Goal: Task Accomplishment & Management: Complete application form

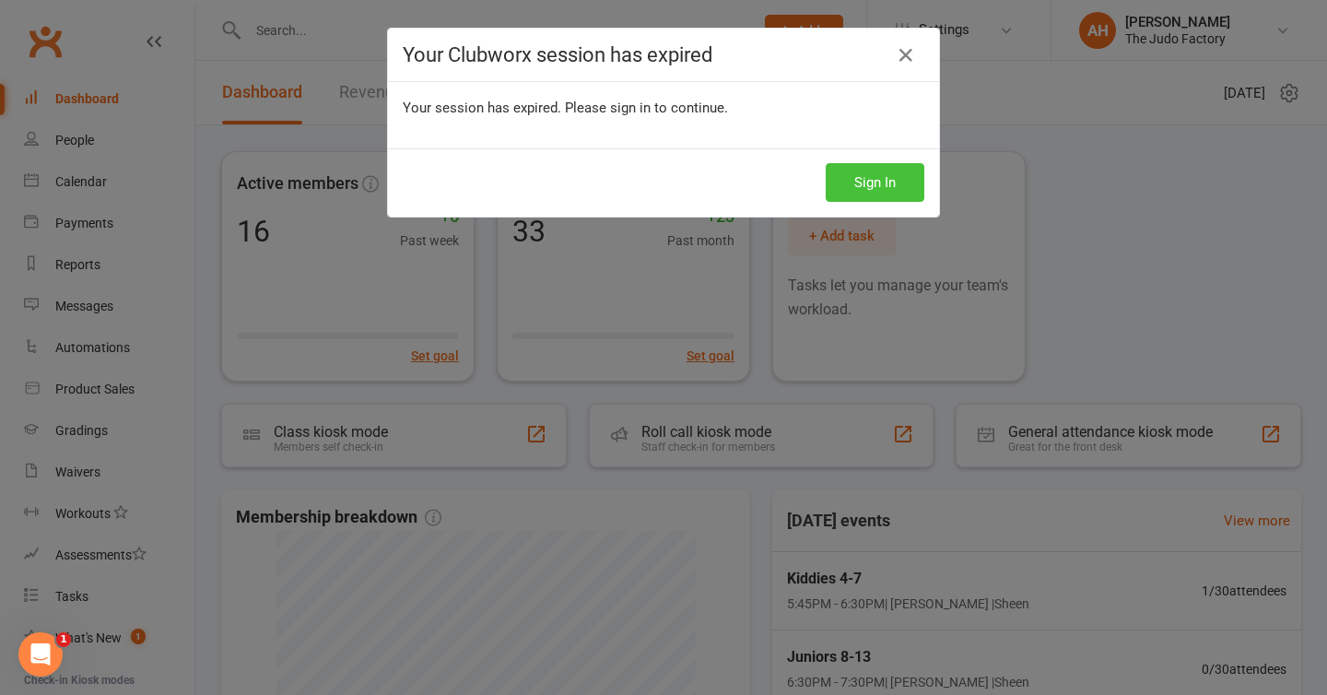
click at [887, 174] on button "Sign In" at bounding box center [875, 182] width 99 height 39
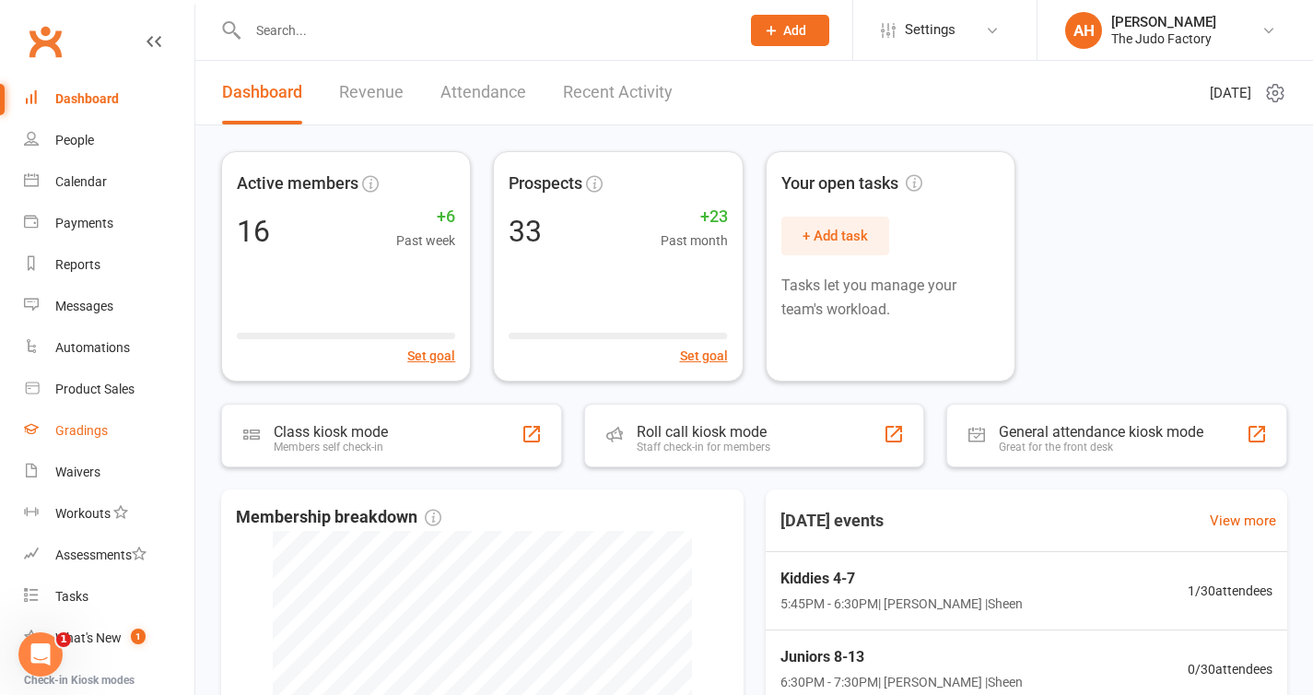
click at [93, 430] on div "Gradings" at bounding box center [81, 430] width 53 height 15
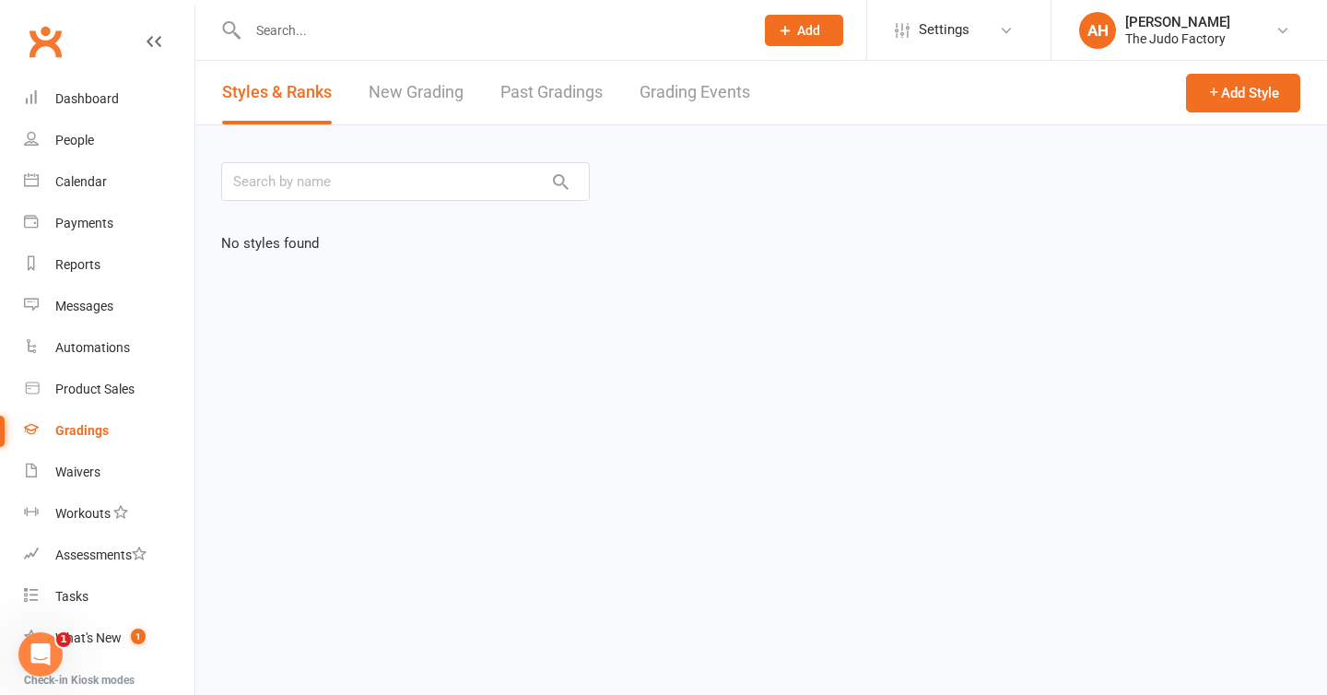
click at [447, 90] on link "New Grading" at bounding box center [416, 93] width 95 height 64
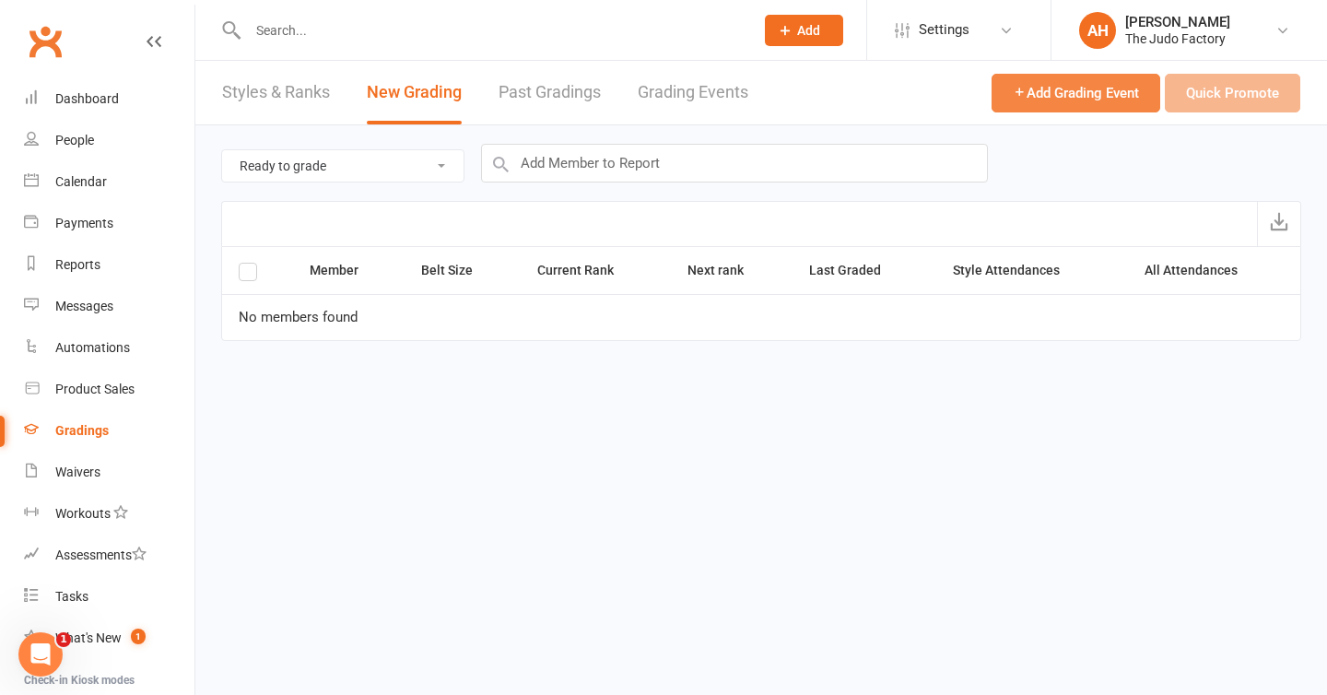
click at [1114, 96] on span "Add Grading Event" at bounding box center [1076, 93] width 126 height 17
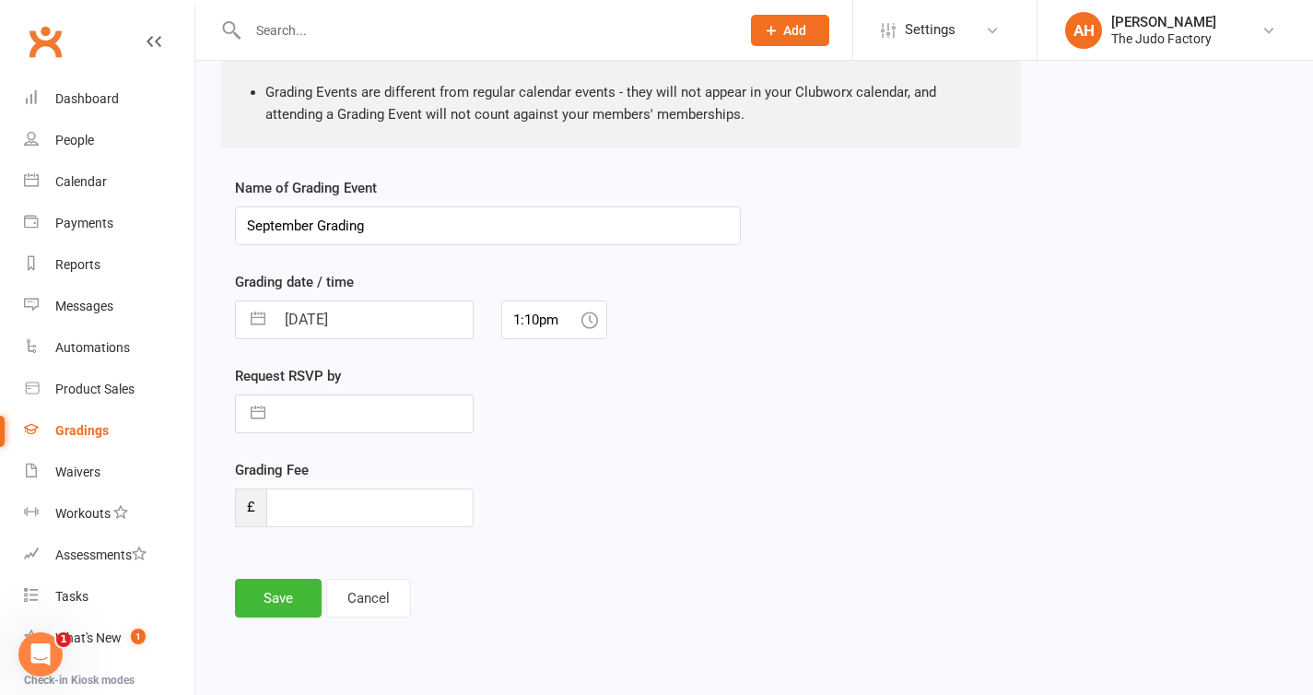
scroll to position [310, 0]
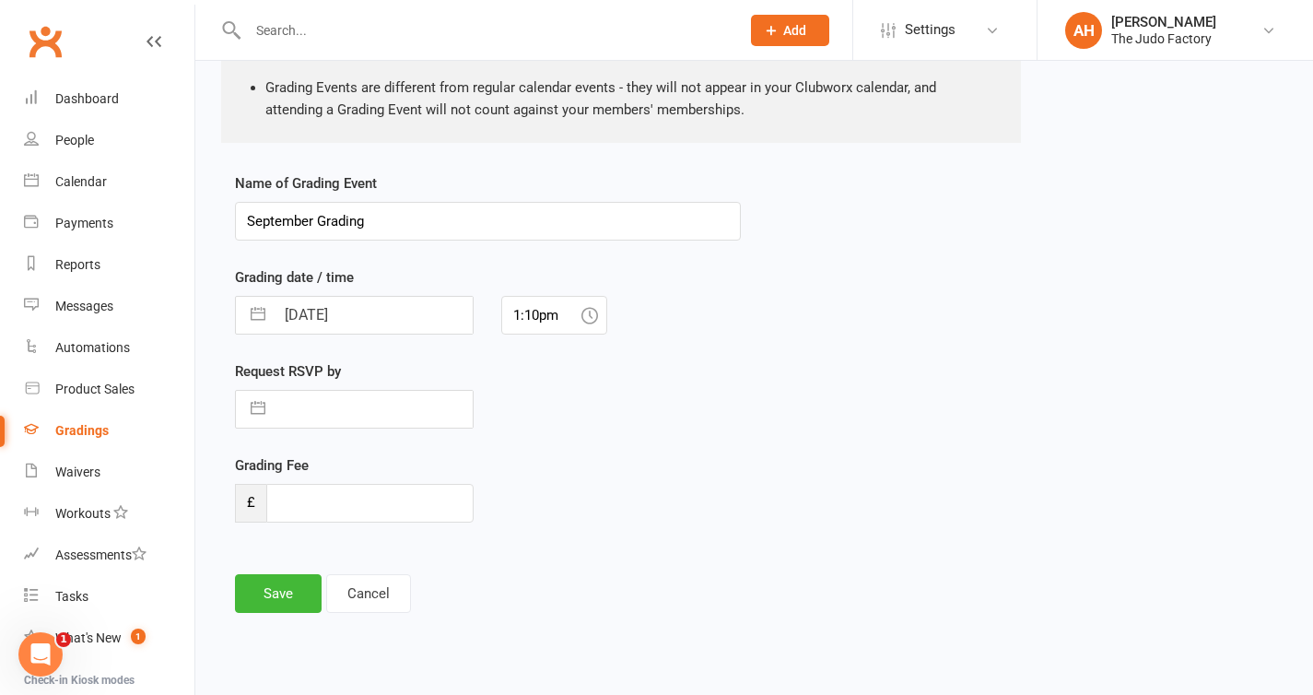
click at [370, 323] on input "[DATE]" at bounding box center [374, 315] width 198 height 37
select select "7"
select select "2025"
select select "8"
select select "2025"
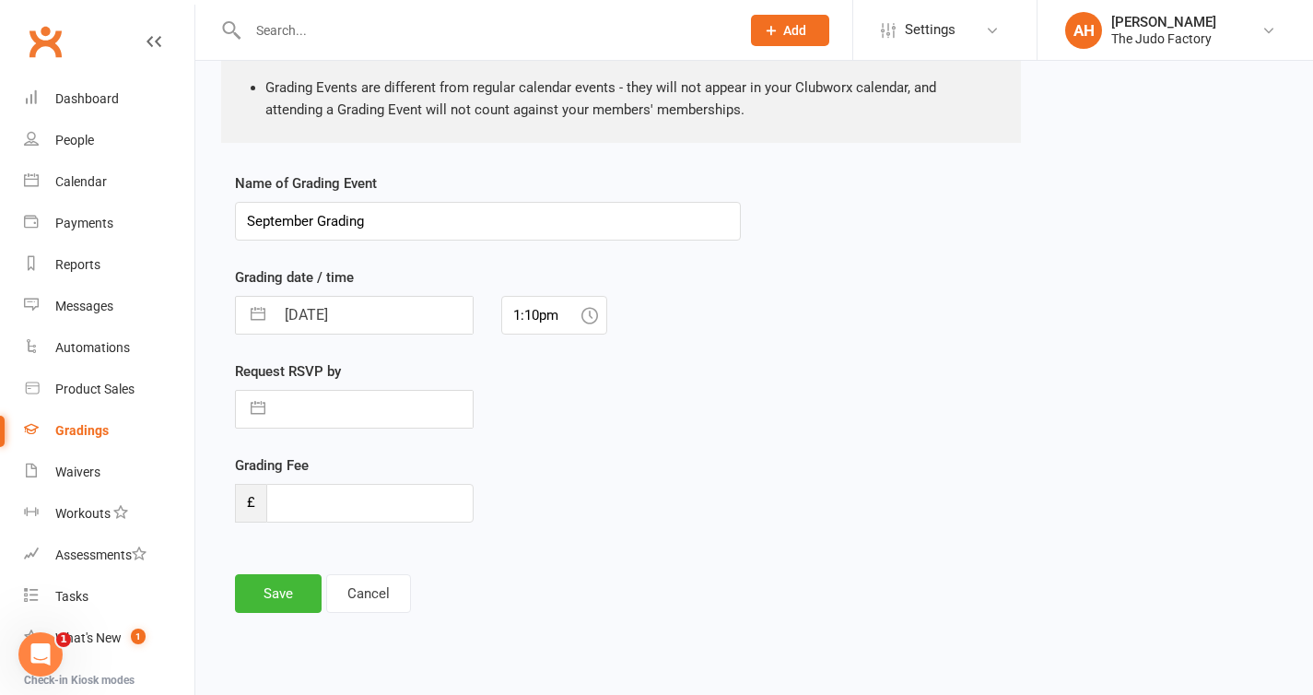
select select "9"
select select "2025"
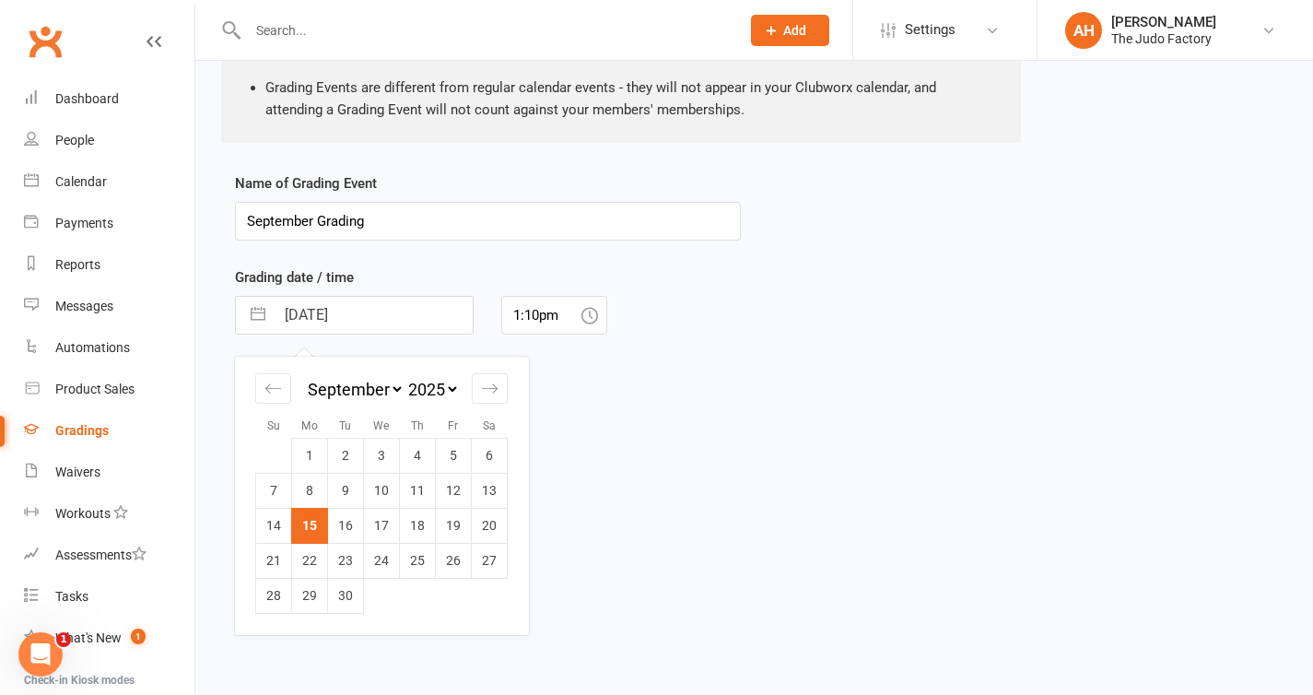
click at [586, 543] on div "Grading Fee £" at bounding box center [488, 501] width 534 height 94
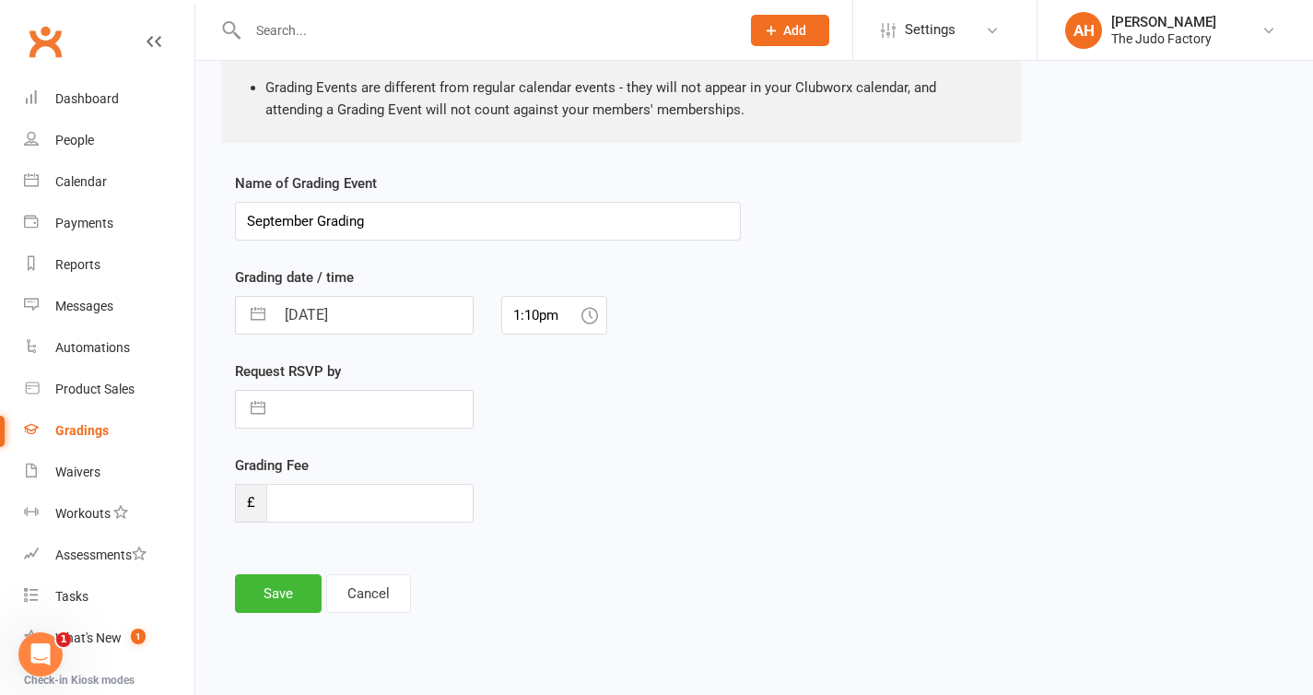
select select "7"
select select "2025"
select select "8"
select select "2025"
select select "9"
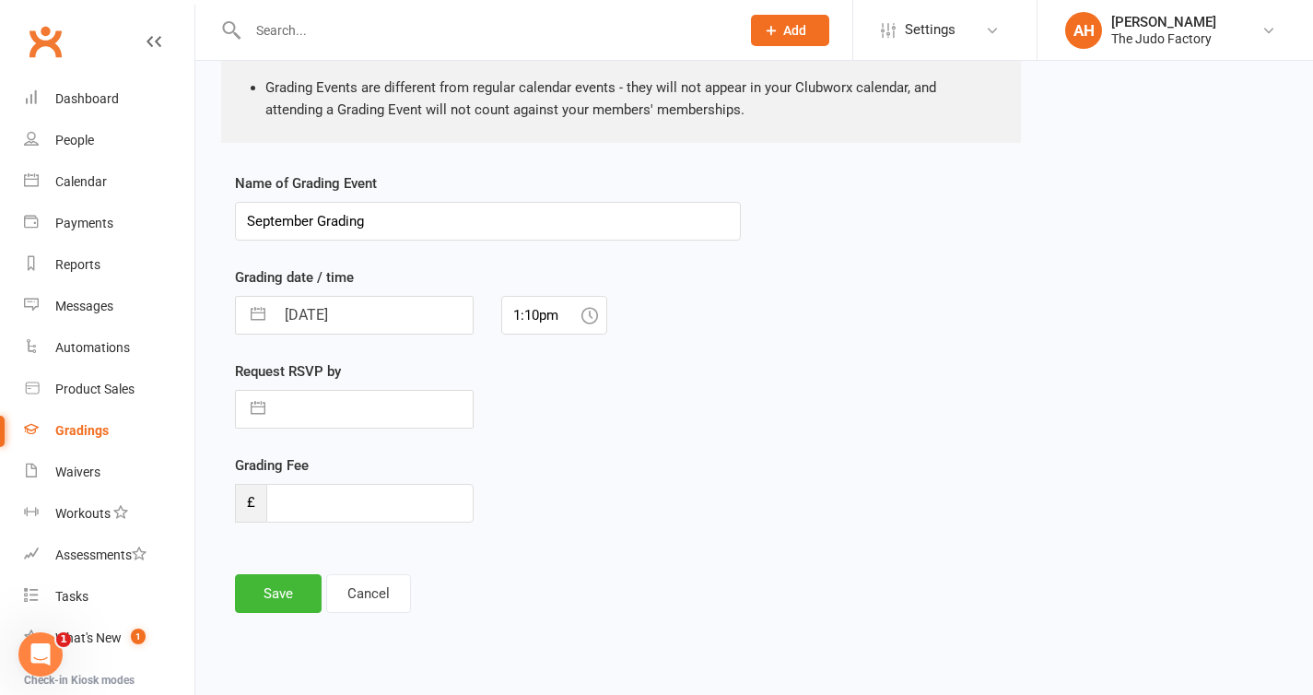
select select "2025"
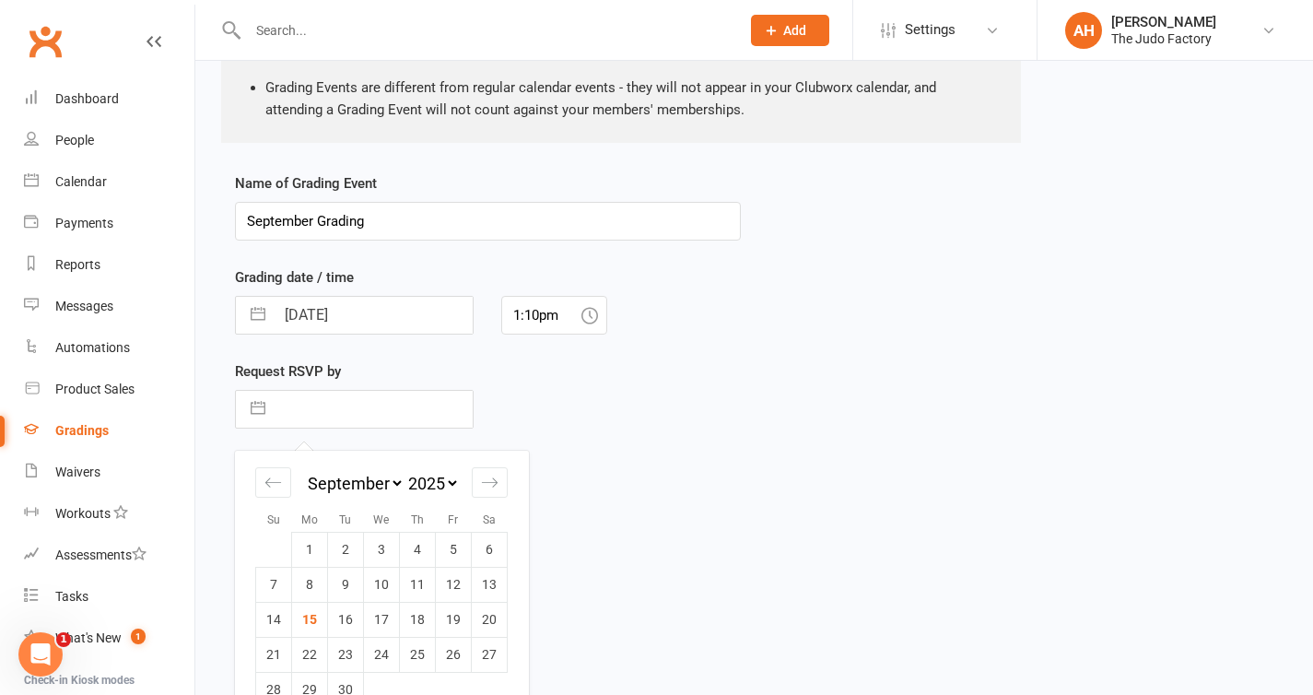
click at [391, 415] on input "text" at bounding box center [374, 409] width 198 height 37
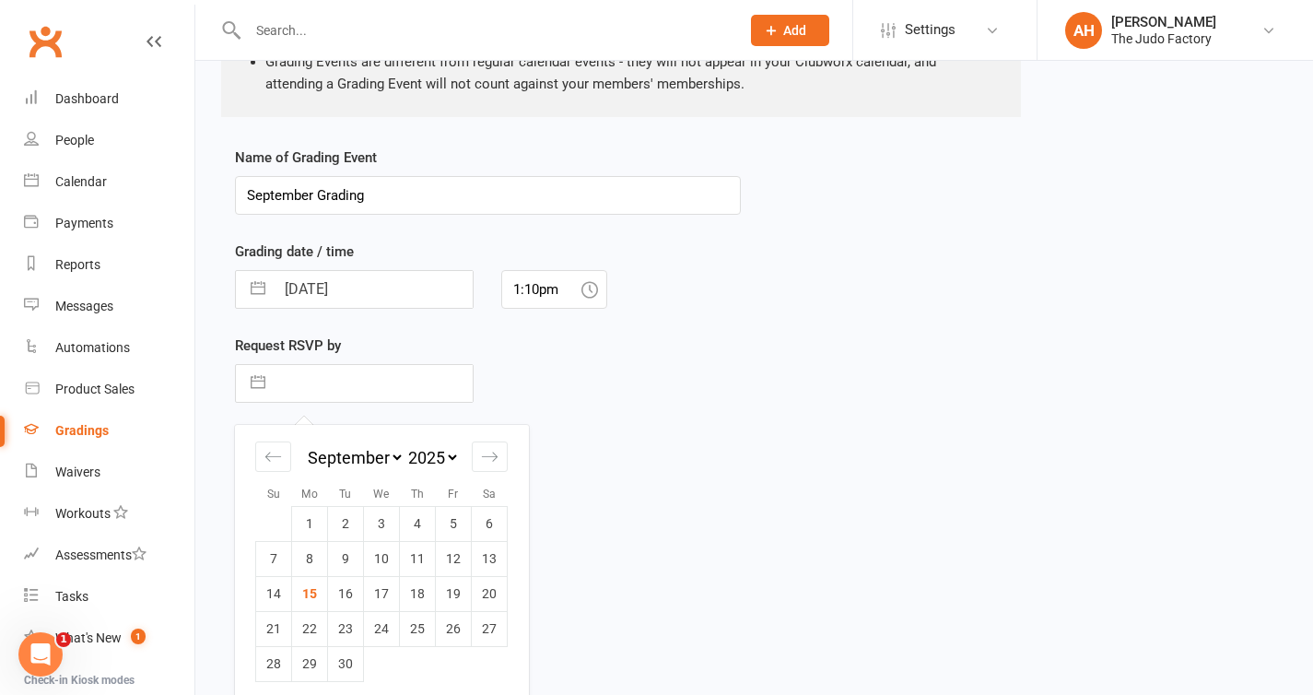
scroll to position [344, 0]
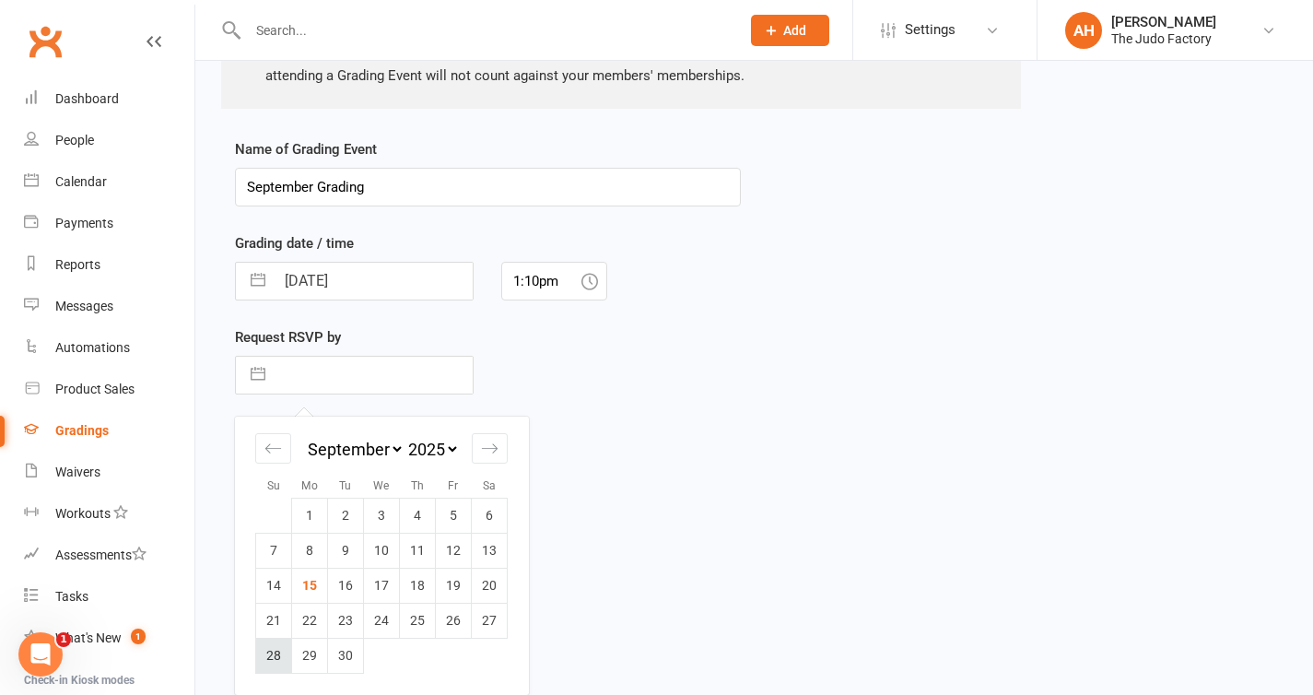
click at [274, 645] on td "28" at bounding box center [274, 655] width 36 height 35
type input "[DATE]"
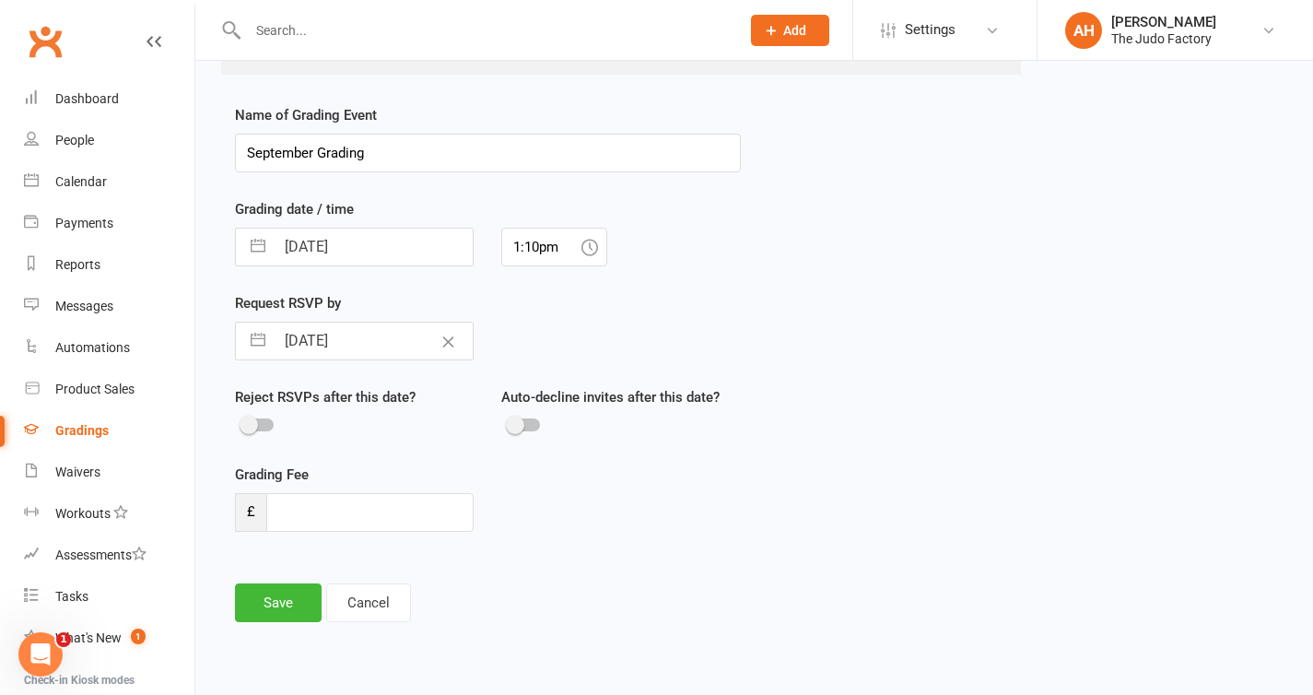
scroll to position [387, 0]
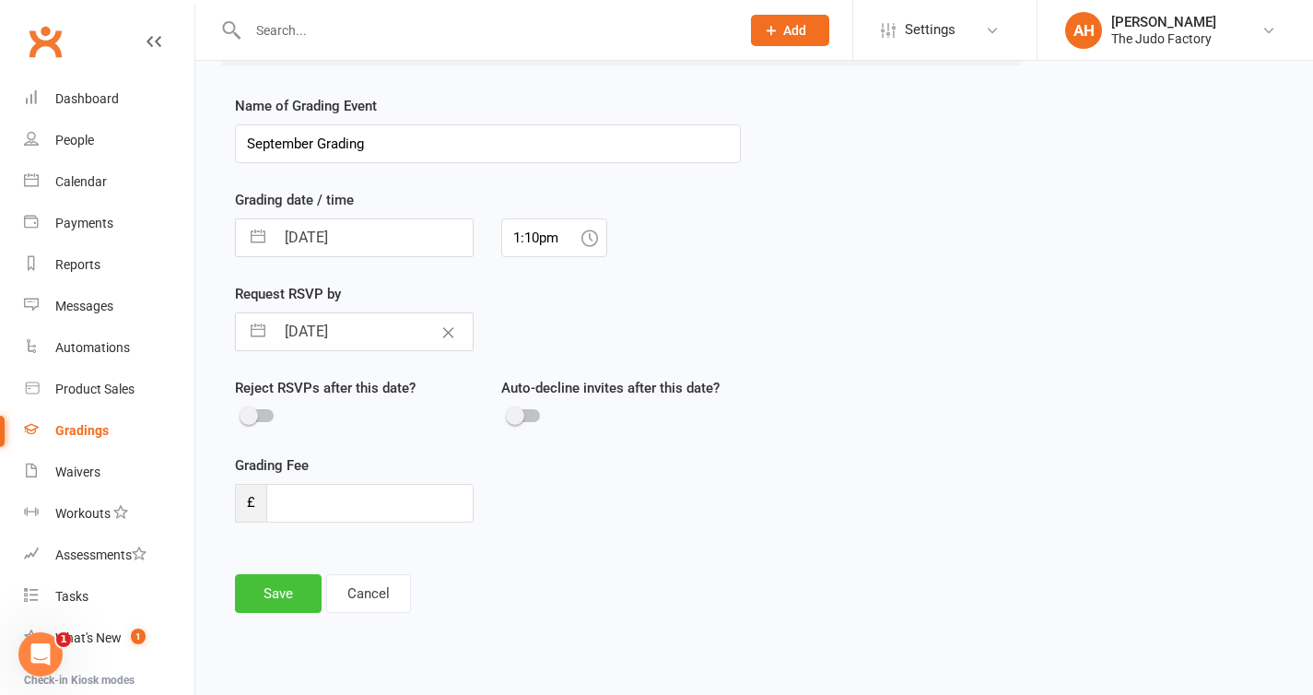
click at [303, 582] on button "Save" at bounding box center [278, 593] width 87 height 39
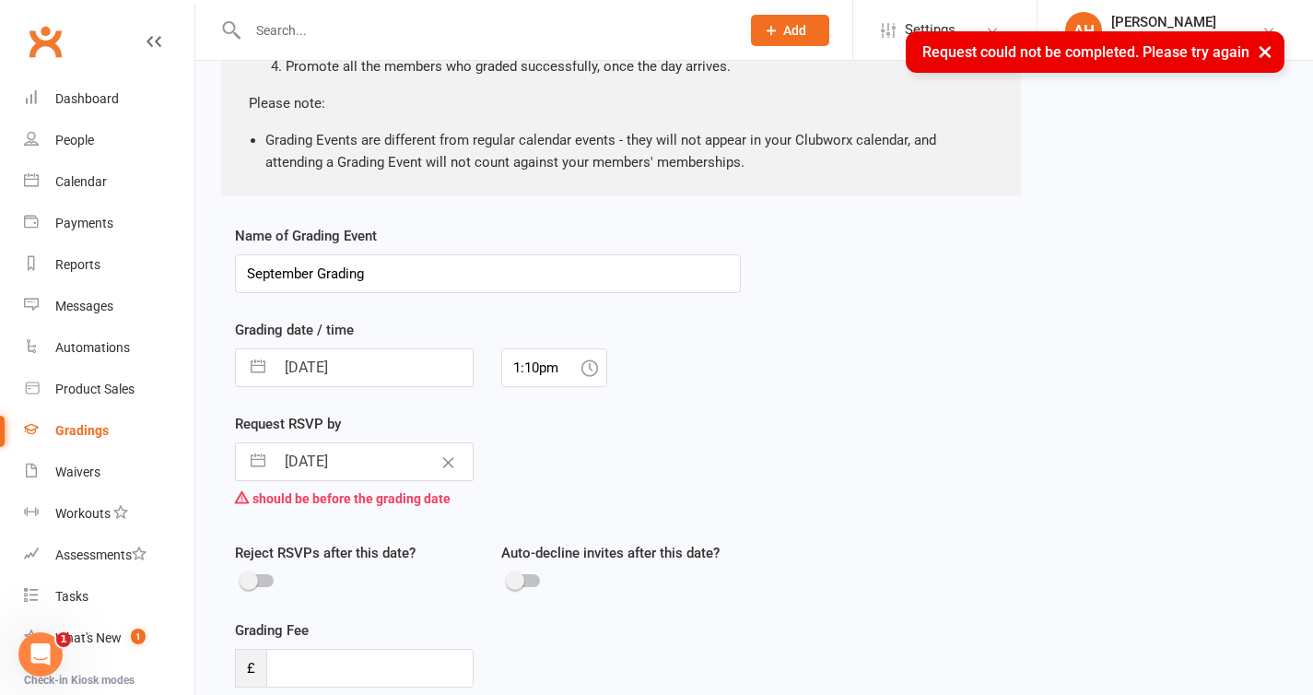
scroll to position [252, 0]
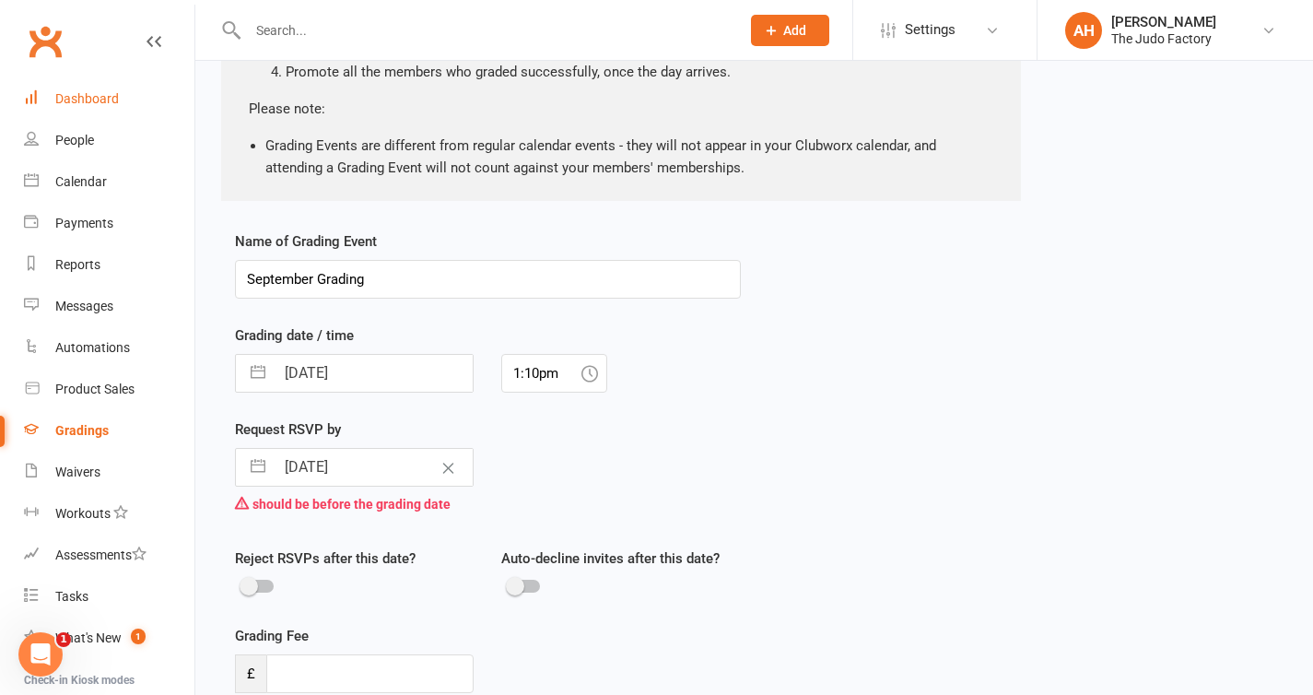
click at [88, 105] on div "Dashboard" at bounding box center [87, 98] width 64 height 15
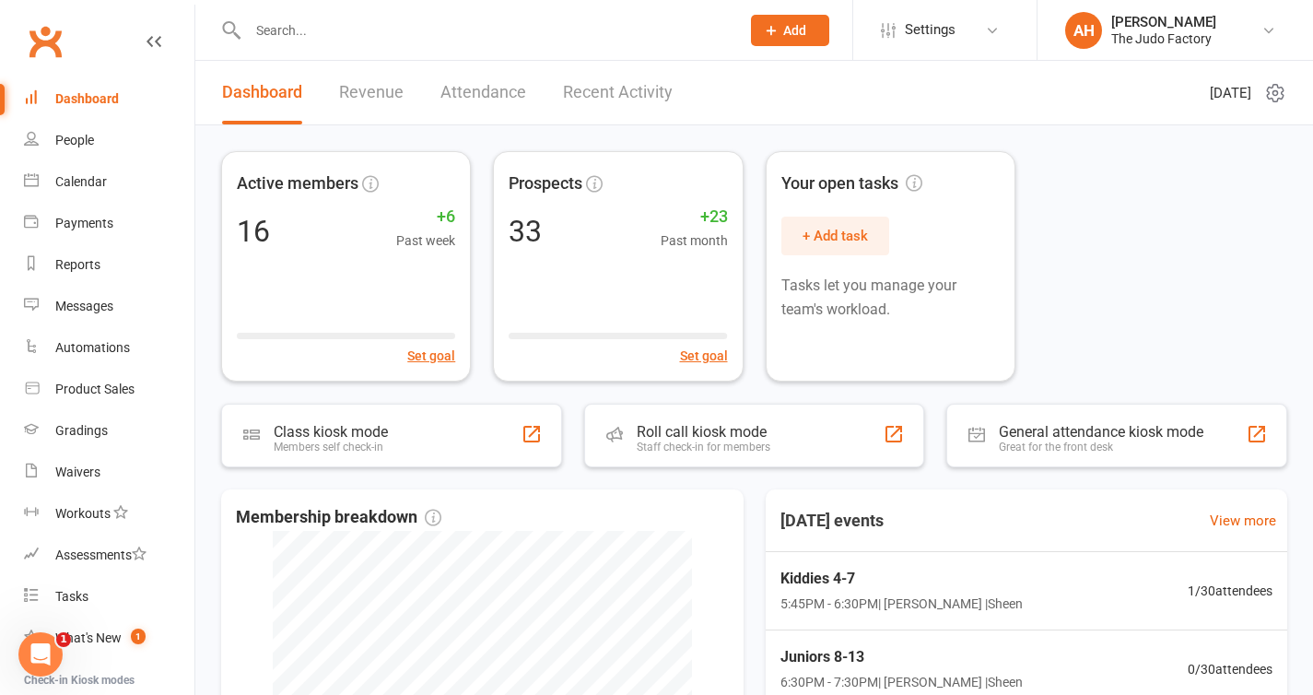
click at [947, 87] on header "Dashboard Revenue Attendance Recent Activity [DATE]" at bounding box center [754, 93] width 1118 height 65
click at [83, 482] on link "Waivers" at bounding box center [109, 472] width 170 height 41
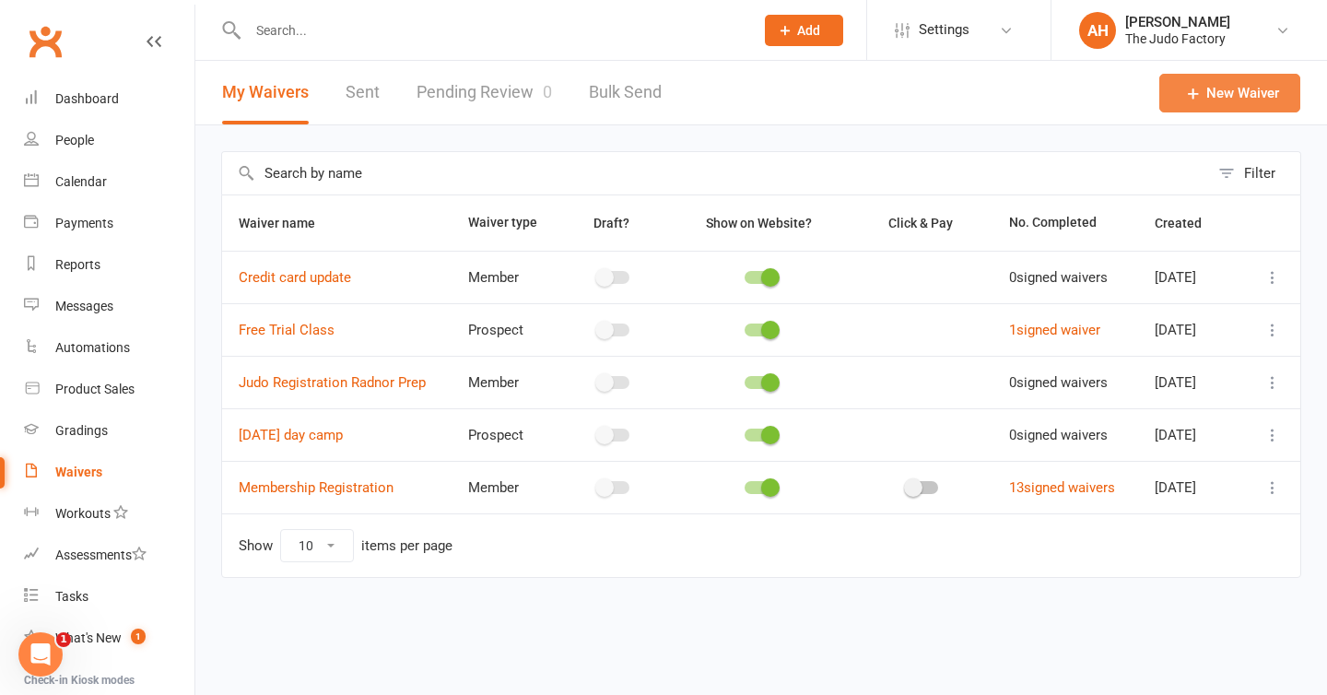
click at [1247, 103] on link "New Waiver" at bounding box center [1229, 93] width 141 height 39
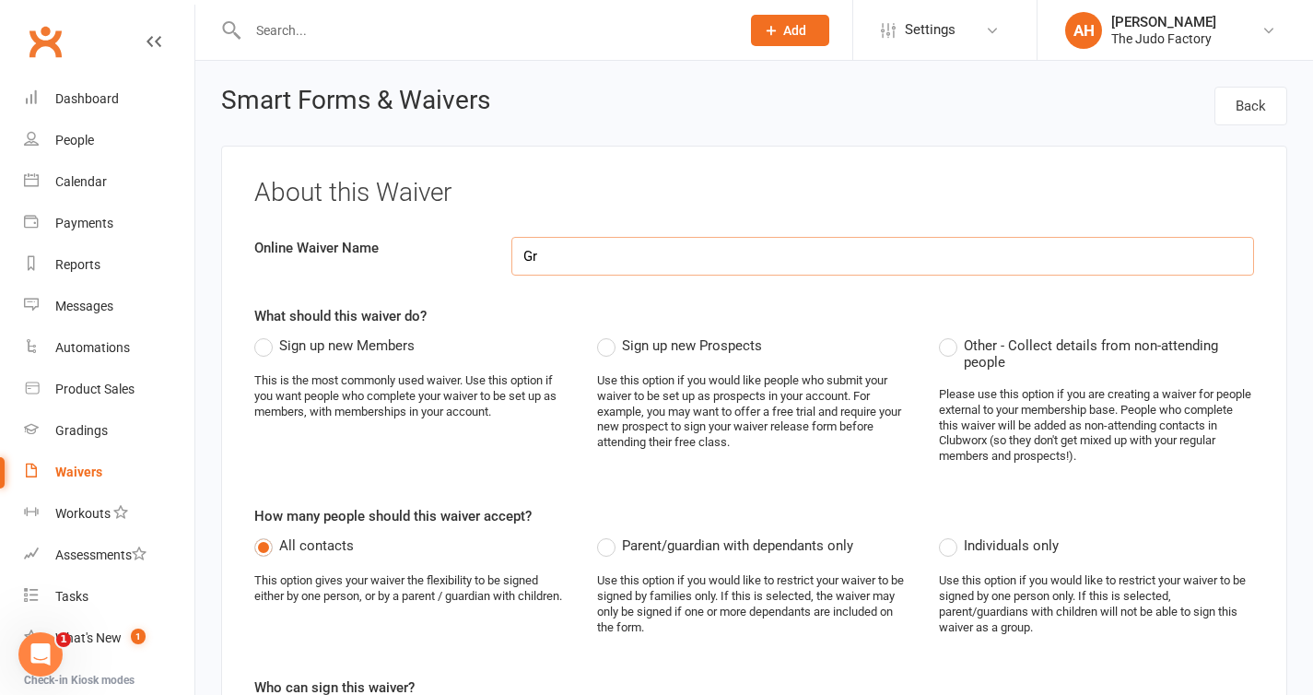
type input "G"
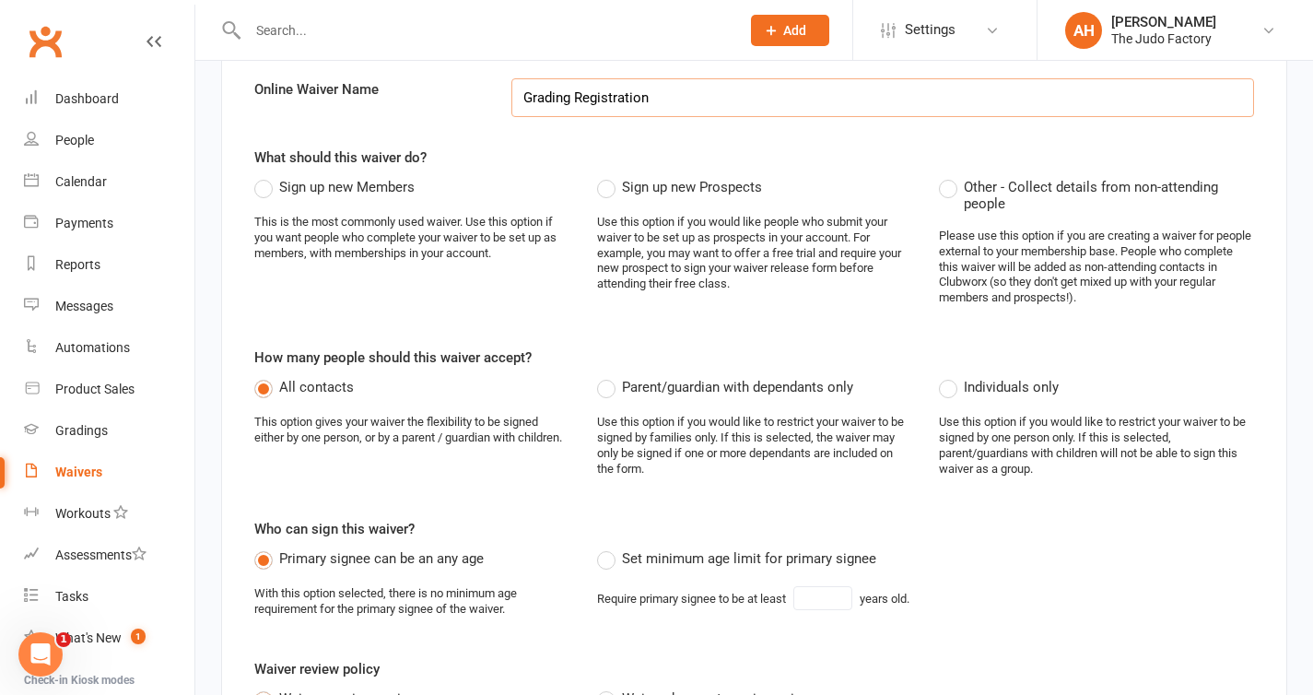
scroll to position [151, 0]
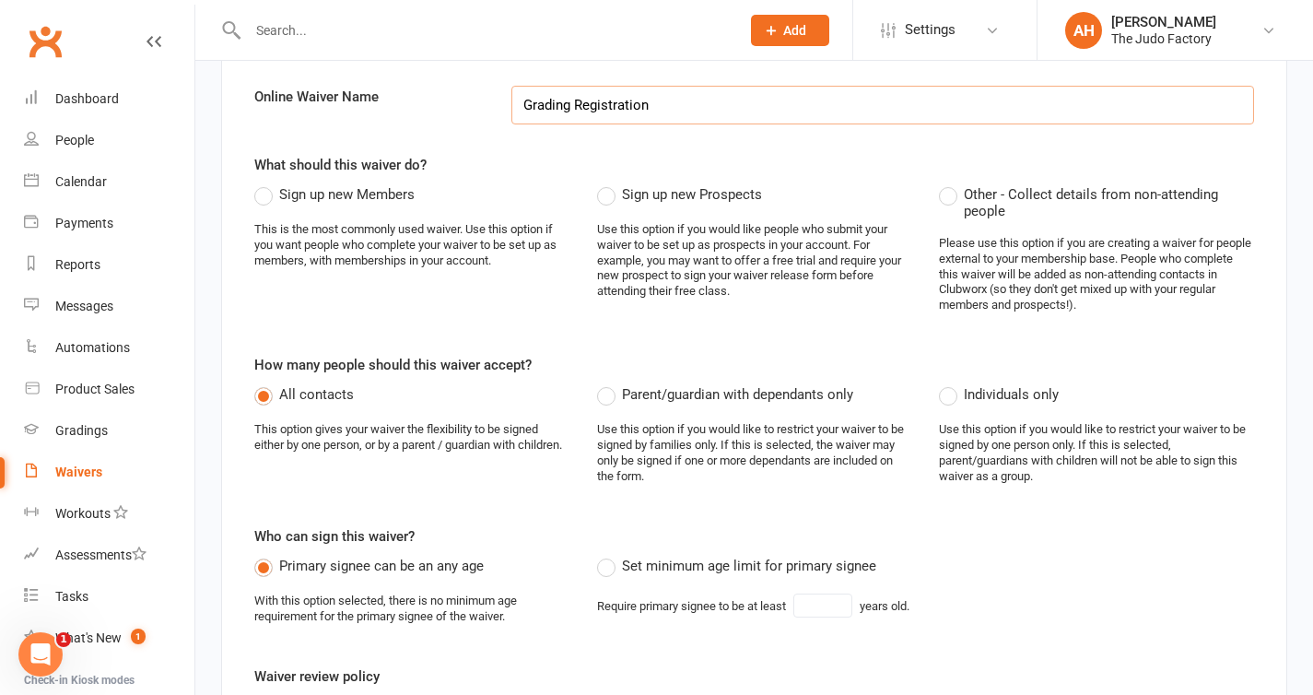
type input "Grading Registration"
click at [259, 191] on label "Sign up new Members" at bounding box center [334, 194] width 160 height 22
click at [259, 183] on input "Sign up new Members" at bounding box center [260, 183] width 12 height 0
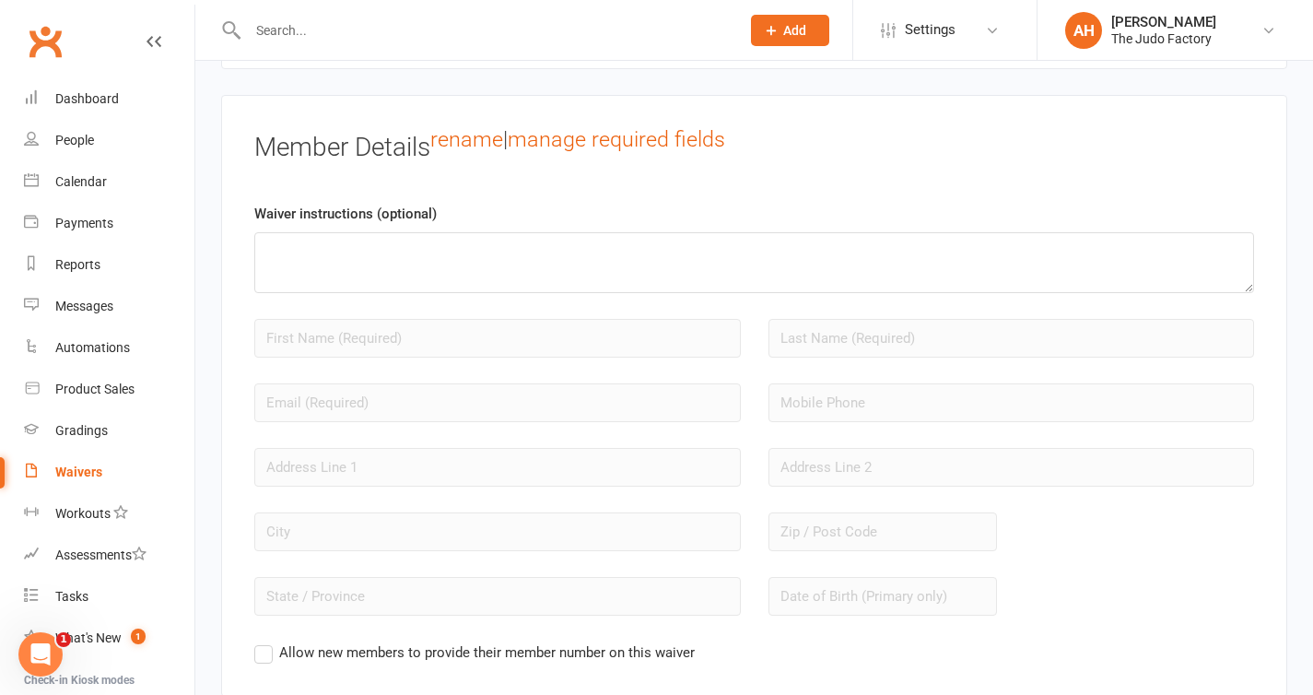
scroll to position [1474, 0]
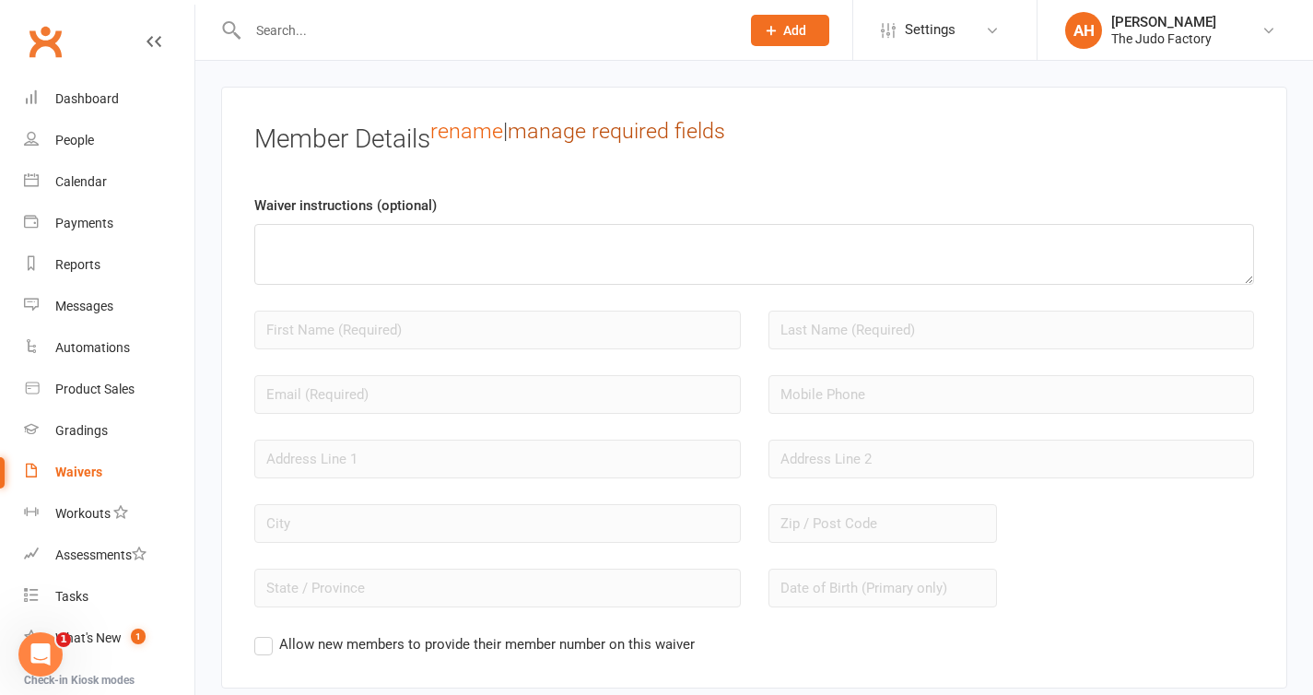
click at [581, 140] on link "manage required fields" at bounding box center [616, 131] width 217 height 26
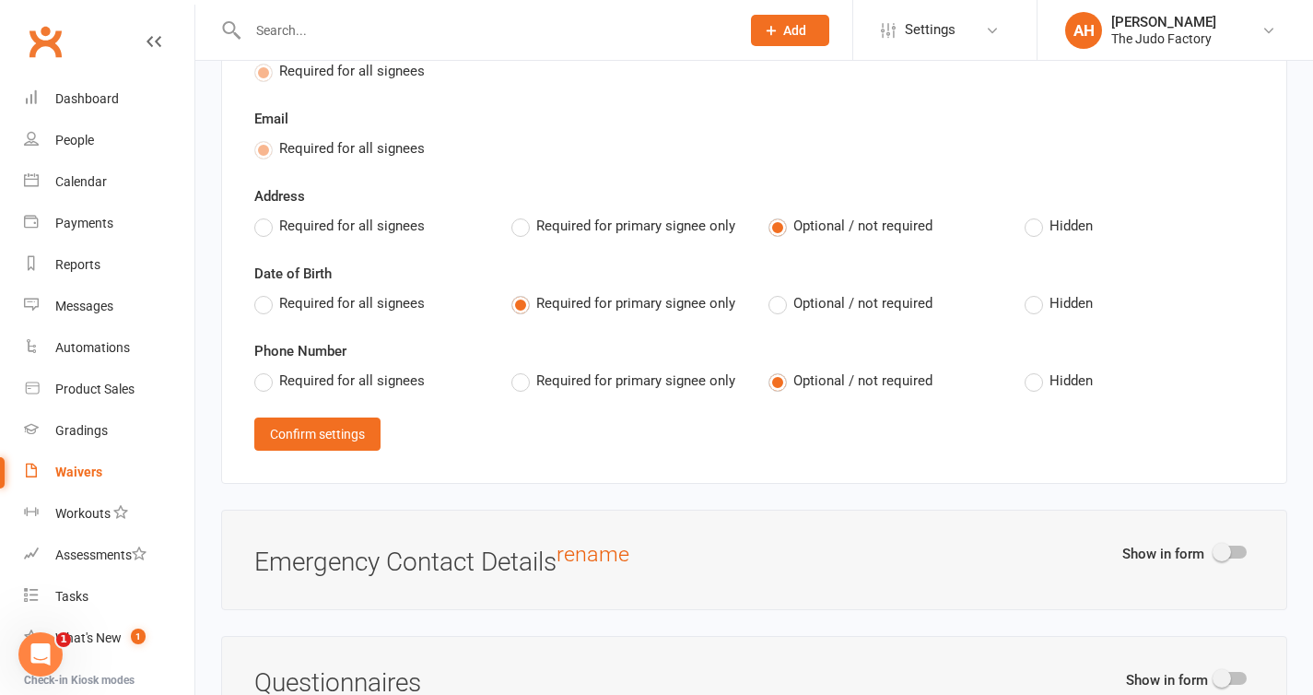
scroll to position [1651, 0]
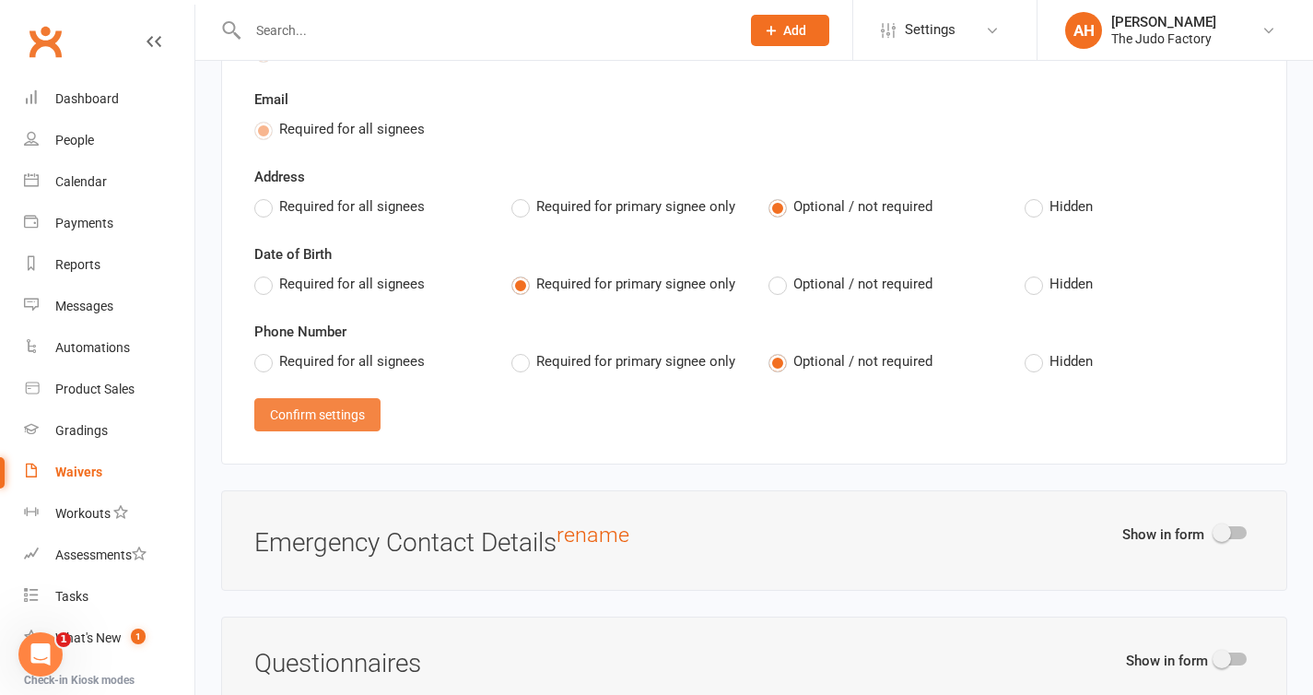
click at [343, 418] on button "Confirm settings" at bounding box center [317, 414] width 126 height 33
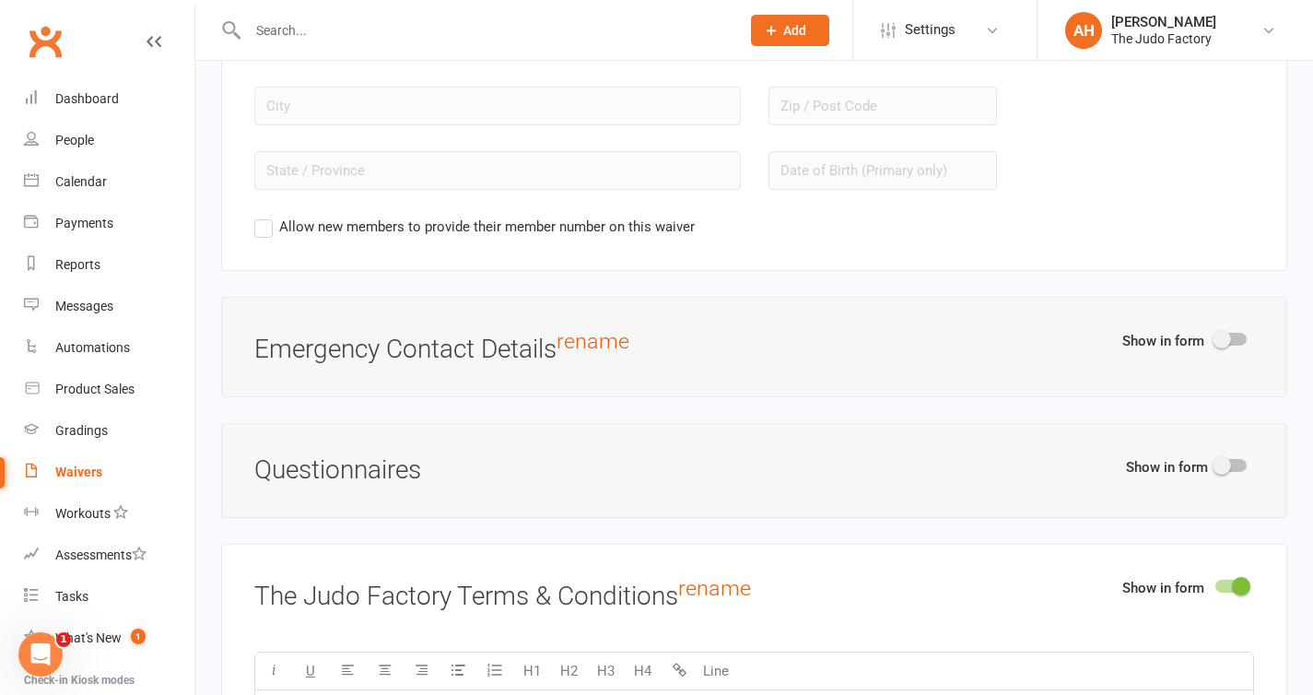
scroll to position [1903, 0]
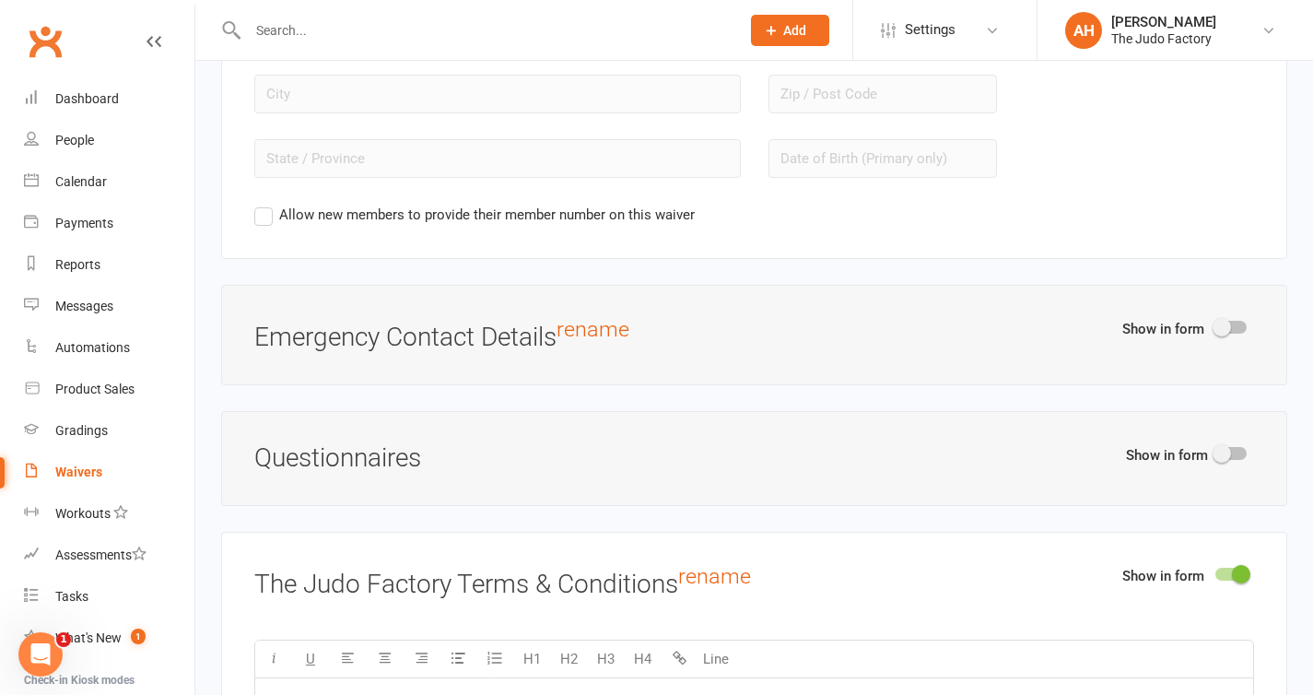
click at [1234, 455] on div at bounding box center [1231, 453] width 31 height 13
click at [1216, 451] on input "checkbox" at bounding box center [1216, 451] width 0 height 0
select select "do_not_copy_answers"
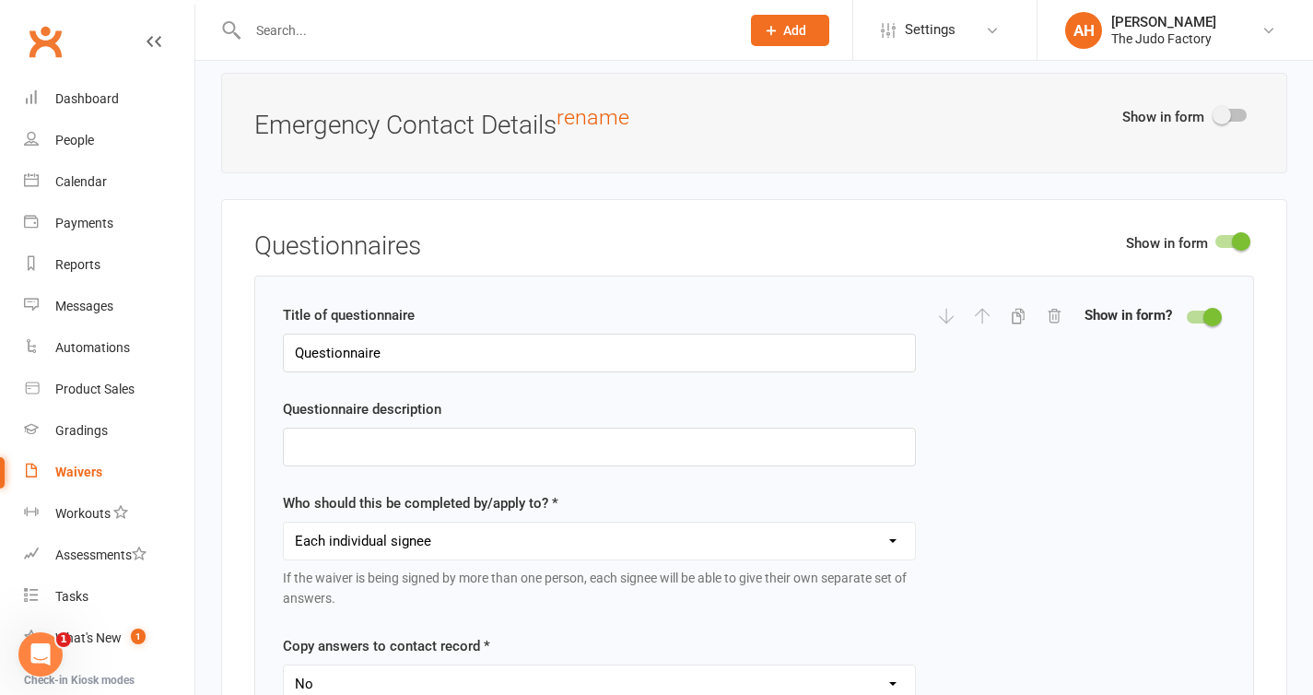
scroll to position [2129, 0]
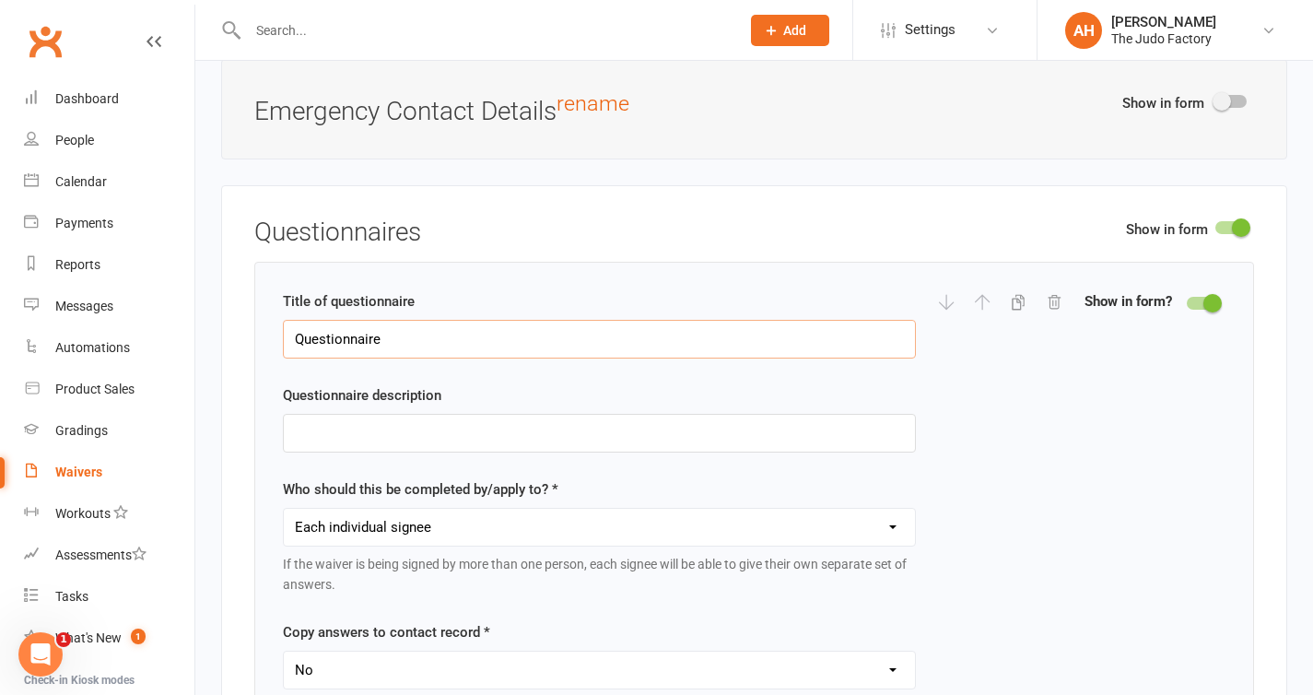
click at [719, 338] on input "Questionnaire" at bounding box center [599, 339] width 633 height 39
click at [556, 346] on input "Grading information" at bounding box center [599, 339] width 633 height 39
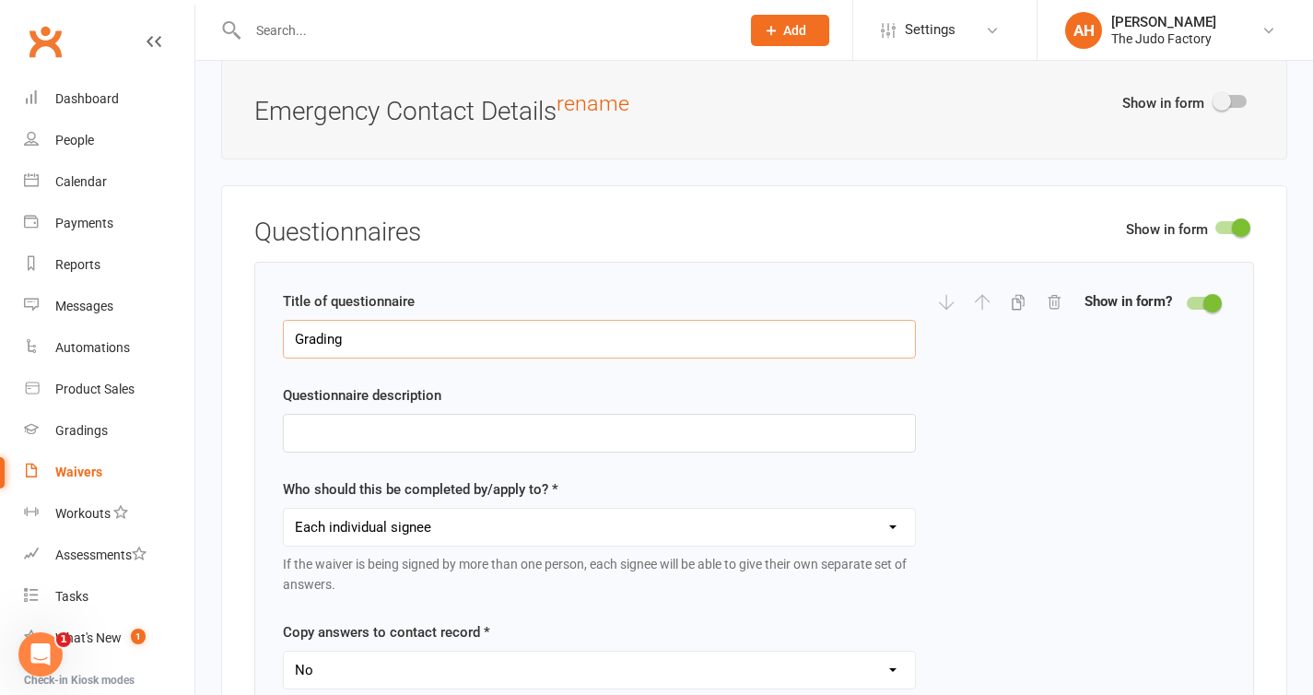
type input "Grading"
click at [496, 431] on input "text" at bounding box center [599, 433] width 633 height 39
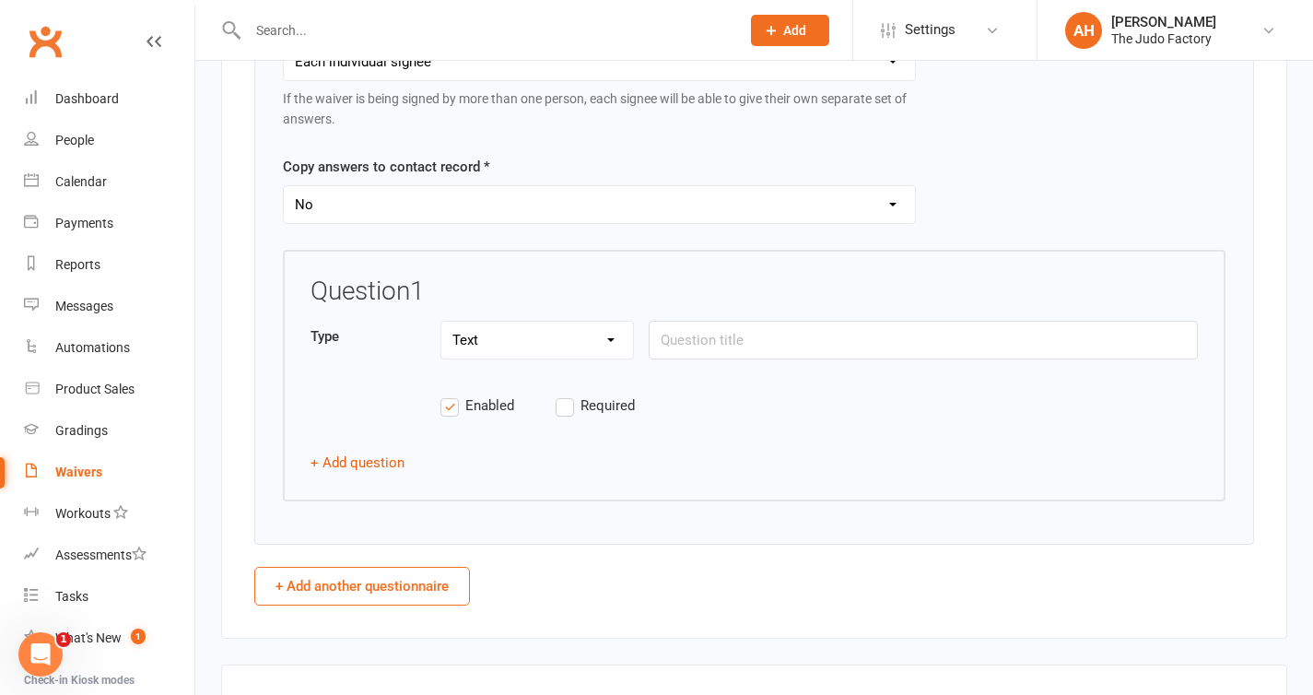
scroll to position [2605, 0]
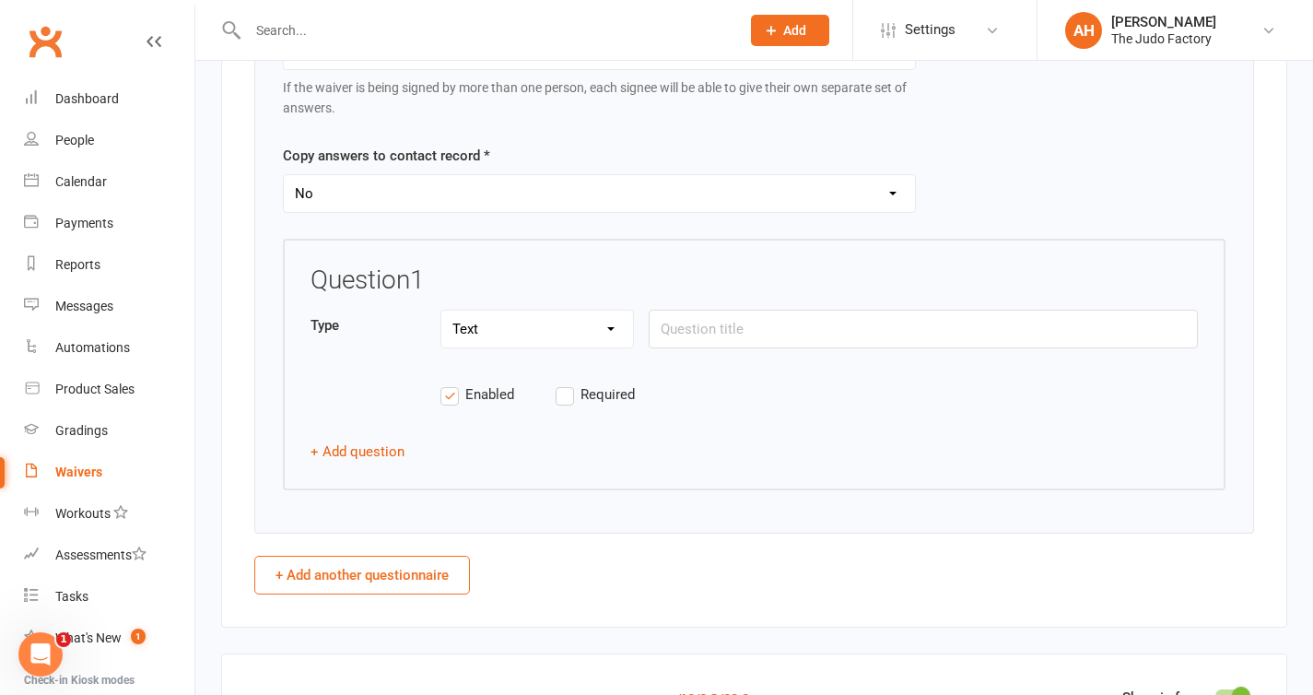
type input "Information"
click at [559, 338] on select "Text Select Checkbox" at bounding box center [537, 329] width 192 height 37
click at [731, 337] on input "text" at bounding box center [923, 329] width 549 height 39
type input "What is your current grade"
click at [548, 331] on select "Text Select Checkbox" at bounding box center [537, 329] width 192 height 37
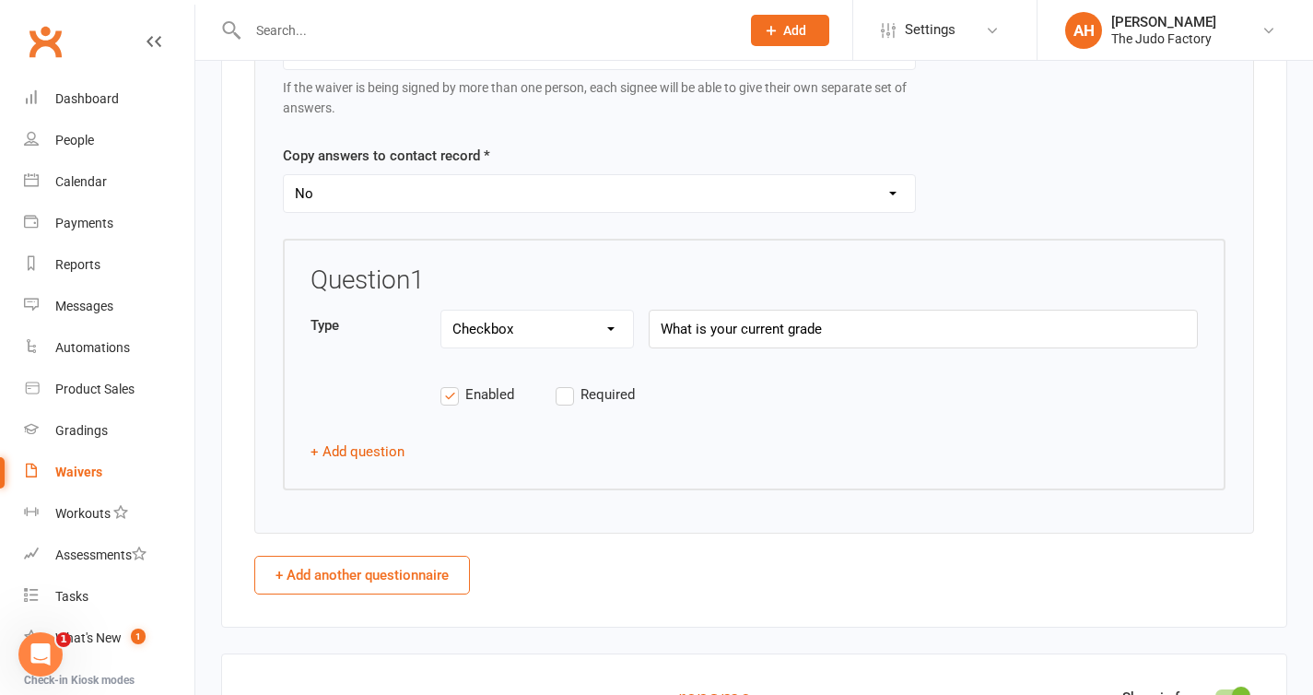
click at [570, 335] on select "Text Select Checkbox" at bounding box center [537, 329] width 192 height 37
select select "select"
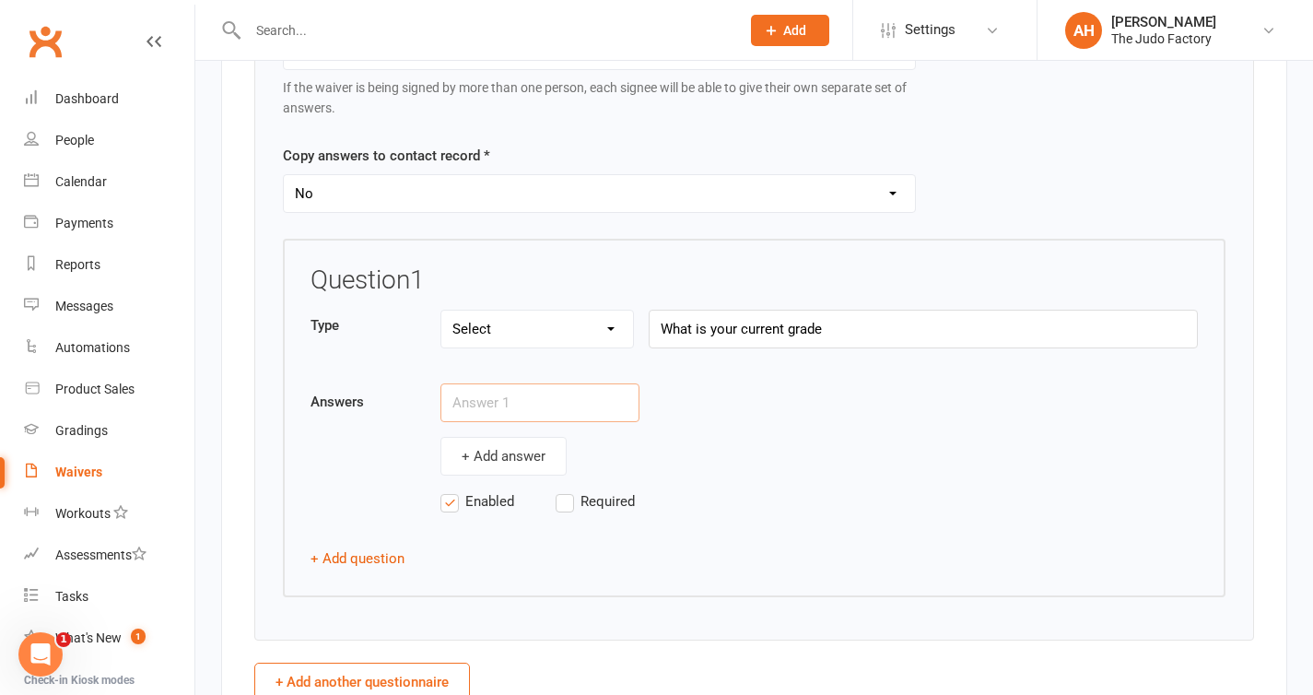
click at [541, 393] on input "text" at bounding box center [539, 402] width 199 height 39
type input "Novice"
click at [470, 464] on button "+ Add answer" at bounding box center [503, 456] width 126 height 39
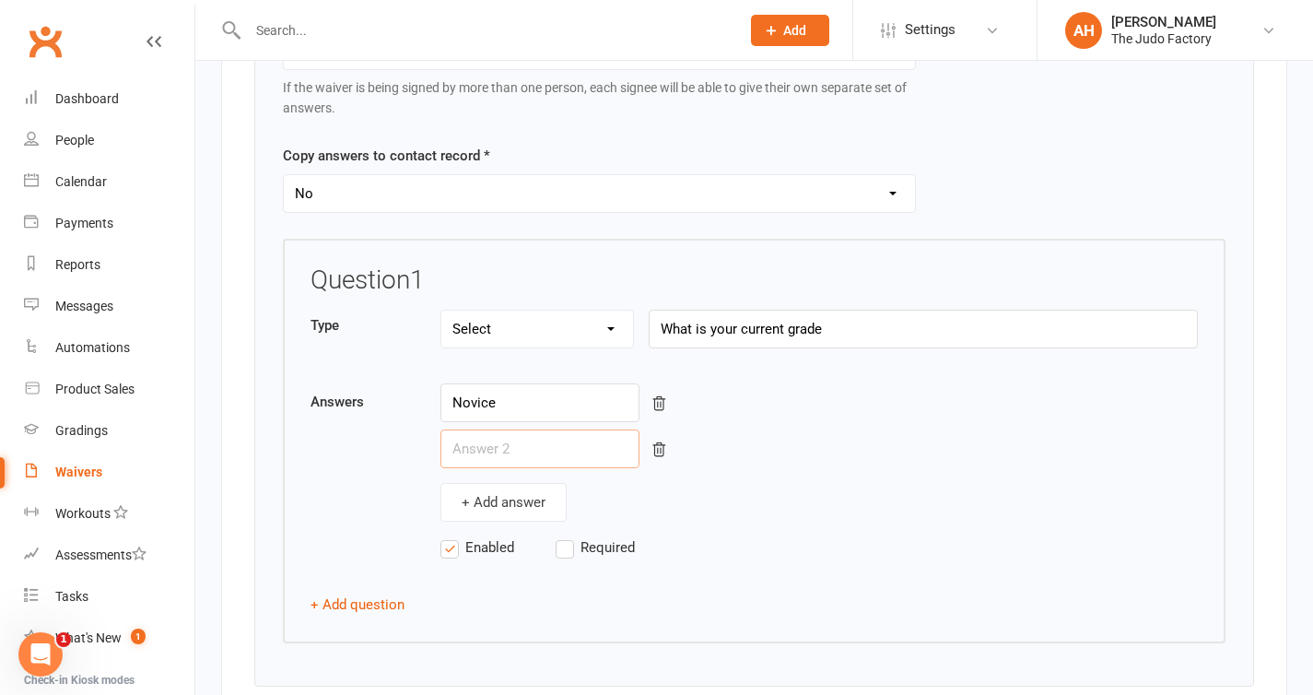
click at [508, 452] on input "text" at bounding box center [539, 448] width 199 height 39
type input "1"
type input "1 sho"
click at [485, 495] on input "text" at bounding box center [539, 495] width 199 height 39
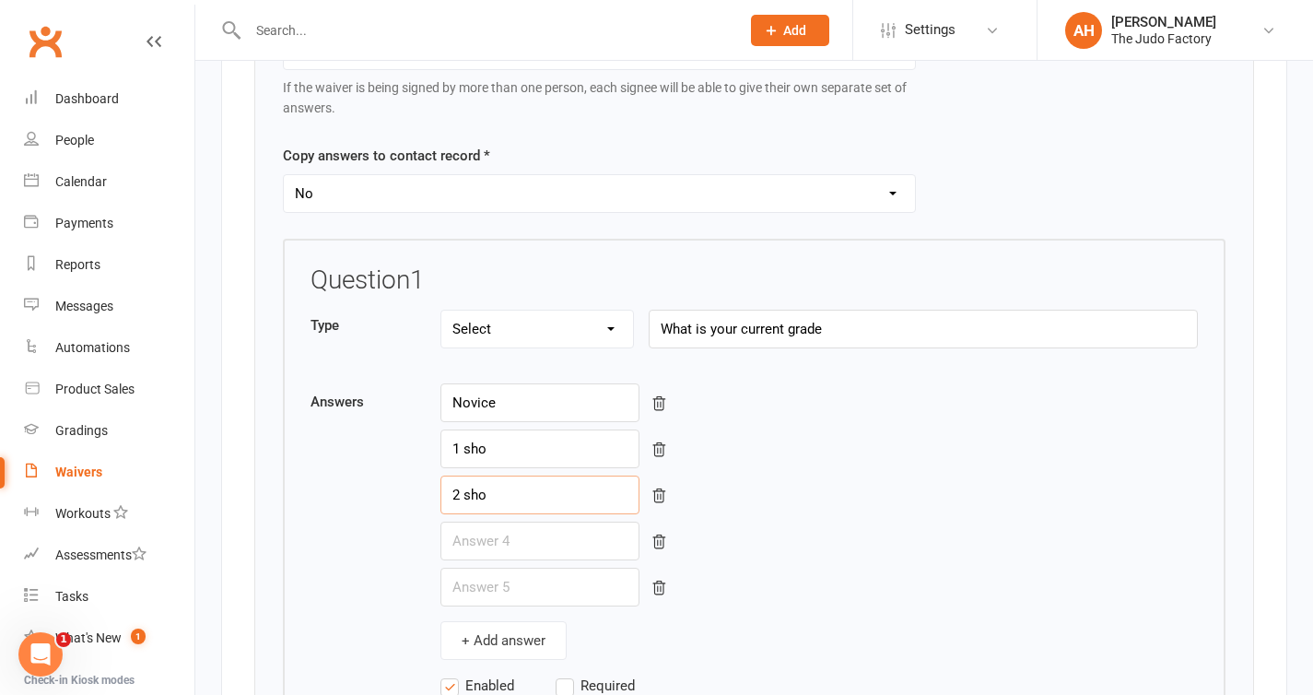
type input "2 sho"
click at [485, 548] on input "text" at bounding box center [539, 541] width 199 height 39
type input "3 sho"
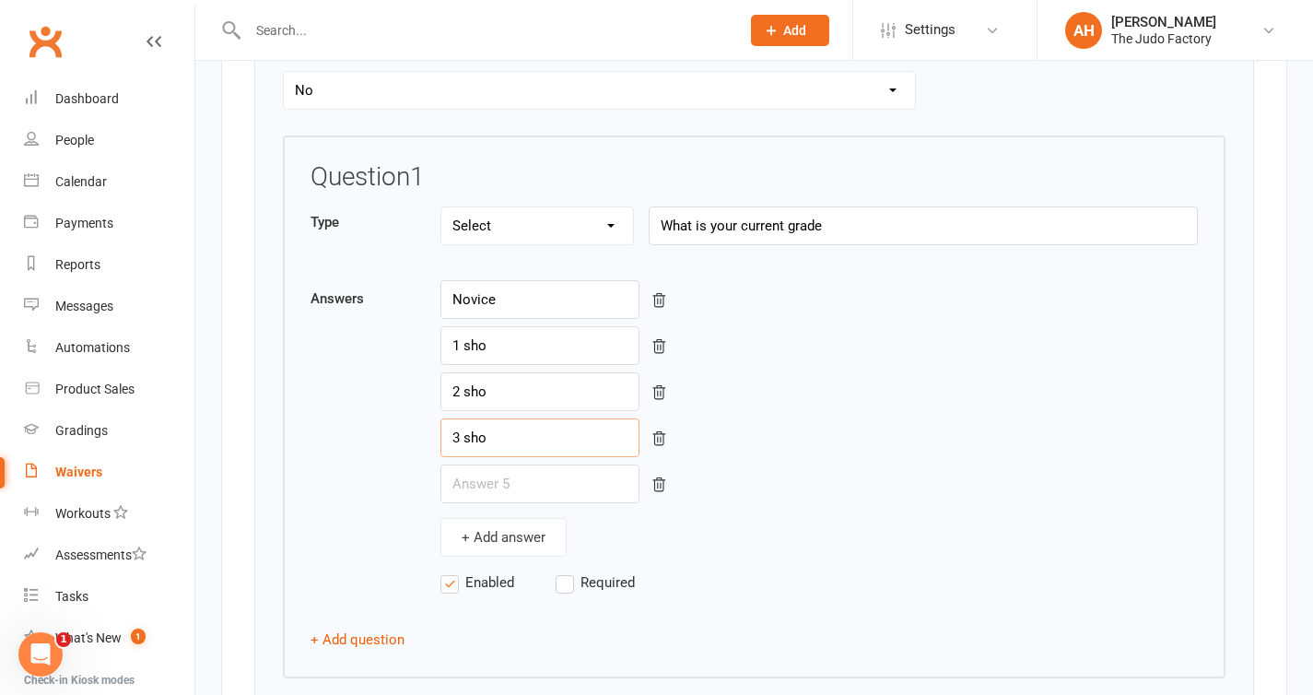
scroll to position [2719, 0]
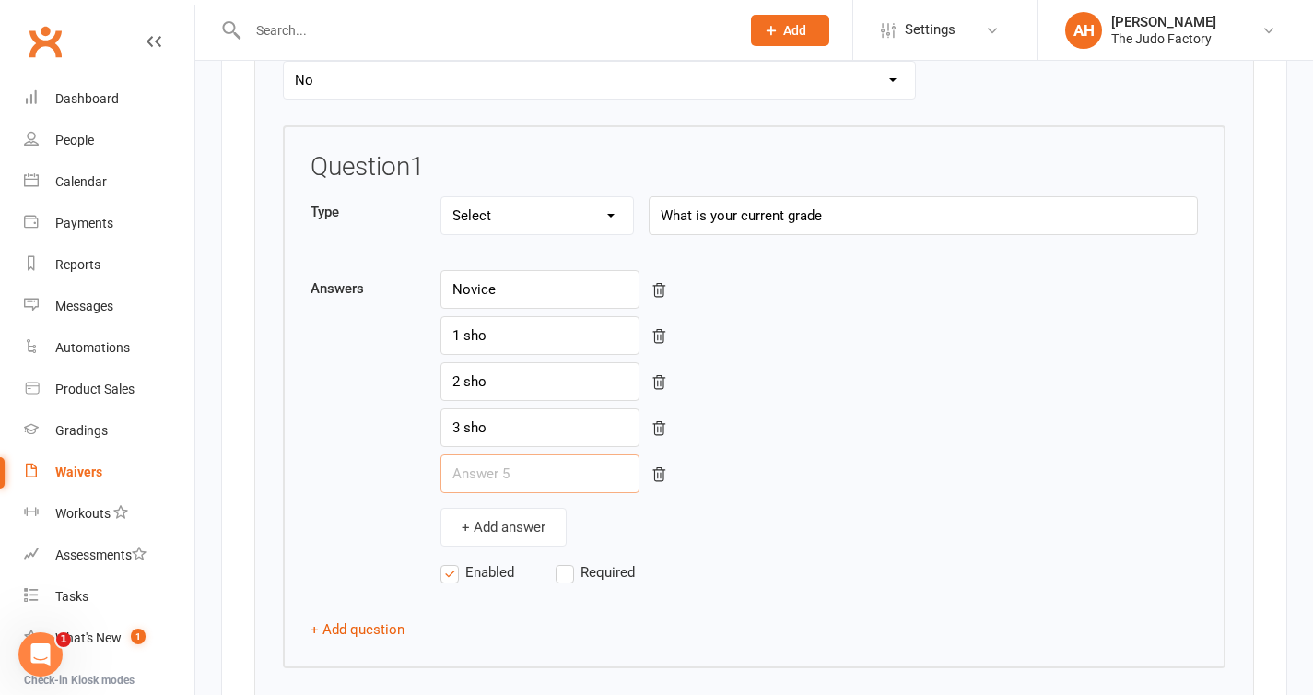
click at [522, 479] on input "text" at bounding box center [539, 473] width 199 height 39
type input "4 sho"
click at [541, 528] on button "+ Add answer" at bounding box center [503, 527] width 126 height 39
click at [541, 528] on input "text" at bounding box center [539, 519] width 199 height 39
type input "1"
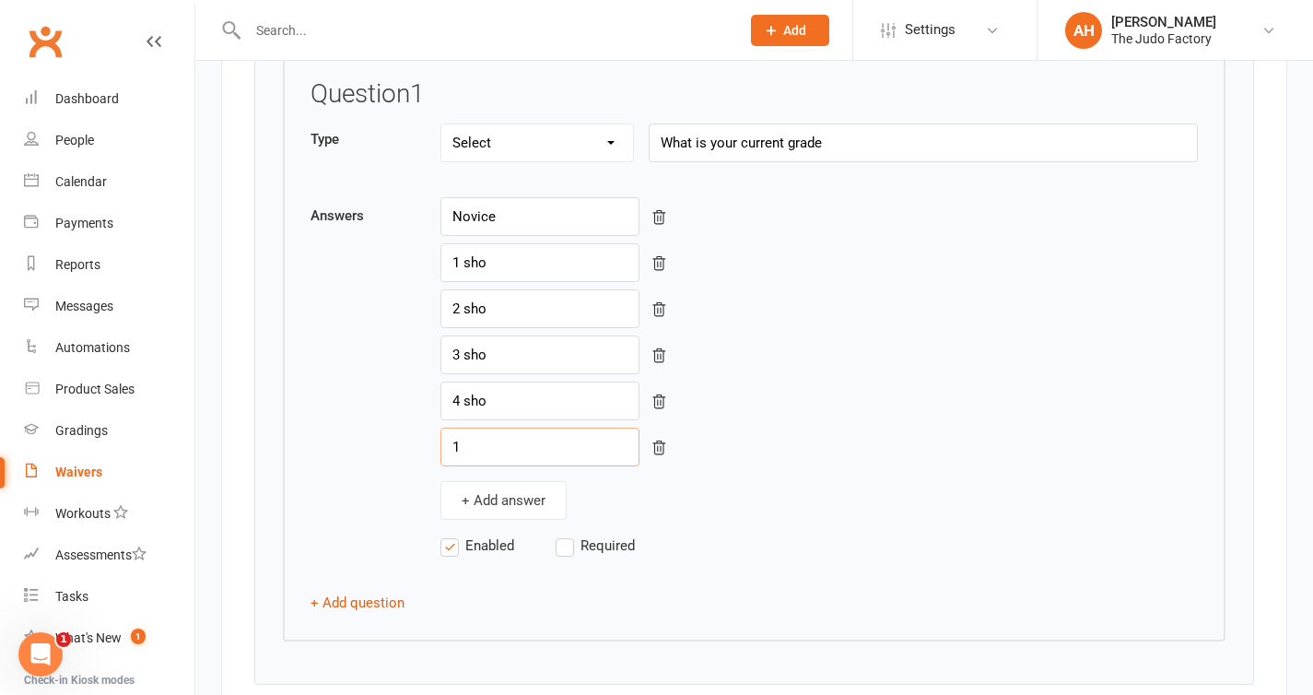
scroll to position [2792, 0]
type input "5 sho"
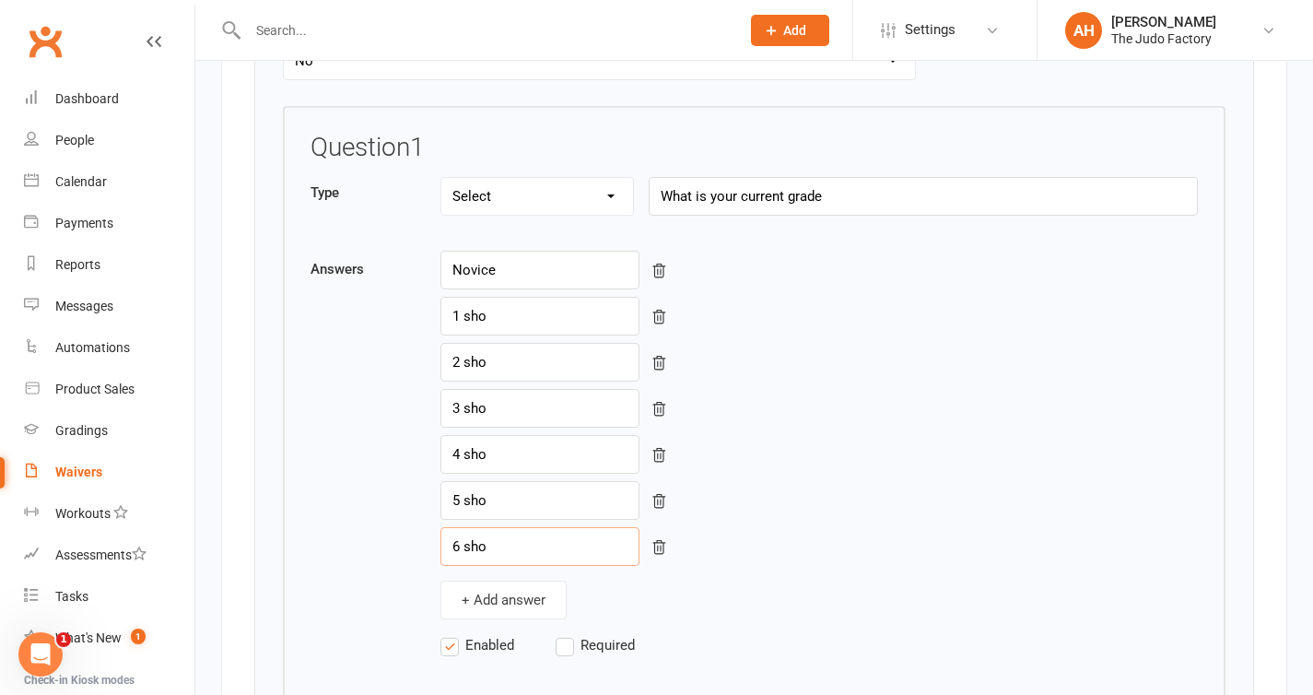
scroll to position [2736, 0]
type input "6 sho"
click at [501, 604] on button "+ Add answer" at bounding box center [503, 601] width 126 height 39
click at [501, 604] on input "text" at bounding box center [539, 594] width 199 height 39
type input "i"
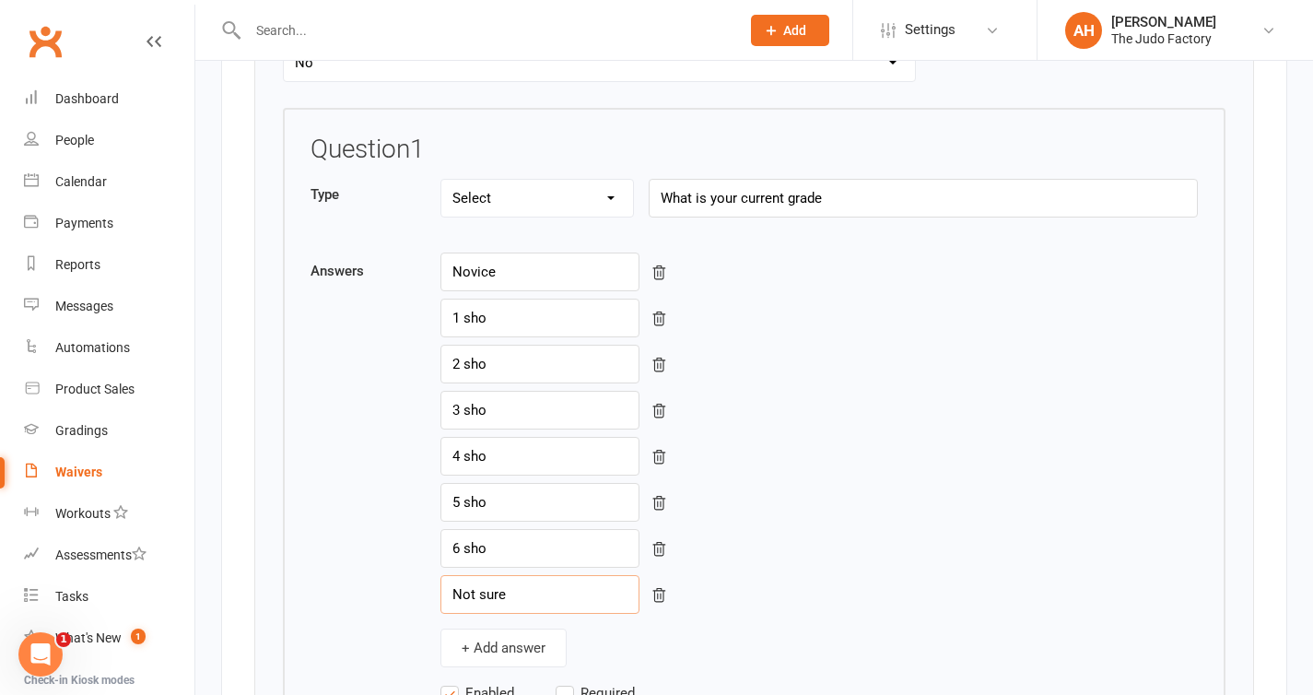
type input "Not sure"
click at [895, 214] on input "What is your current grade" at bounding box center [923, 198] width 549 height 39
click at [884, 202] on input "What is your current grade" at bounding box center [923, 198] width 549 height 39
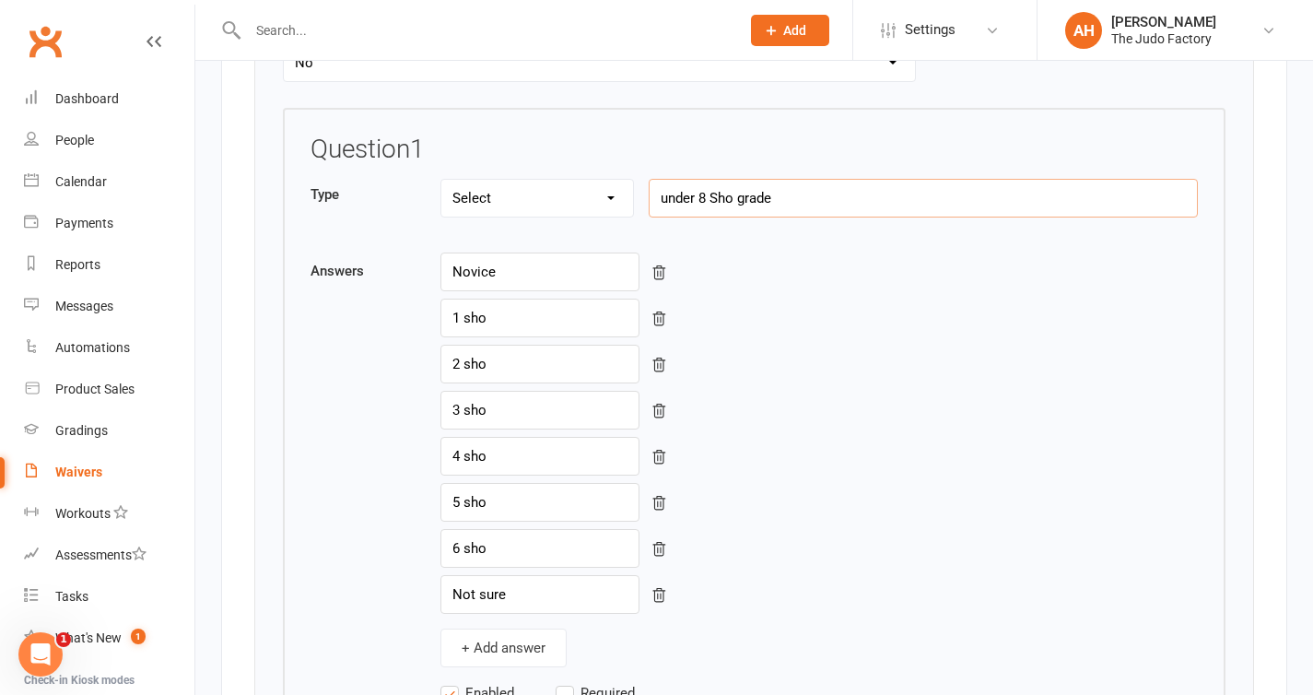
type input "under 8 Sho grade"
click at [520, 287] on input "Novice" at bounding box center [539, 272] width 199 height 39
type input "Novice white"
click at [524, 303] on input "1 sho" at bounding box center [539, 318] width 199 height 39
click at [527, 315] on input "1 sho" at bounding box center [539, 318] width 199 height 39
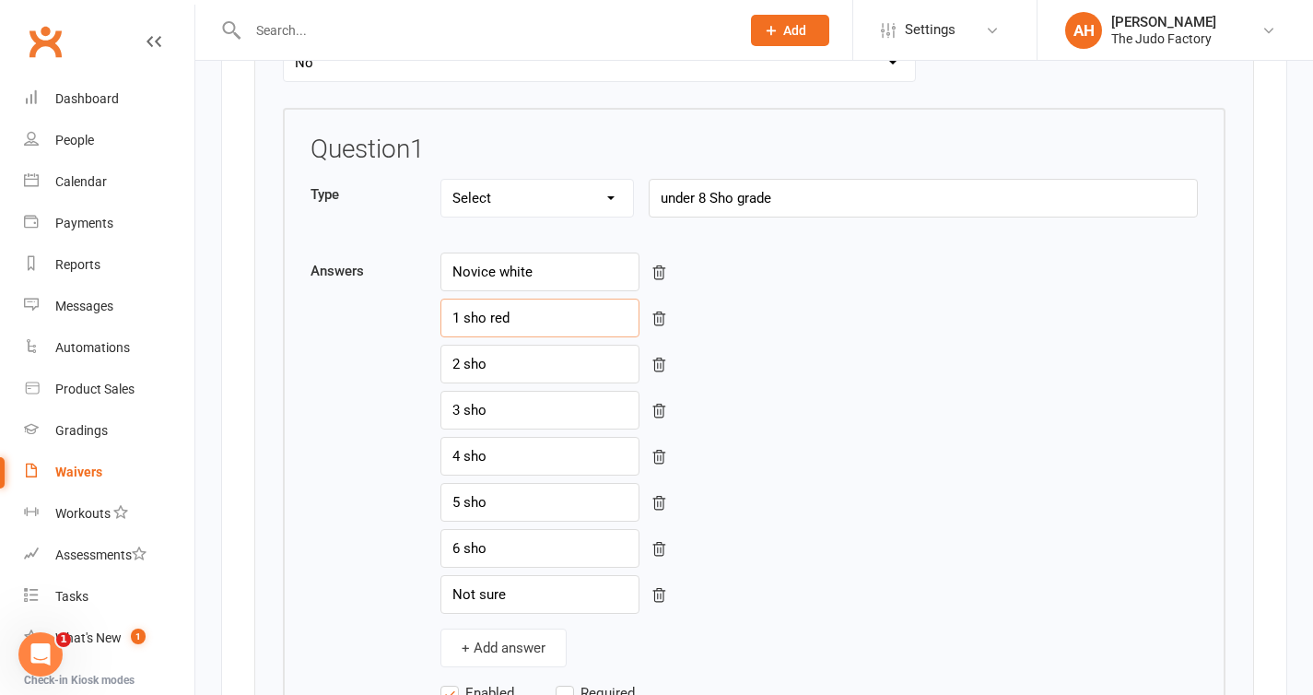
type input "1 sho red"
click at [532, 354] on input "2 sho" at bounding box center [539, 364] width 199 height 39
click at [531, 383] on input "2 sho" at bounding box center [539, 364] width 199 height 39
type input "2 sho yellow"
click at [534, 409] on input "3 sho" at bounding box center [539, 410] width 199 height 39
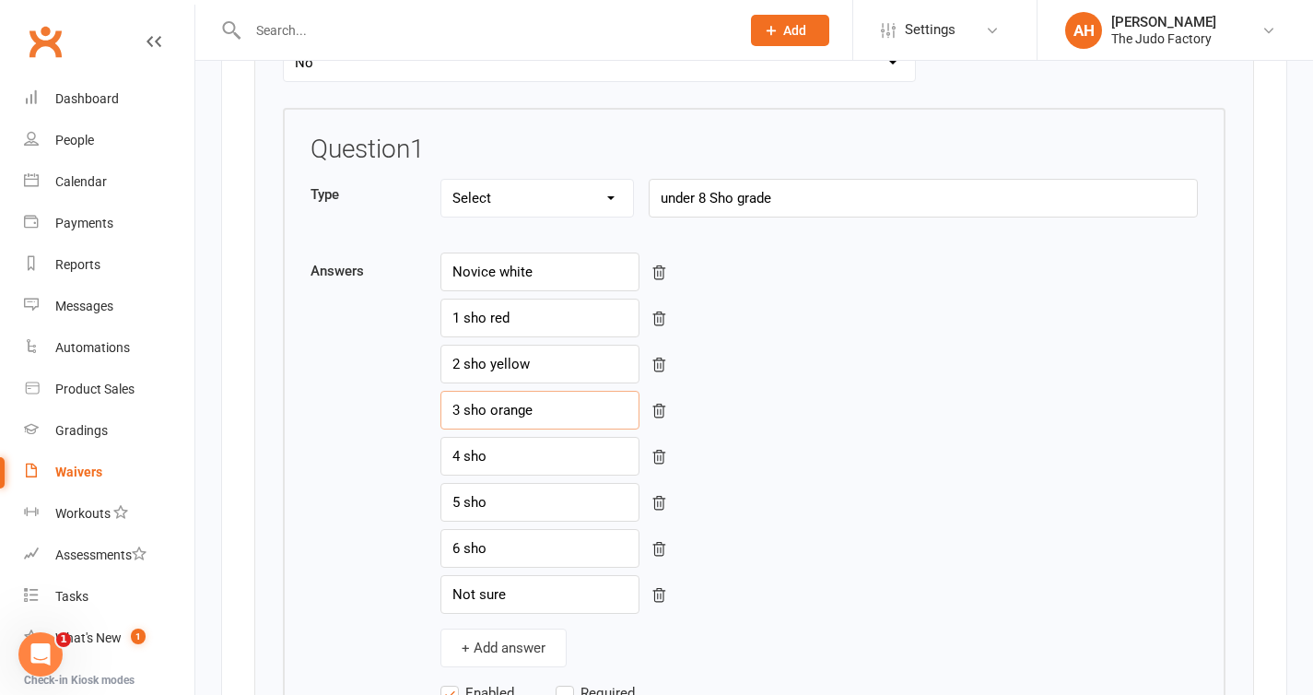
type input "3 sho orange"
click at [563, 459] on input "4 sho" at bounding box center [539, 456] width 199 height 39
type input "4 sho green"
click at [574, 531] on div "Novice white 1 sho red 2 sho yellow 3 sho orange 4 sho green 5 sho 6 sho Not su…" at bounding box center [819, 460] width 758 height 415
click at [574, 509] on input "5 sho" at bounding box center [539, 502] width 199 height 39
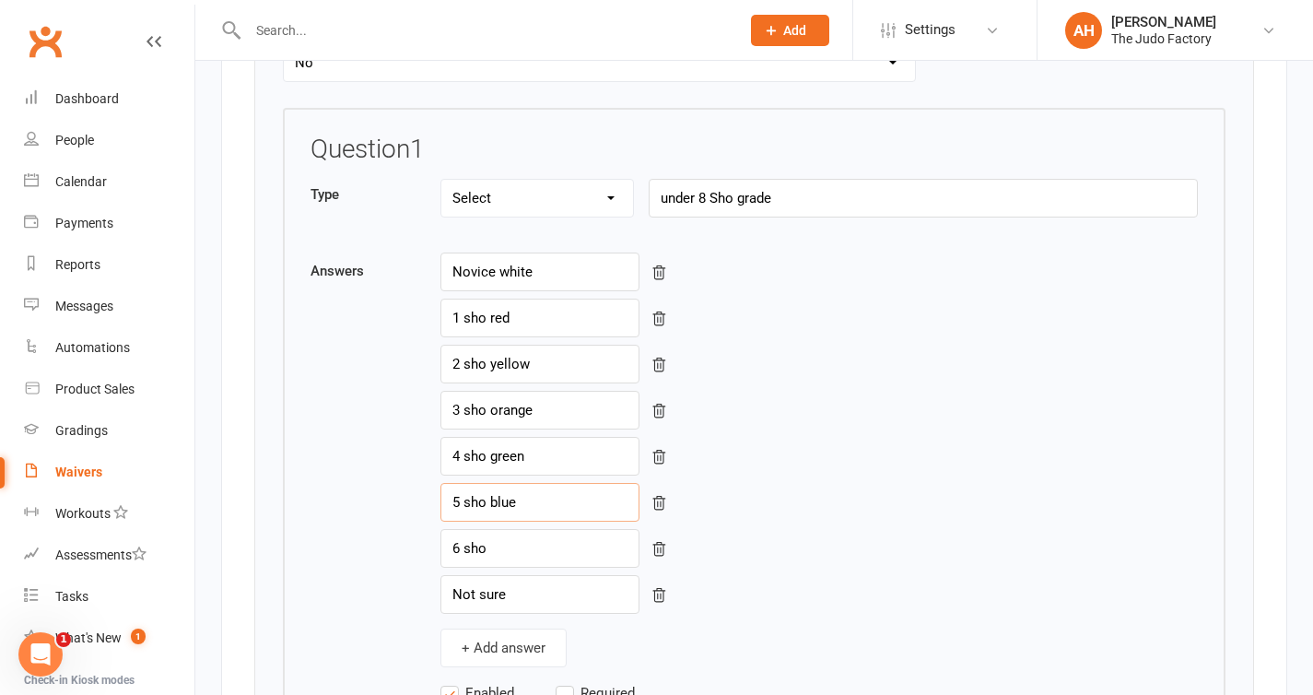
type input "5 sho blue"
click at [576, 551] on input "6 sho" at bounding box center [539, 548] width 199 height 39
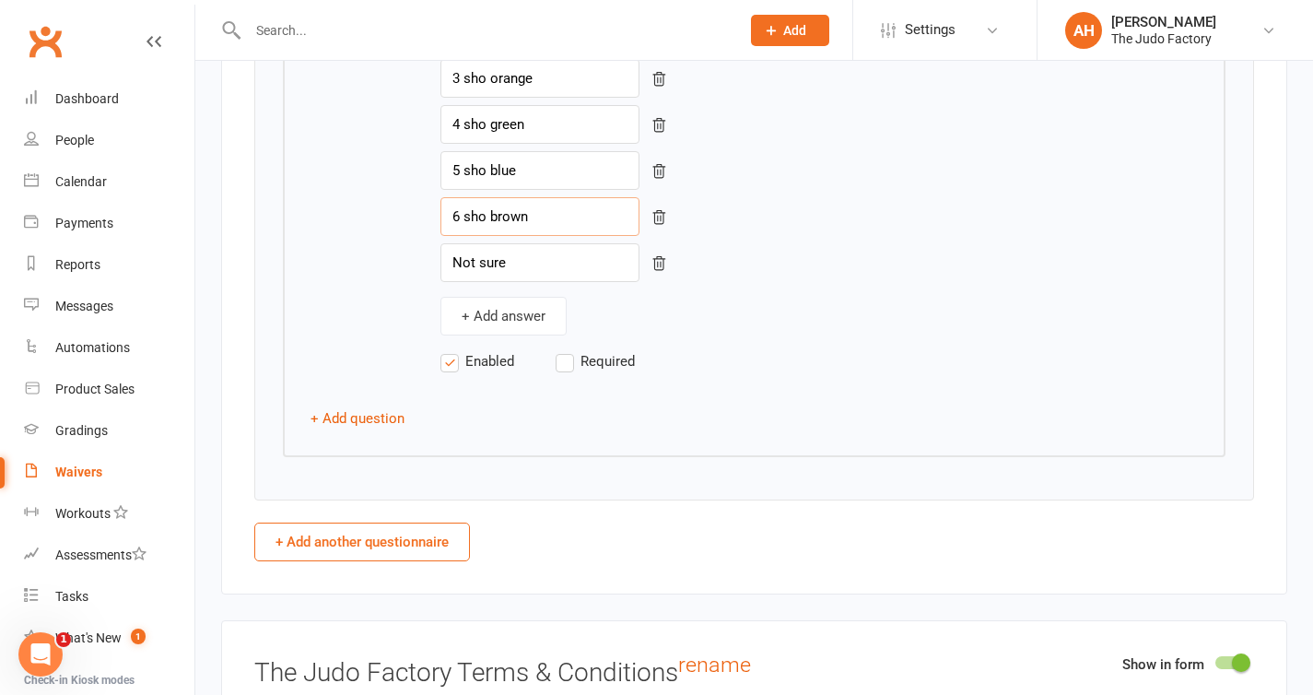
scroll to position [3118, 0]
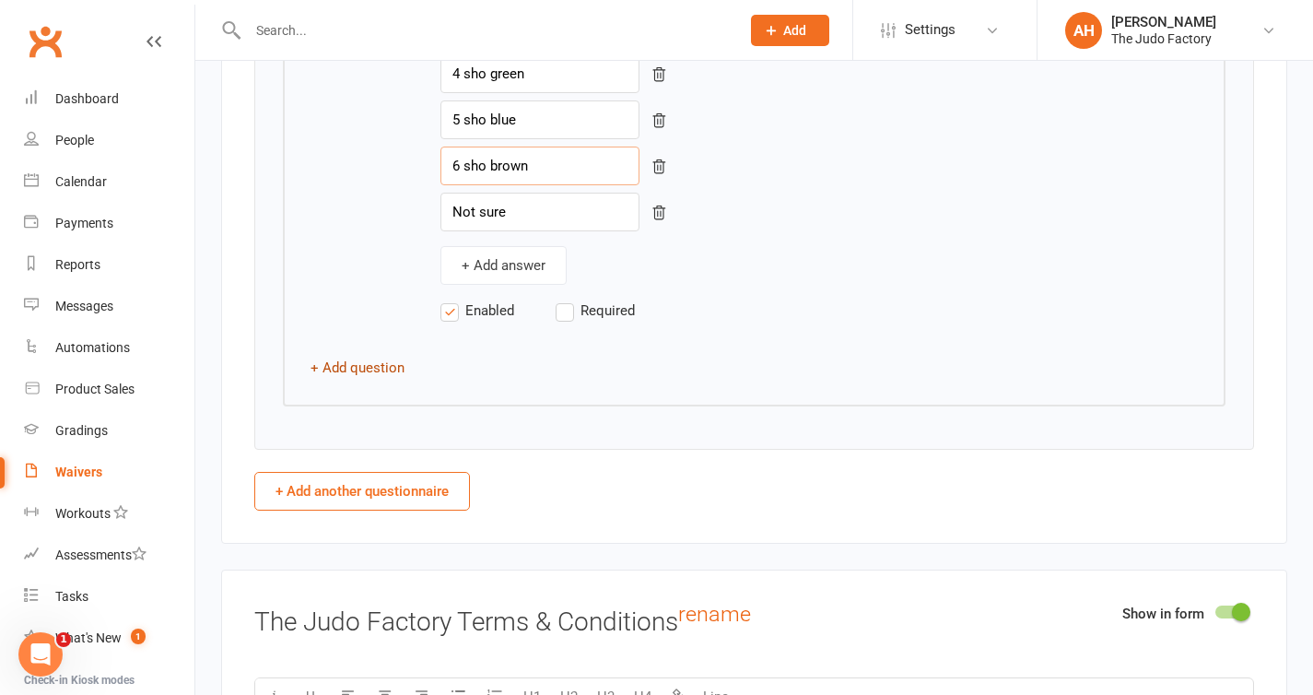
type input "6 sho brown"
click at [382, 376] on button "+ Add question" at bounding box center [358, 368] width 94 height 22
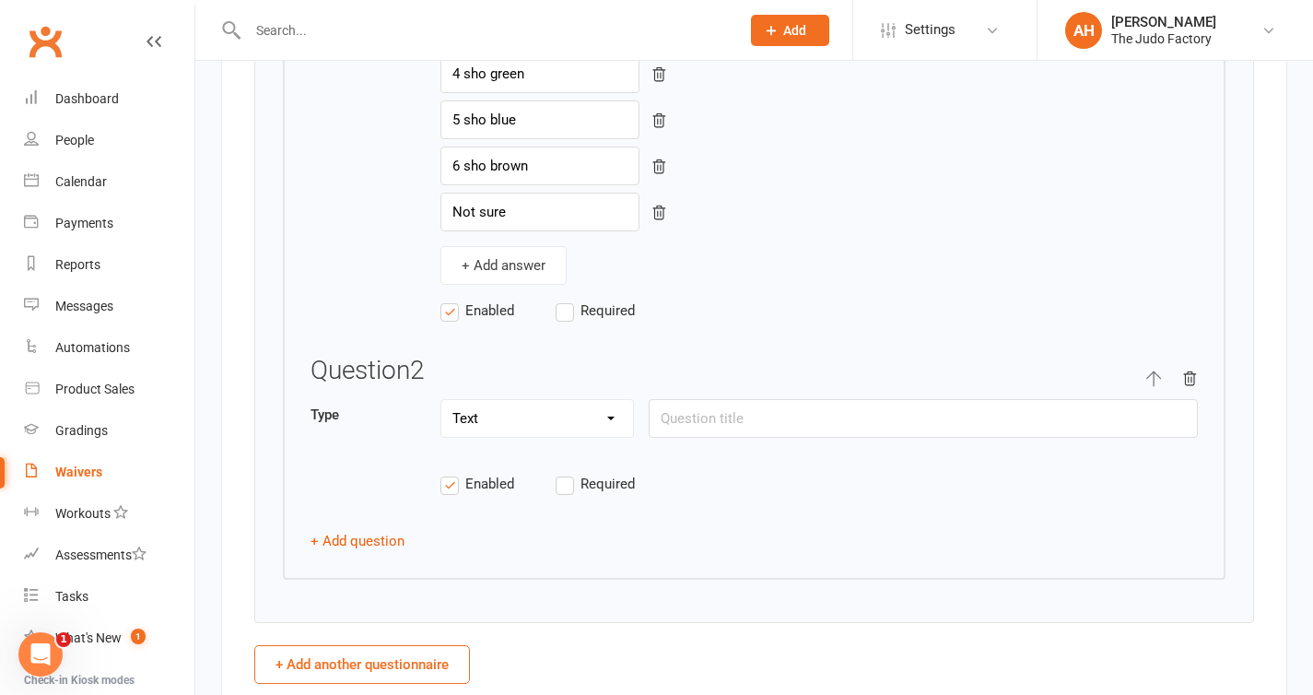
click at [499, 416] on select "Text Select Checkbox" at bounding box center [537, 418] width 192 height 37
select select "select"
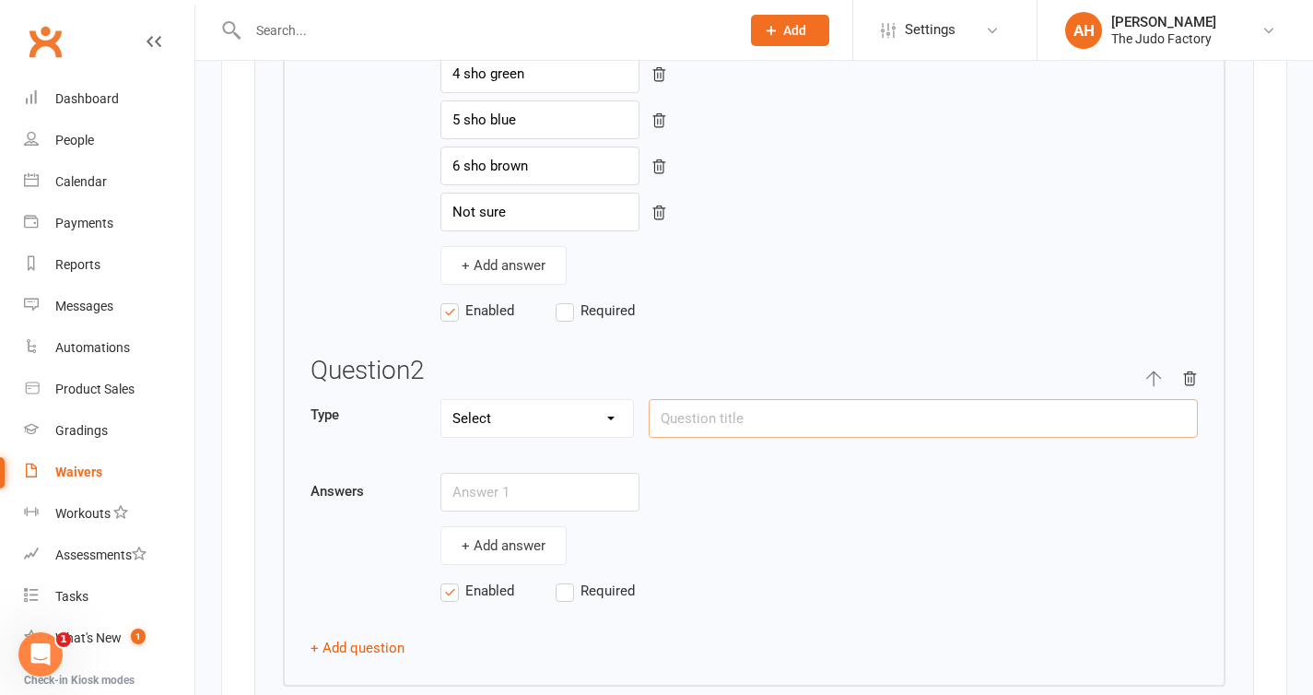
click at [717, 425] on input "text" at bounding box center [923, 418] width 549 height 39
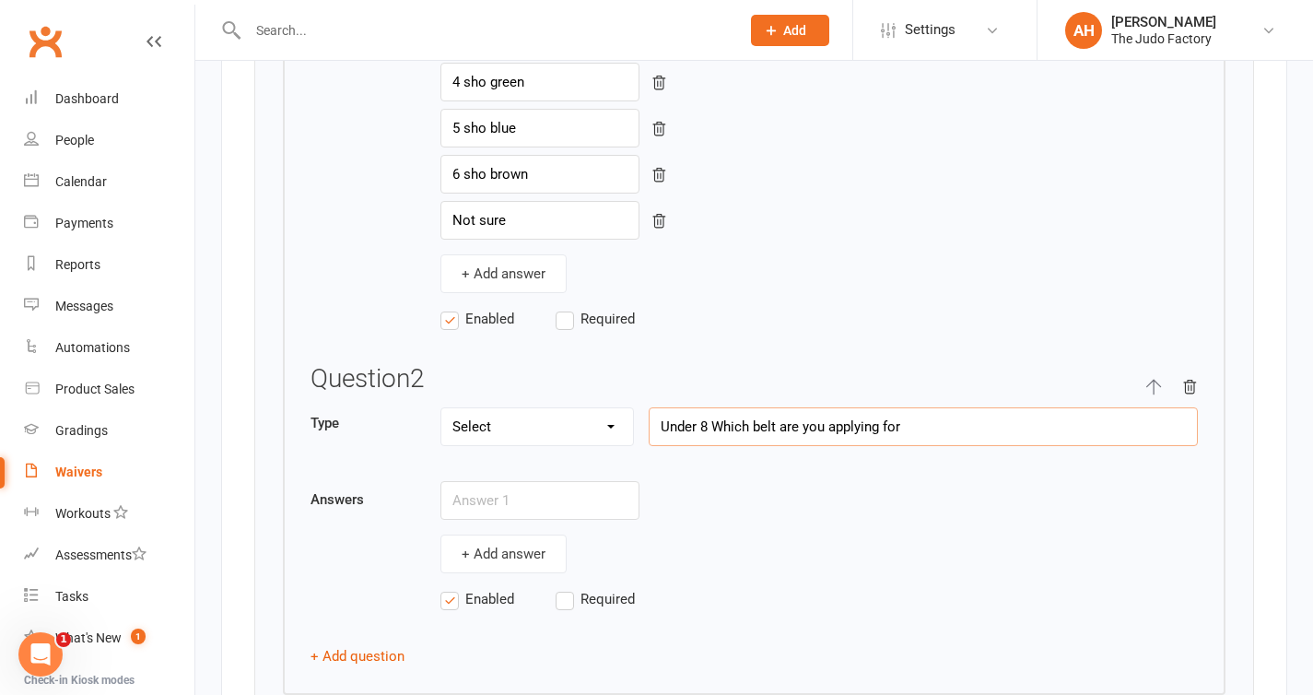
scroll to position [3140, 0]
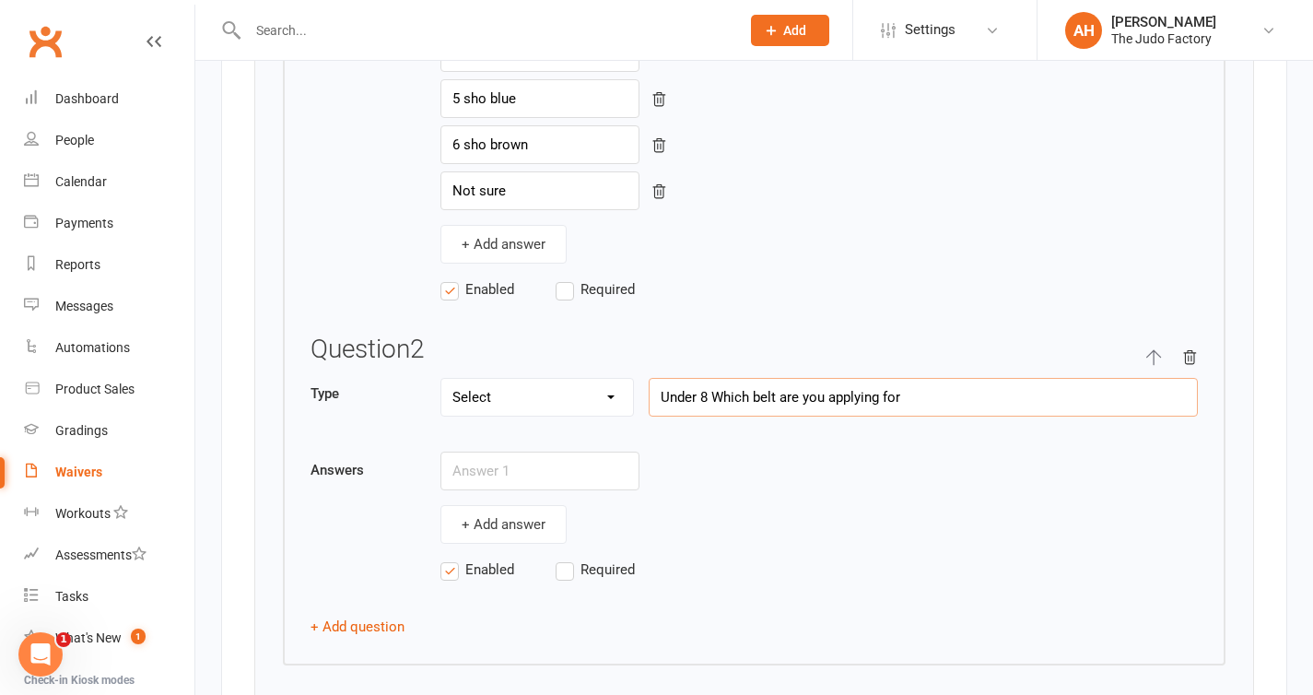
type input "Under 8 Which belt are you applying for"
click at [517, 471] on input "text" at bounding box center [539, 471] width 199 height 39
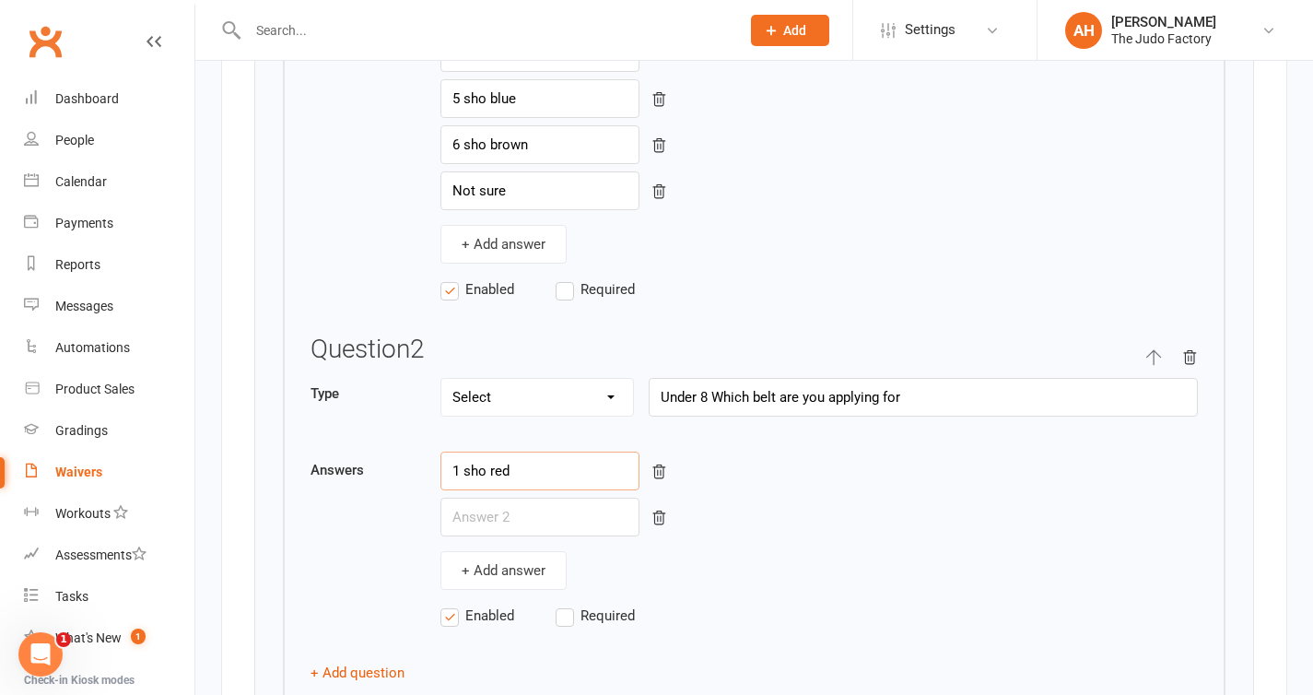
type input "1 sho red"
type input "2 show yellow"
type input "3 sho orange"
type input "4 sho green"
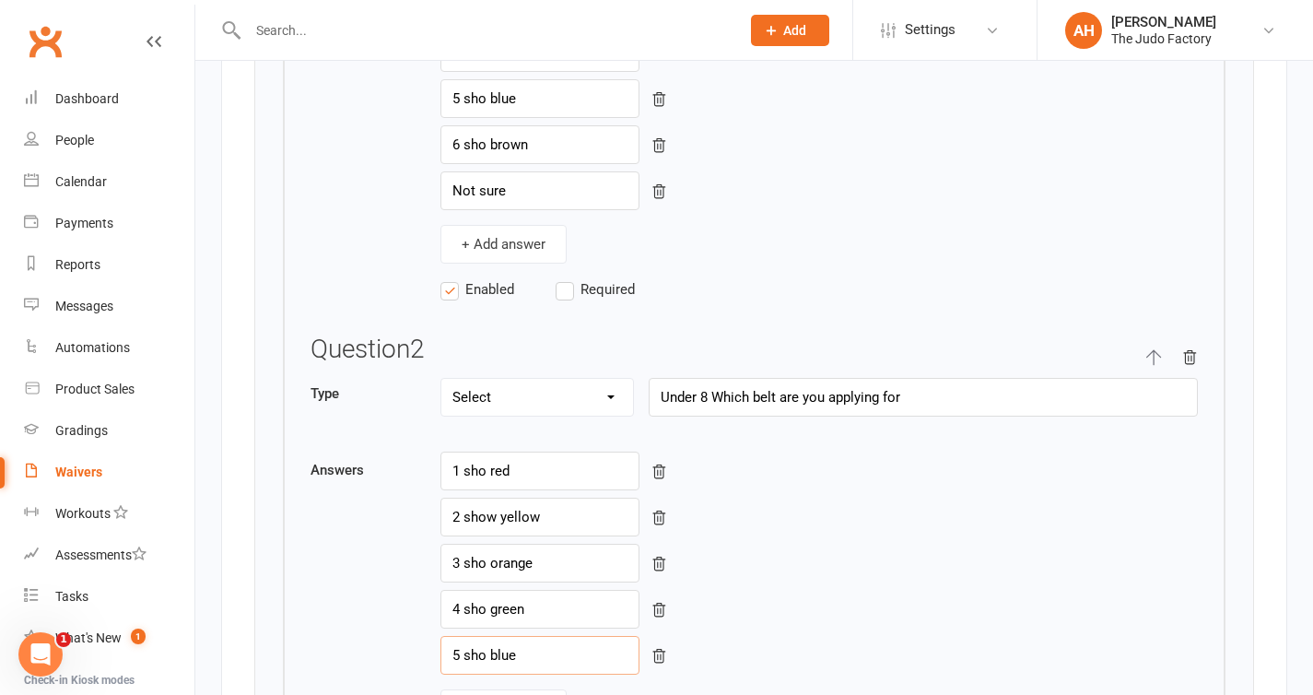
type input "5 sho blue"
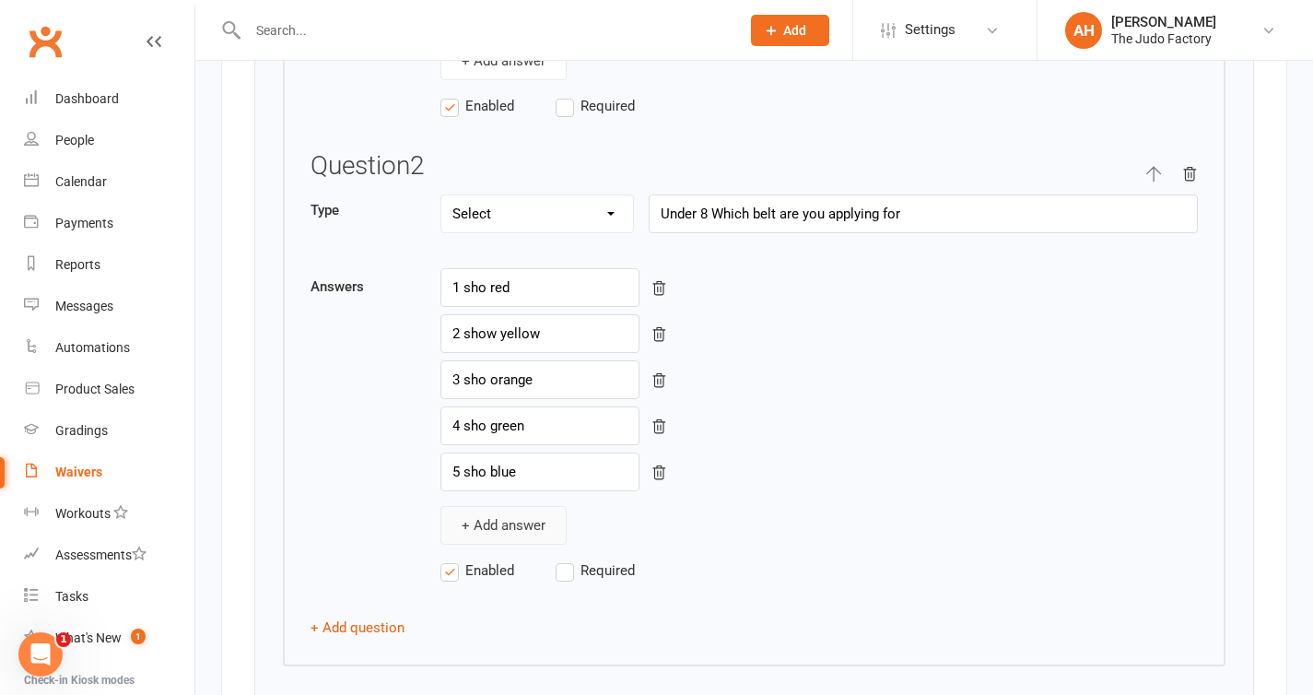
scroll to position [3347, 0]
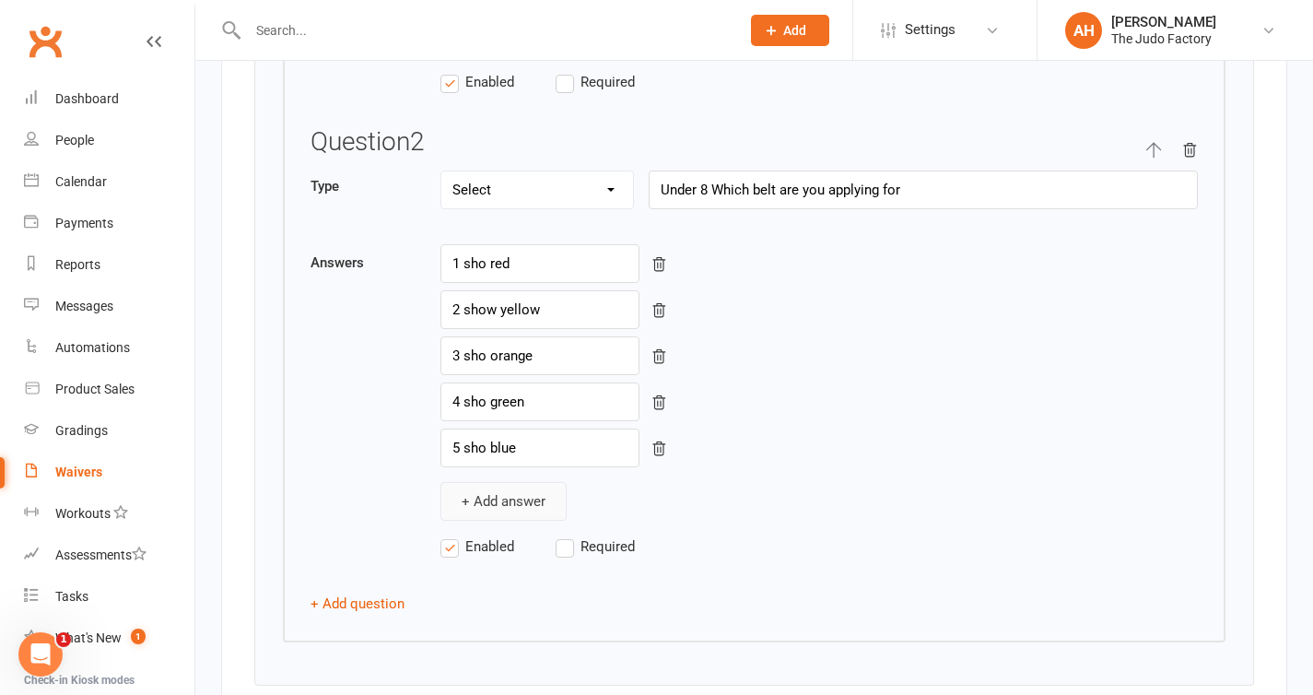
click at [511, 502] on button "+ Add answer" at bounding box center [503, 501] width 126 height 39
click at [511, 502] on input "text" at bounding box center [539, 494] width 199 height 39
type input "6 sho brown"
click at [717, 489] on div "6 sho brown" at bounding box center [819, 494] width 758 height 39
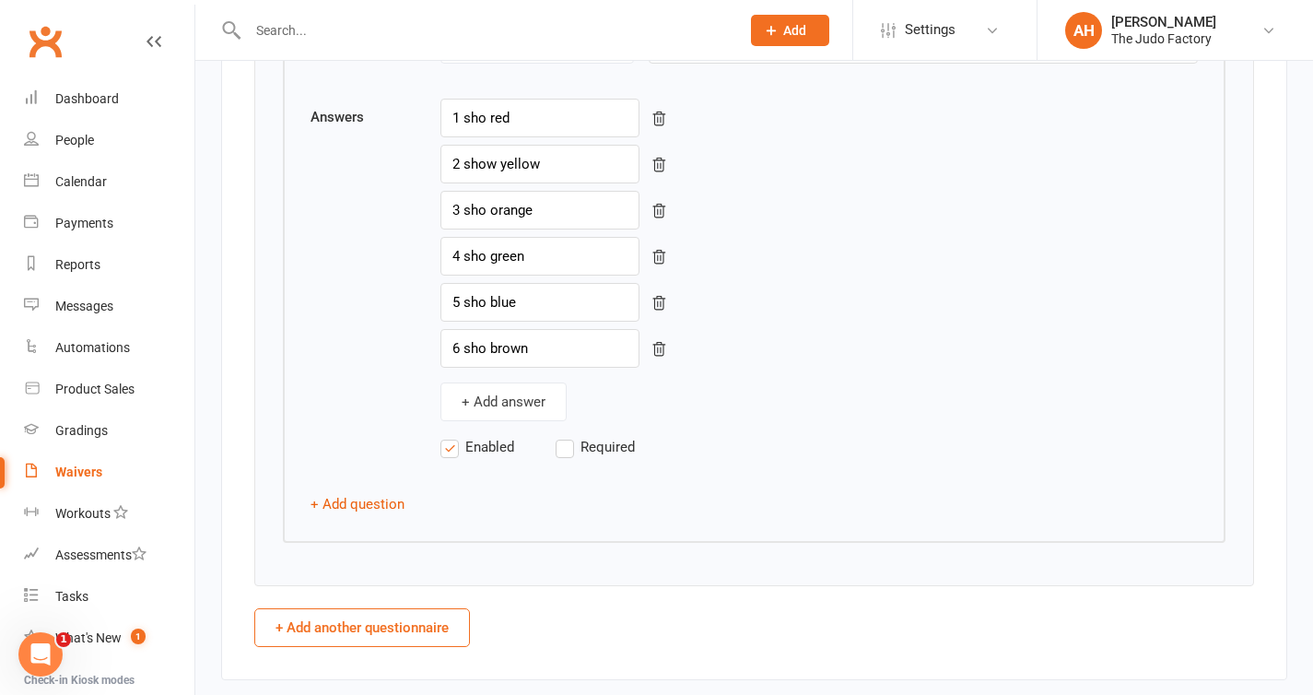
scroll to position [3512, 0]
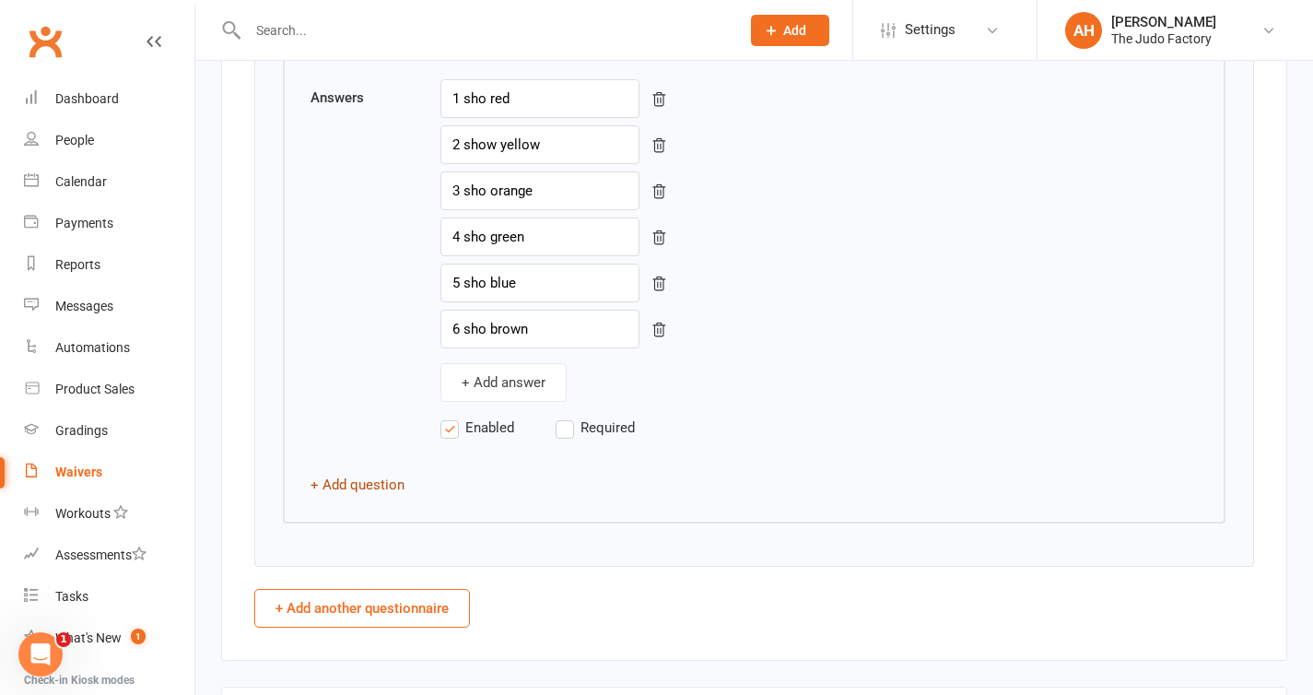
click at [380, 492] on button "+ Add question" at bounding box center [358, 485] width 94 height 22
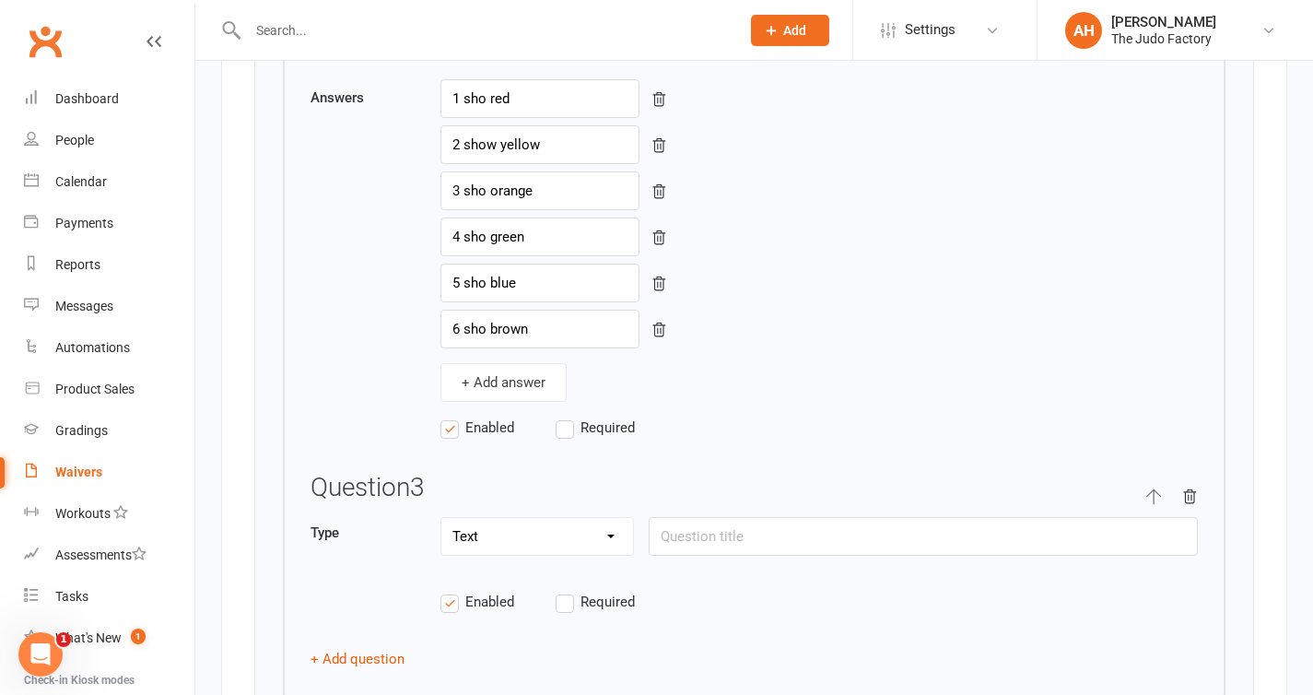
click at [577, 543] on select "Text Select Checkbox" at bounding box center [537, 536] width 192 height 37
select select "select"
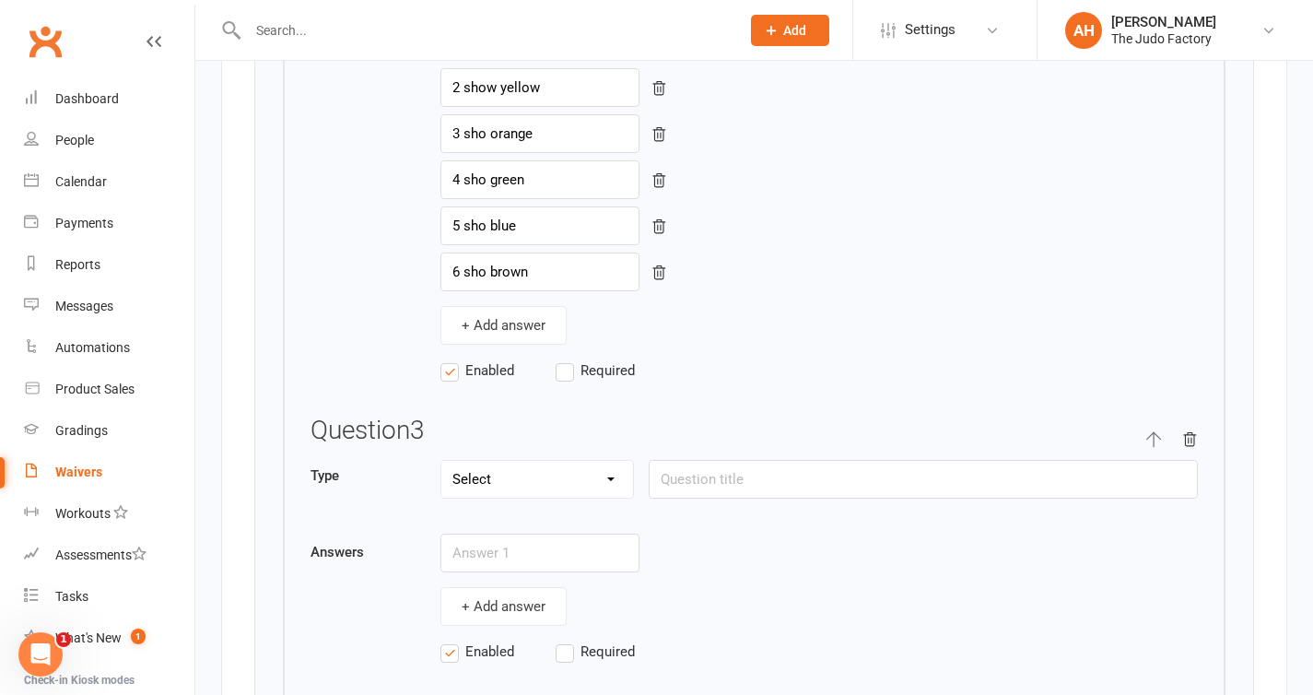
scroll to position [3624, 0]
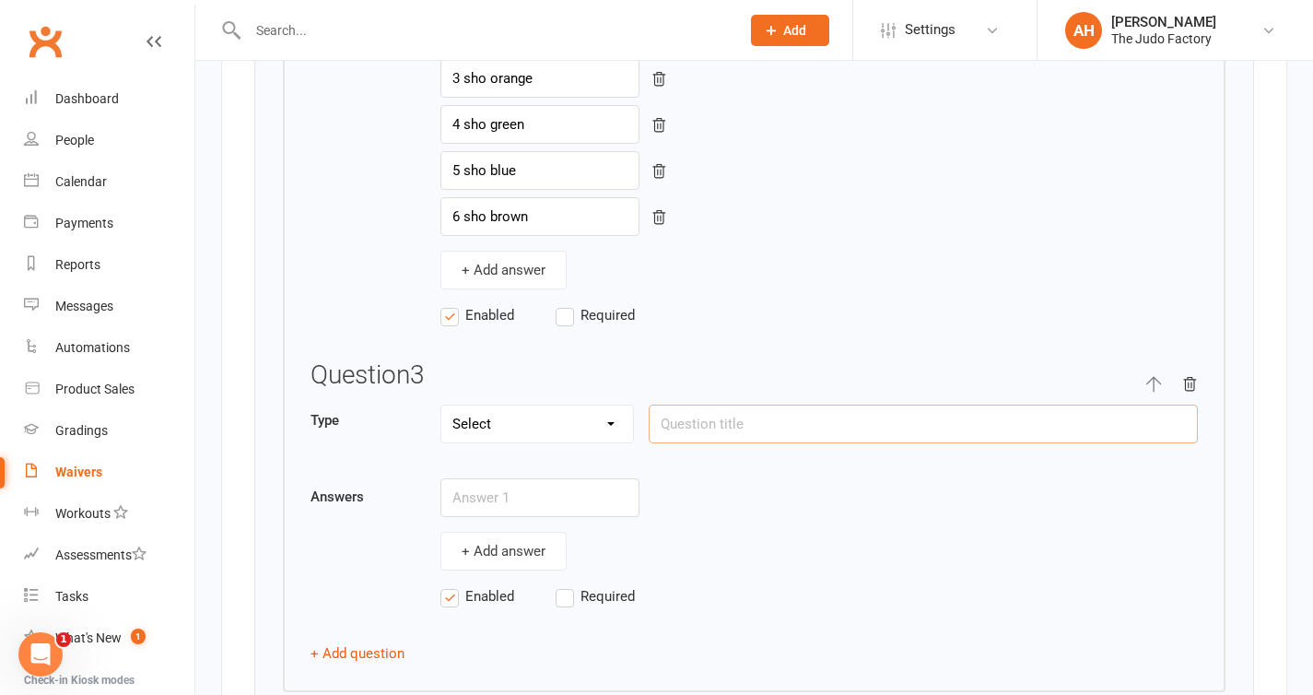
click at [726, 430] on input "text" at bounding box center [923, 424] width 549 height 39
type input "*"
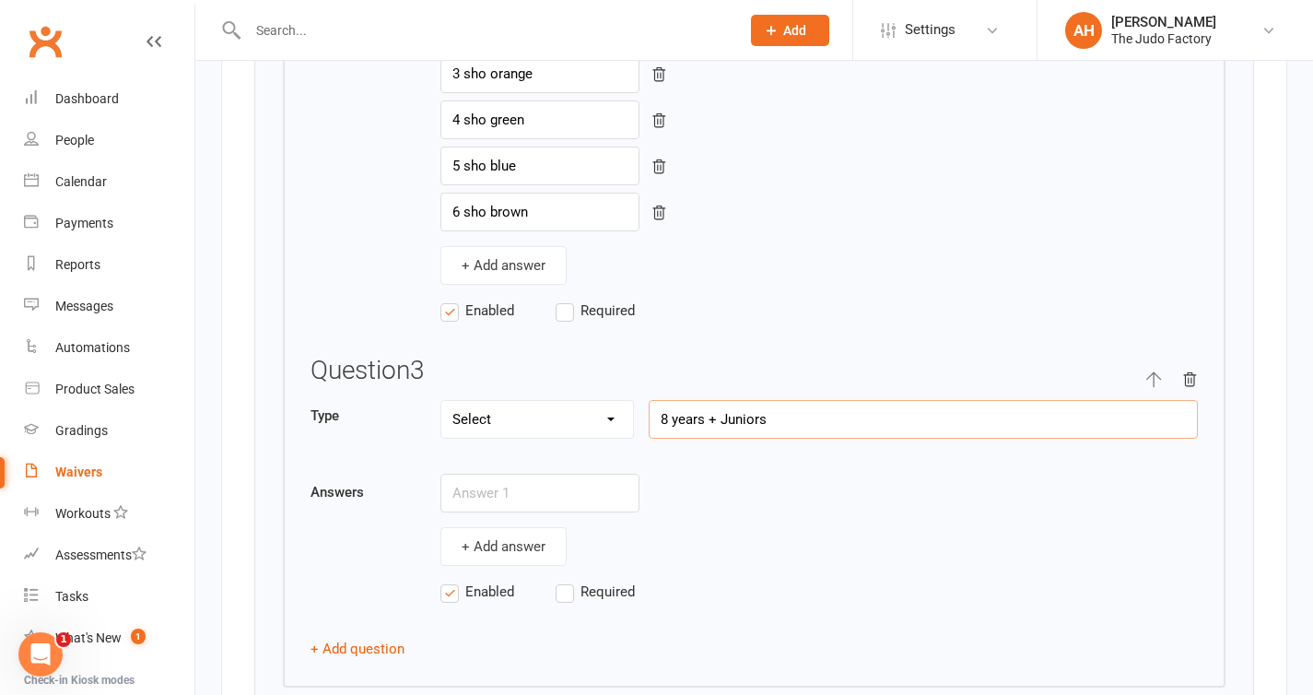
scroll to position [3636, 0]
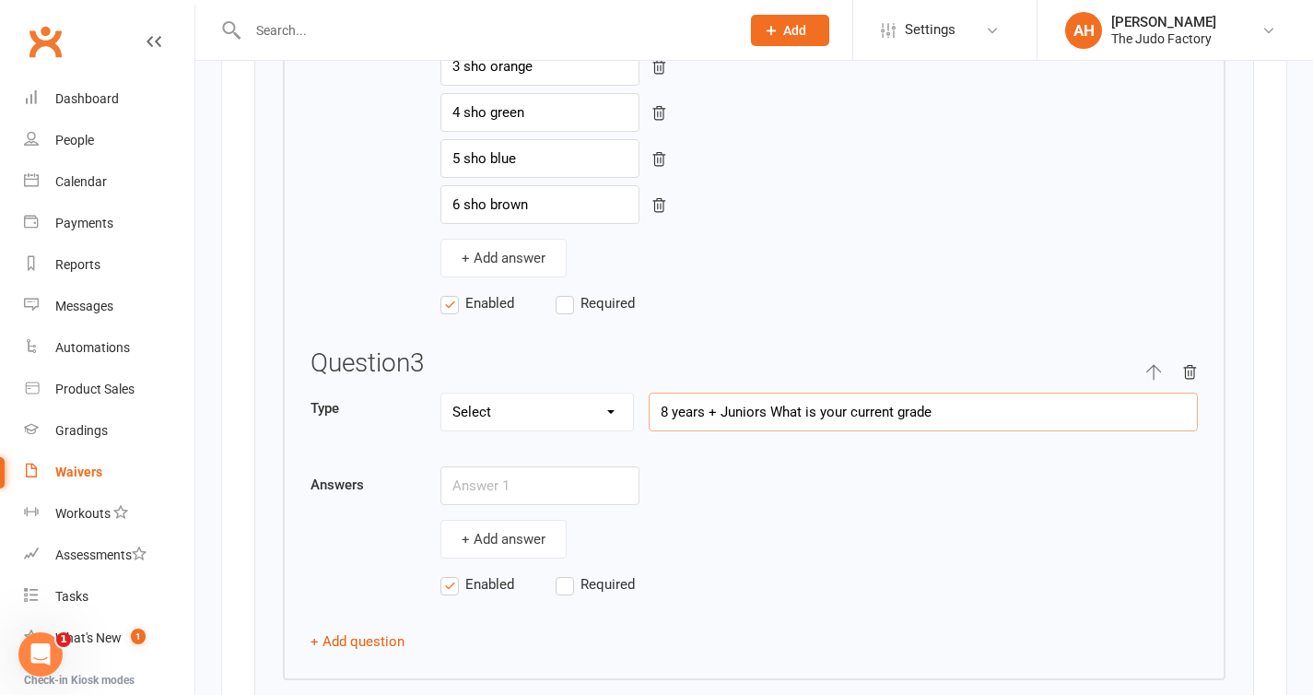
type input "8 years + Juniors What is your current grade"
click at [575, 484] on input "text" at bounding box center [539, 485] width 199 height 39
type input "1"
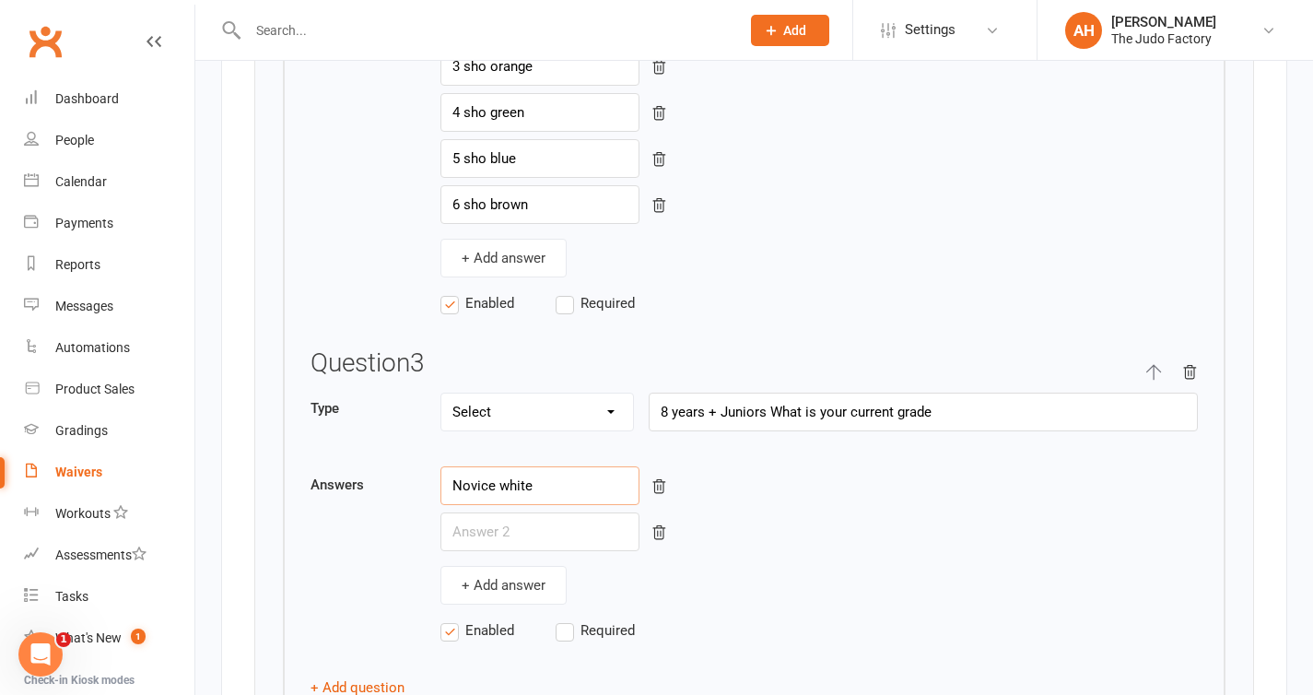
type input "Novice white"
click at [524, 524] on input "text" at bounding box center [539, 531] width 199 height 39
type input "1"
type input "1 mon red 1 stripe"
type input "2 mon red 2 stripes"
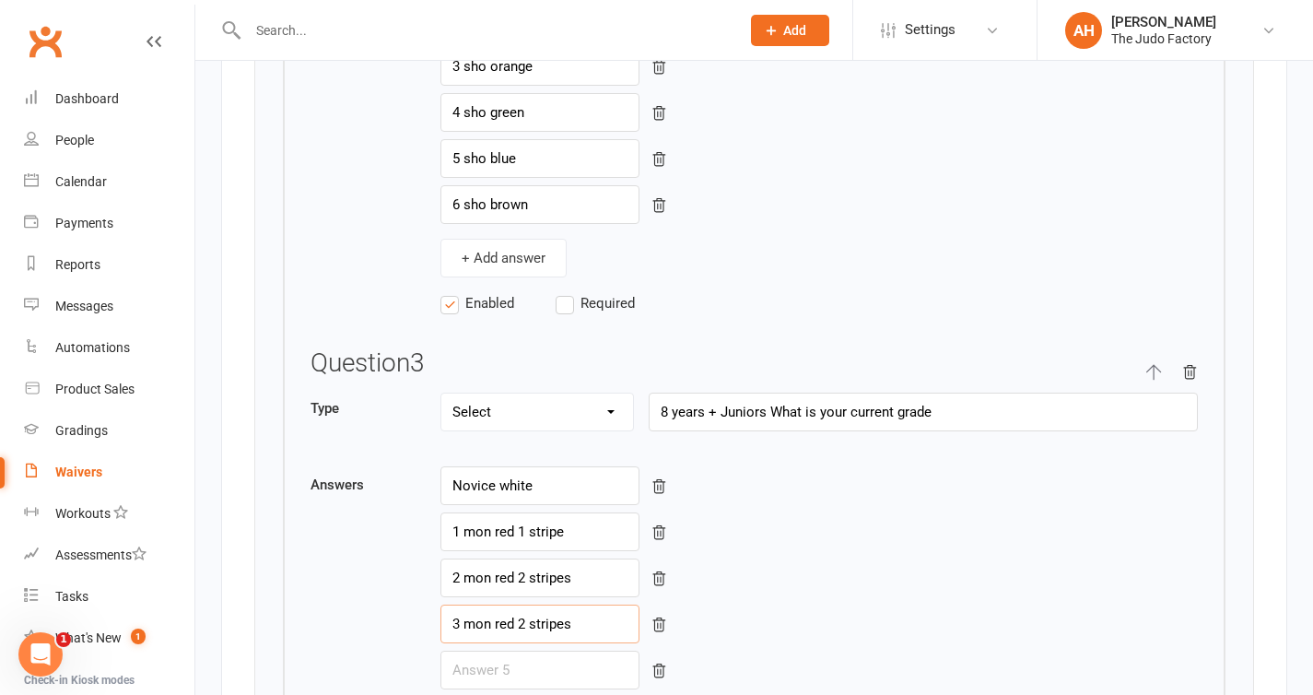
type input "3 mon red 2 stripes"
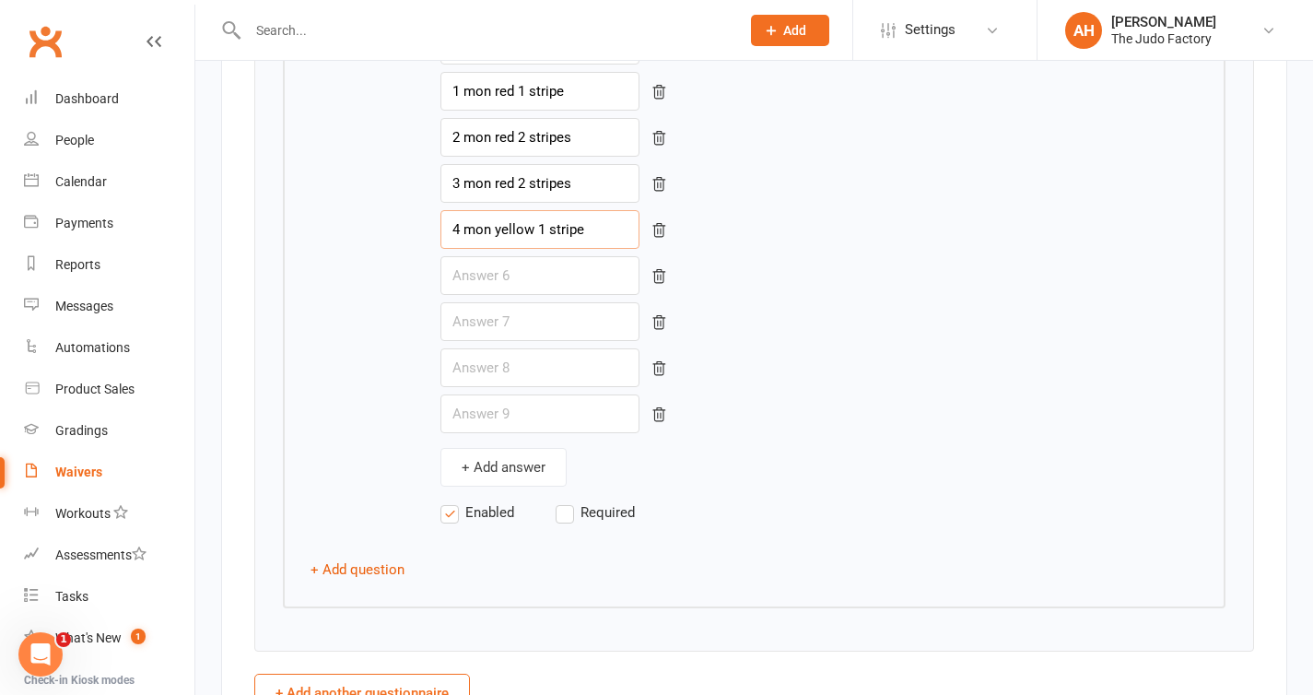
scroll to position [4082, 0]
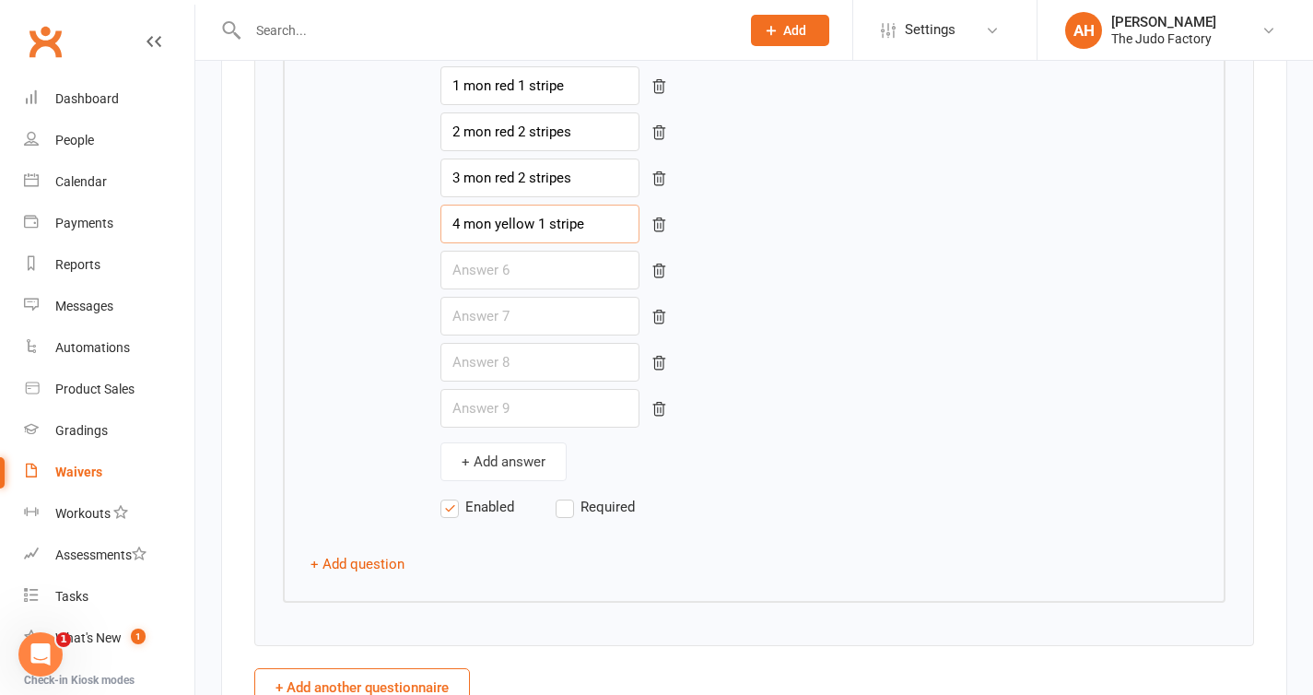
type input "4 mon yellow 1 stripe"
type input "5 mon yellow 2 stripes"
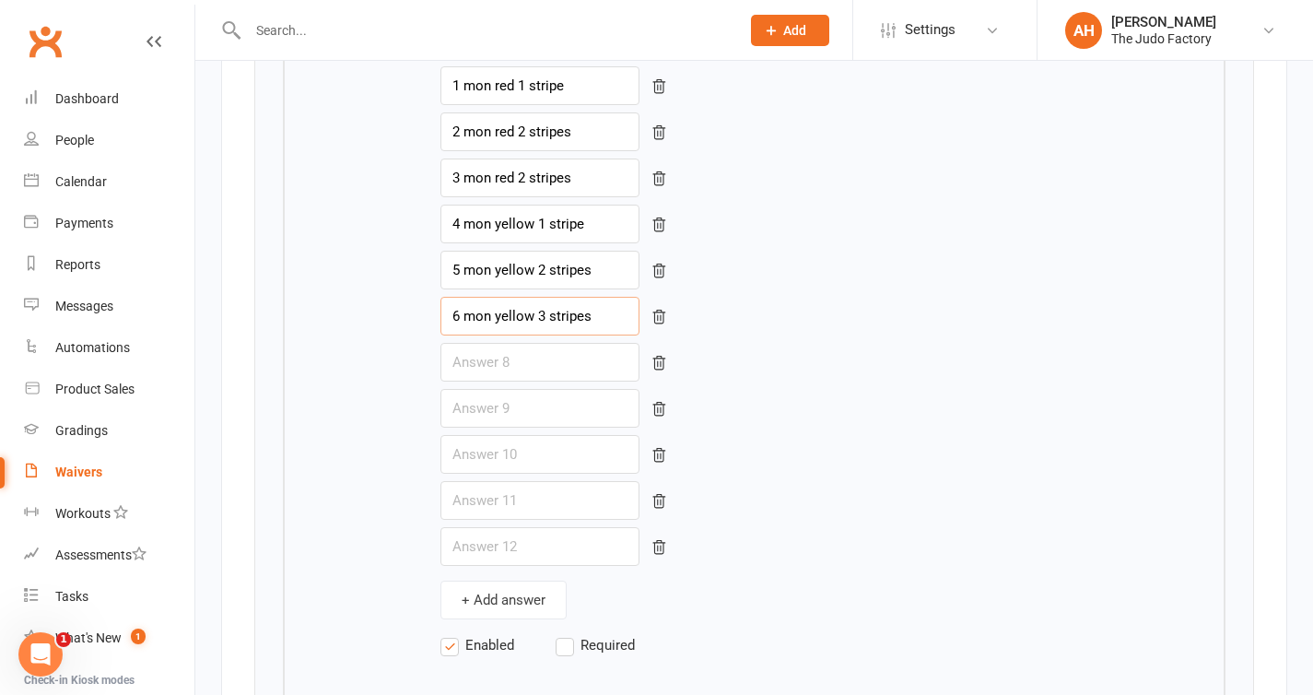
type input "6 mon yellow 3 stripes"
type input "7 mon orange 1 stripe"
type input "8 mon orange 2 stripes"
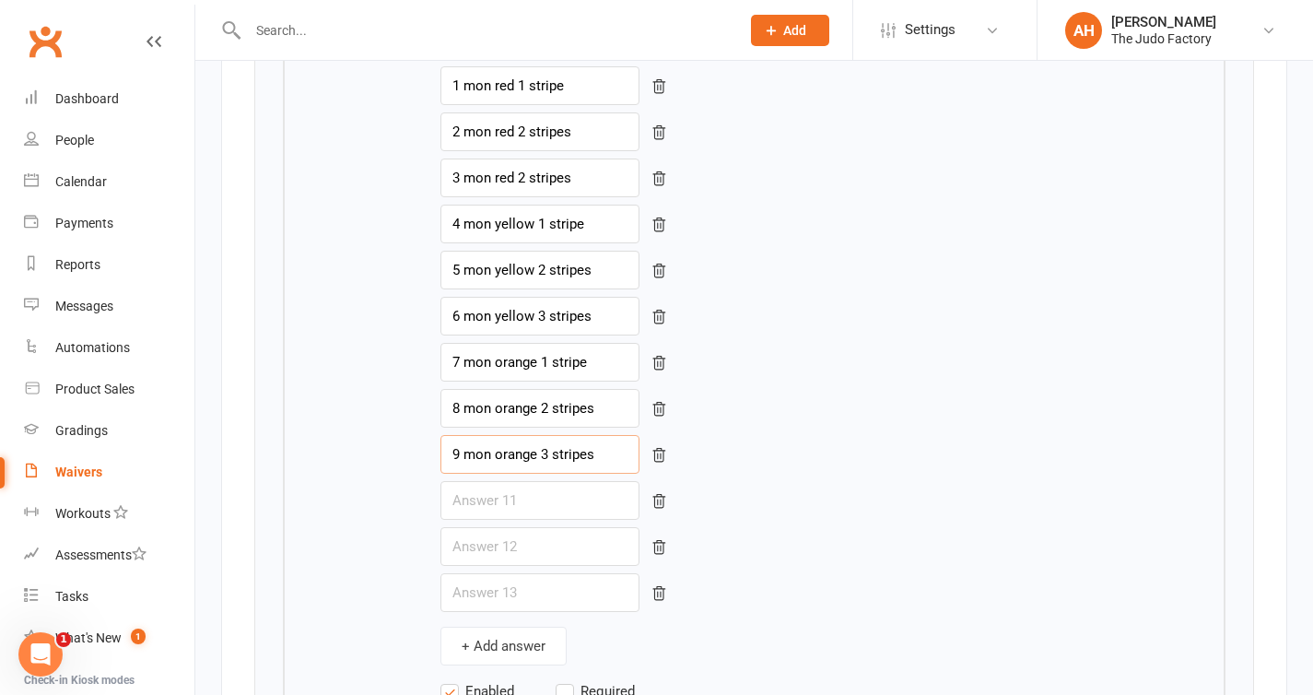
type input "9 mon orange 3 stripes"
type input "10 mon green 1 stripe"
type input "11 mon green 2 stripes"
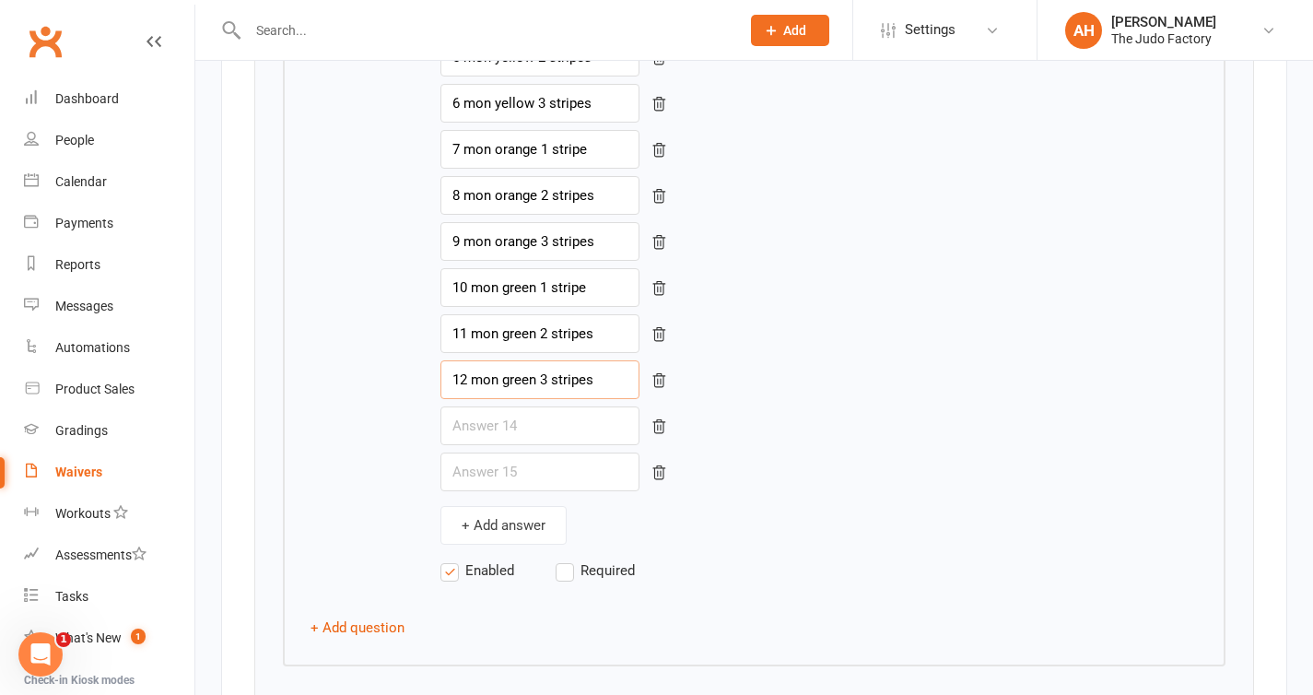
scroll to position [4310, 0]
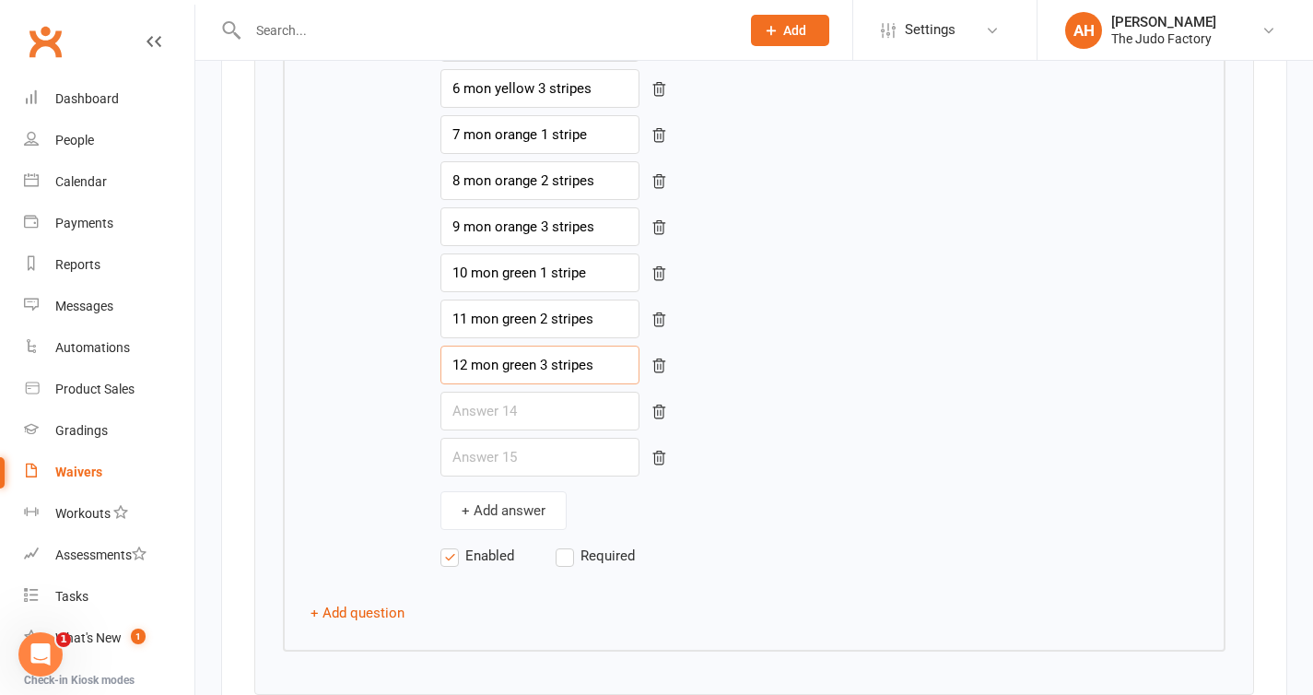
type input "12 mon green 3 stripes"
click at [651, 462] on icon "button" at bounding box center [659, 458] width 17 height 17
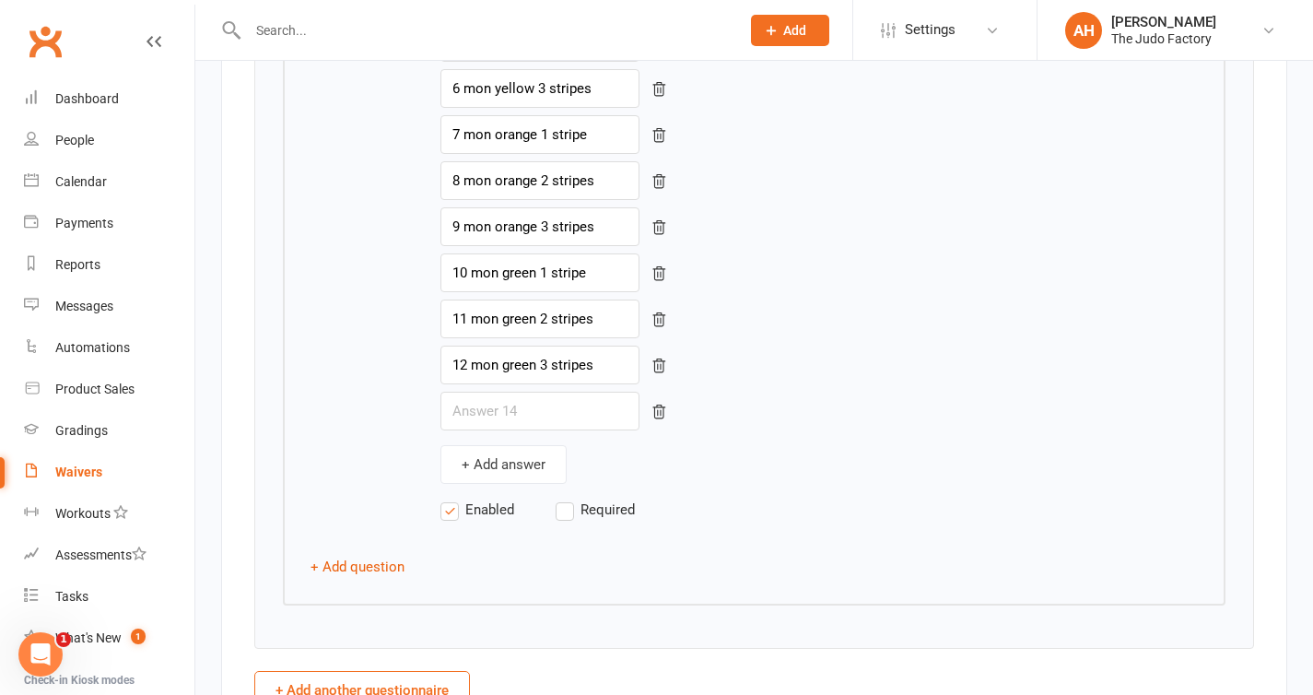
click at [651, 412] on icon "button" at bounding box center [659, 412] width 17 height 17
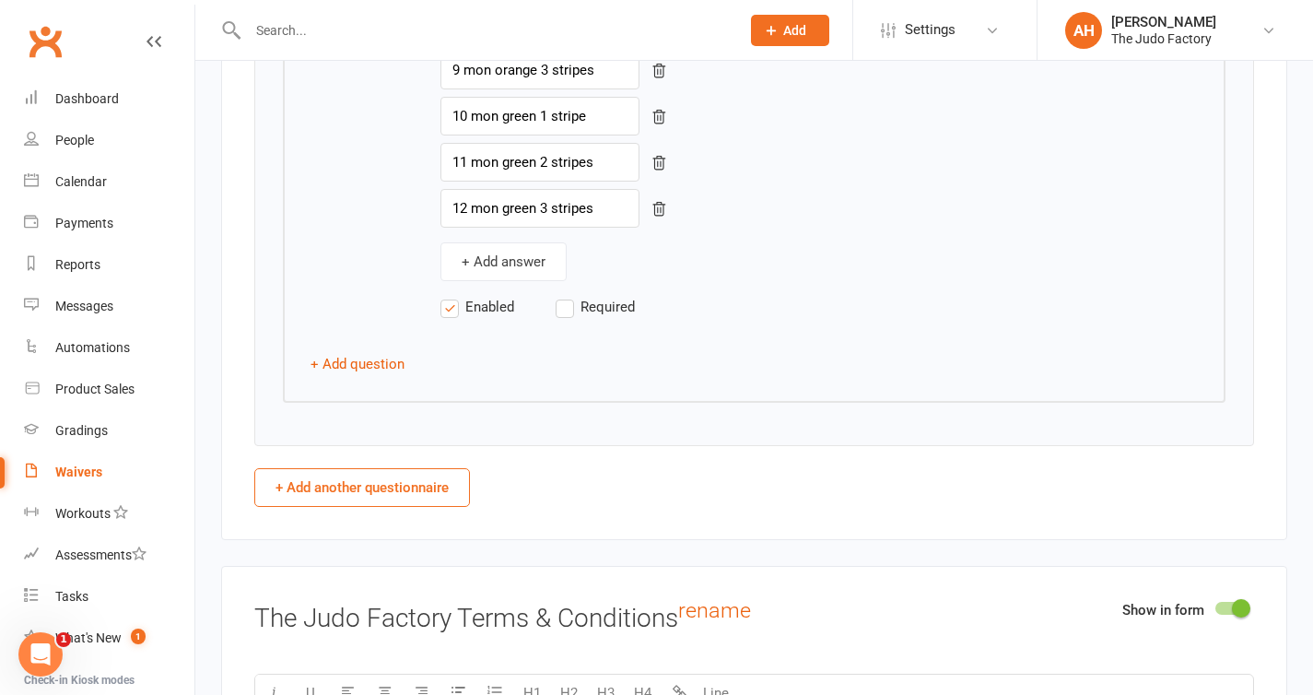
scroll to position [4468, 0]
click at [385, 364] on button "+ Add question" at bounding box center [358, 363] width 94 height 22
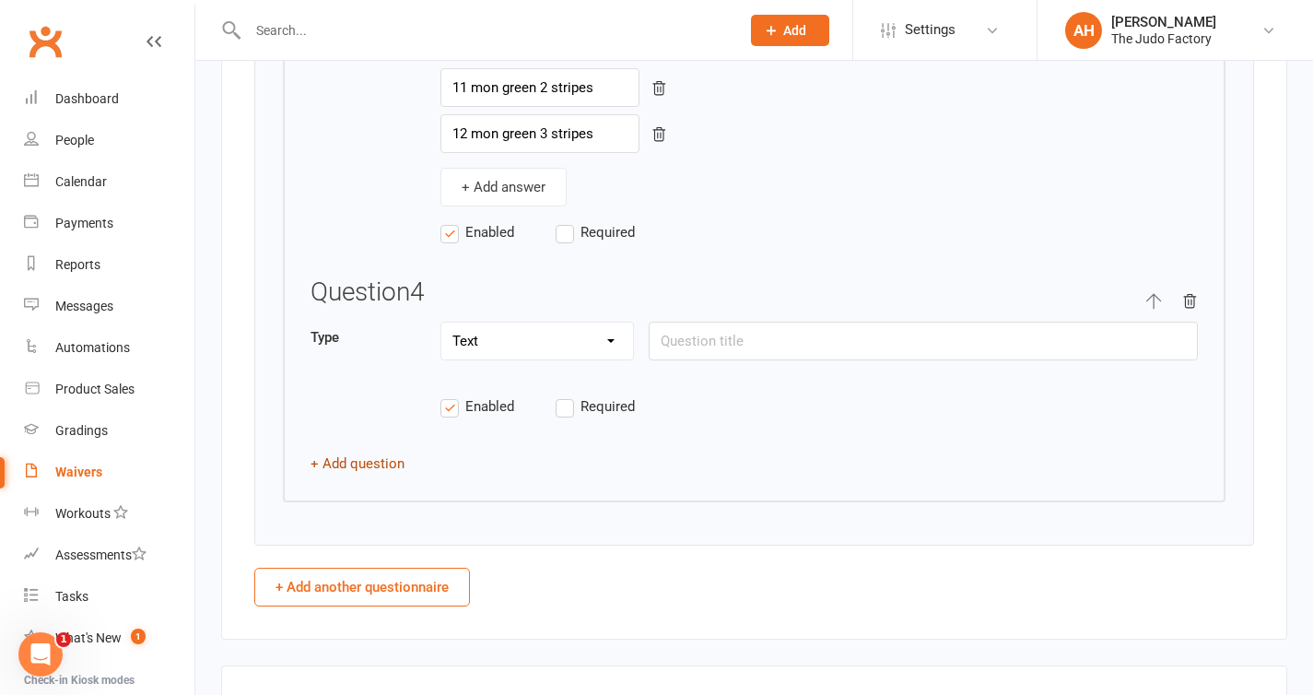
scroll to position [4544, 0]
click at [594, 334] on select "Text Select Checkbox" at bounding box center [537, 338] width 192 height 37
select select "select"
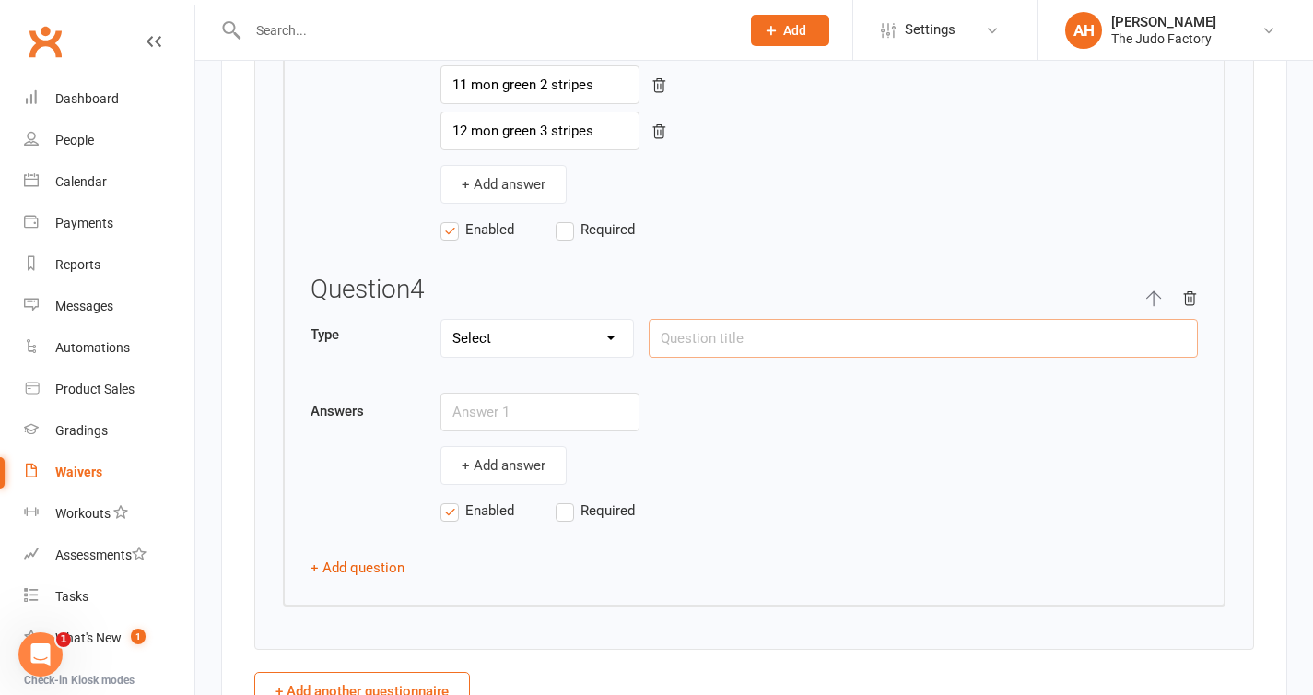
click at [748, 338] on input "text" at bounding box center [923, 338] width 549 height 39
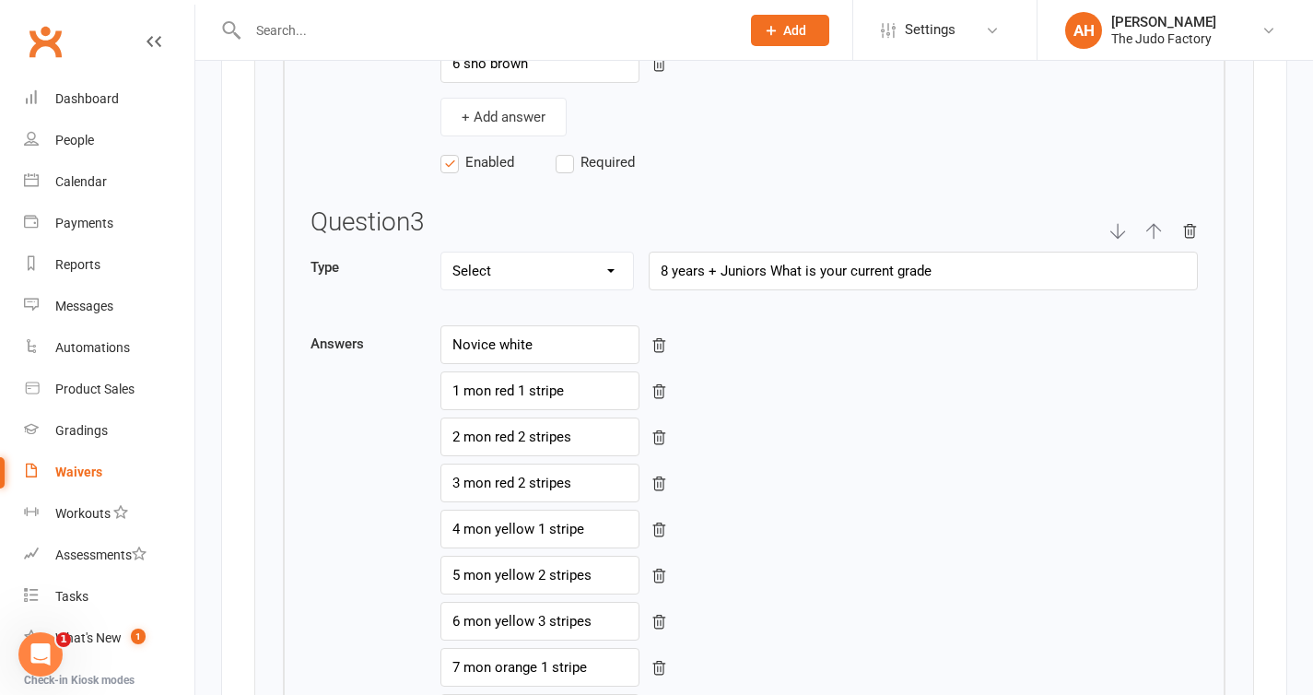
scroll to position [3766, 0]
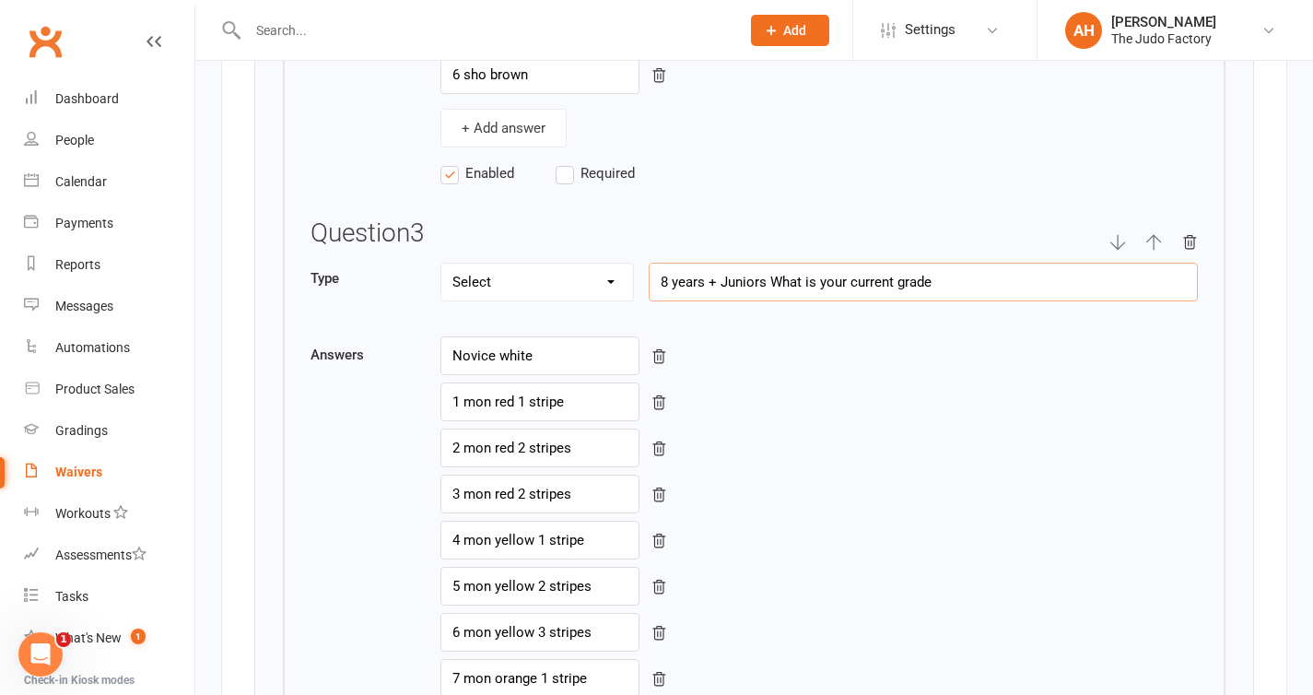
click at [774, 299] on input "8 years + Juniors What is your current grade" at bounding box center [923, 282] width 549 height 39
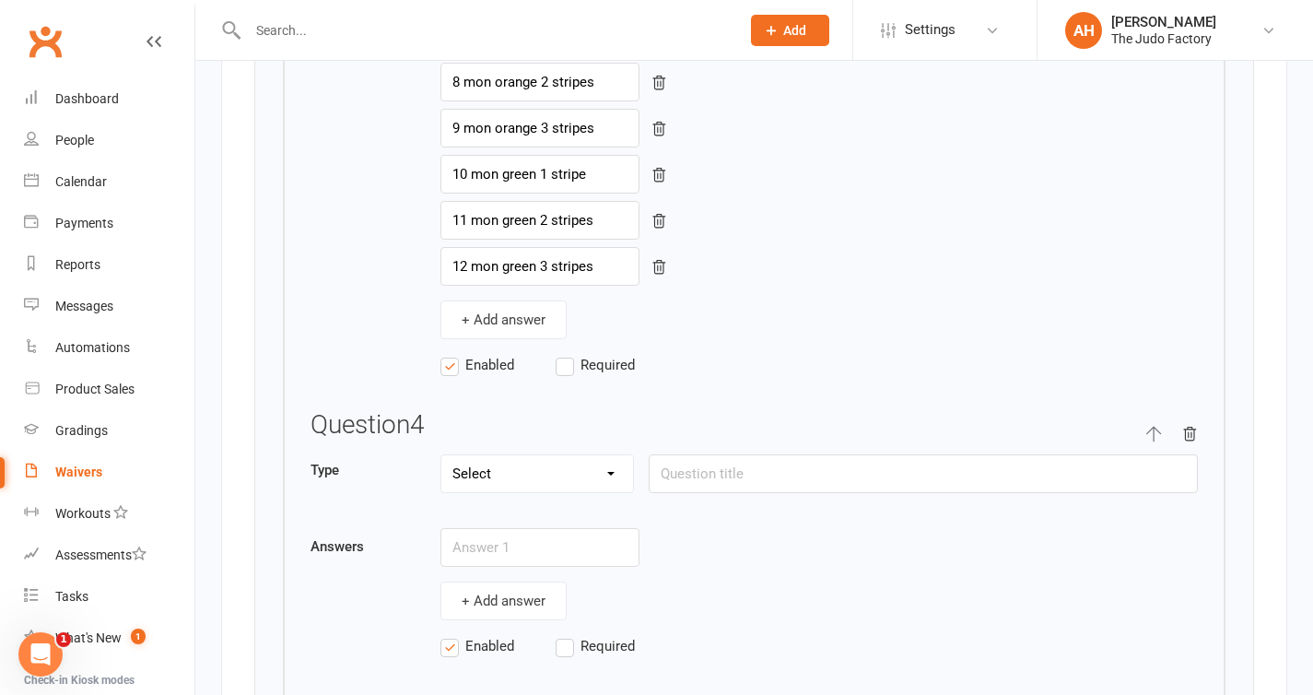
scroll to position [4567, 0]
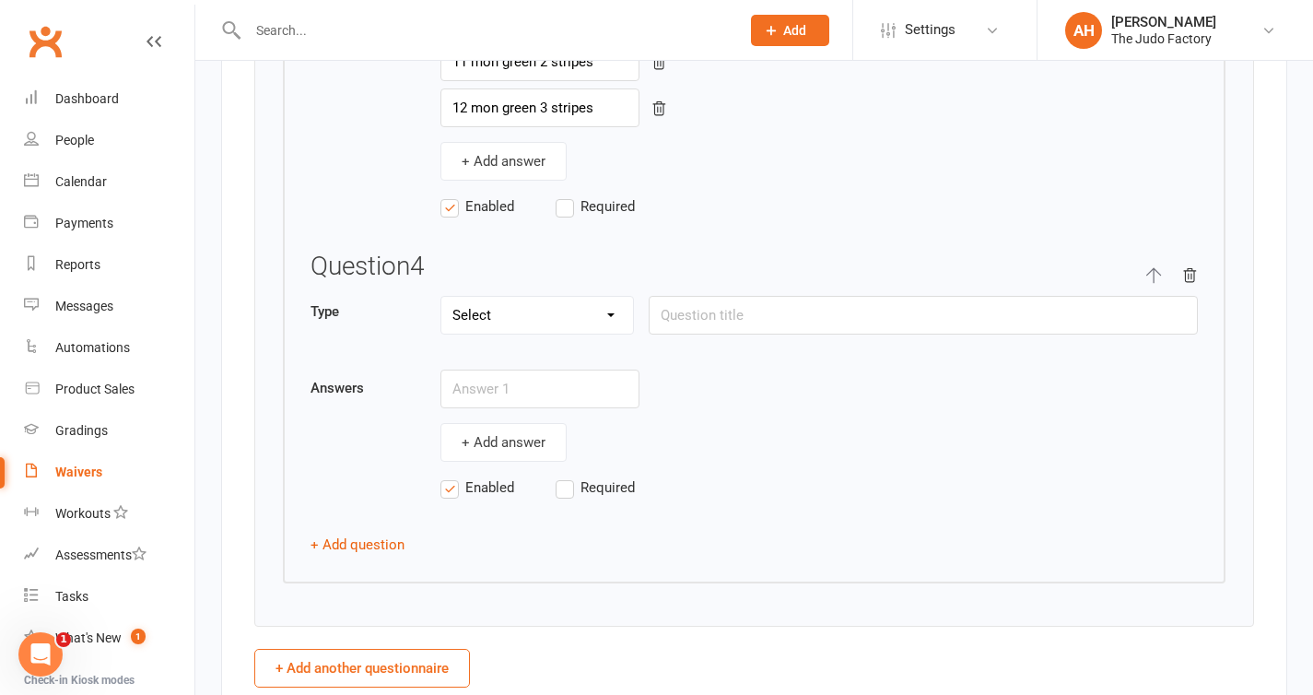
click at [774, 296] on div "Question 4" at bounding box center [754, 274] width 887 height 43
click at [774, 310] on input "text" at bounding box center [923, 315] width 549 height 39
paste input "8 years + Juniors What is your current grade"
drag, startPoint x: 937, startPoint y: 322, endPoint x: 773, endPoint y: 320, distance: 164.0
click at [773, 320] on input "8 years + Juniors What is your current grade" at bounding box center [923, 315] width 549 height 39
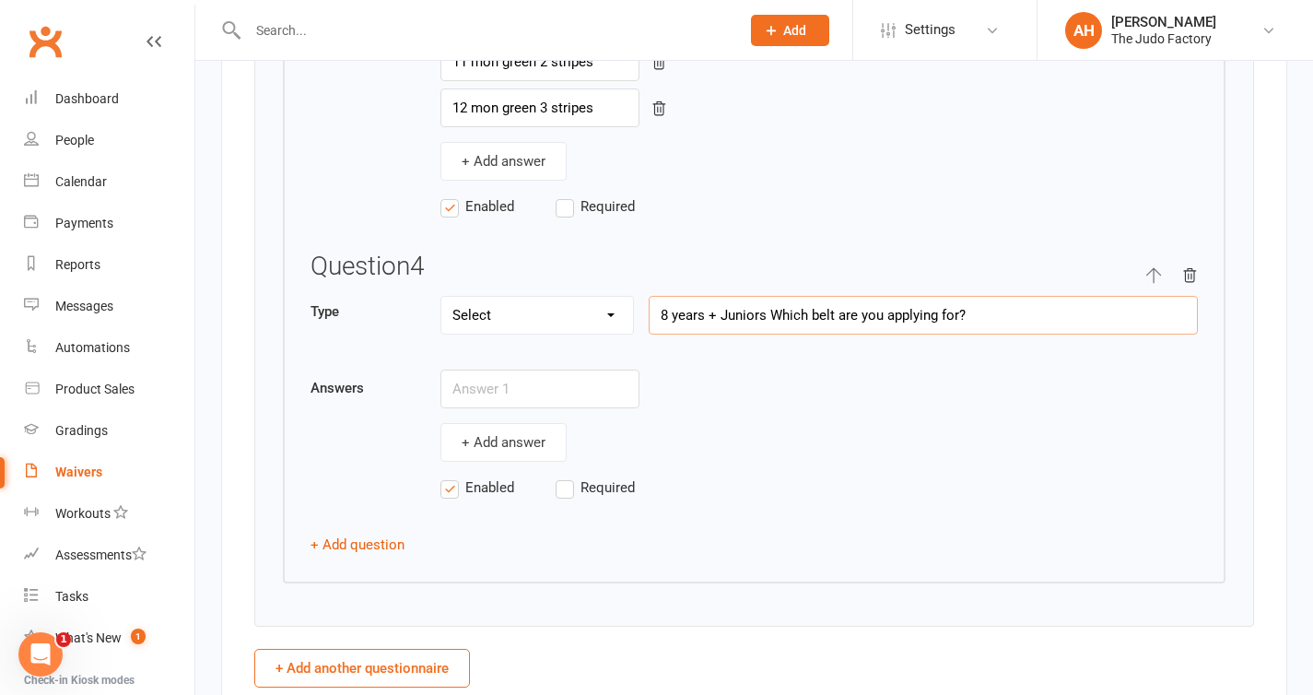
type input "8 years + Juniors Which belt are you applying for?"
click at [554, 392] on input "text" at bounding box center [539, 389] width 199 height 39
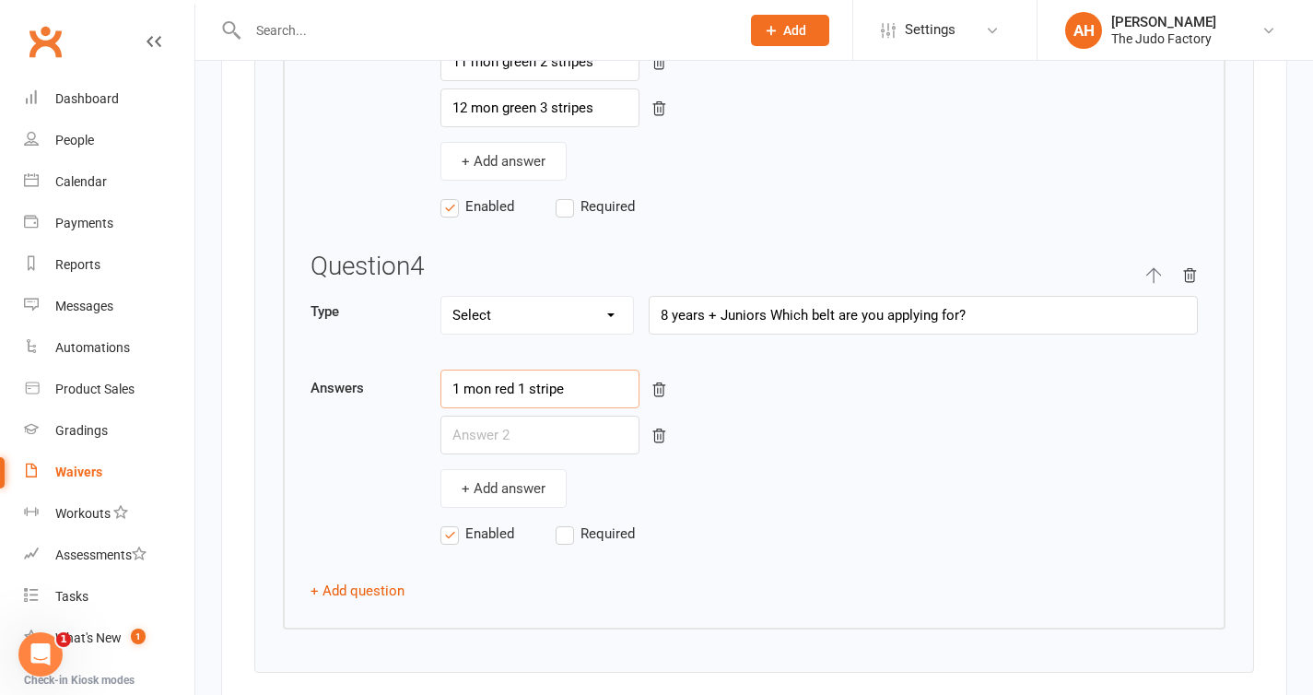
type input "1 mon red 1 stripe"
click at [521, 445] on input "text" at bounding box center [539, 435] width 199 height 39
click at [529, 326] on select "Text Select Checkbox" at bounding box center [537, 315] width 192 height 37
select select "string"
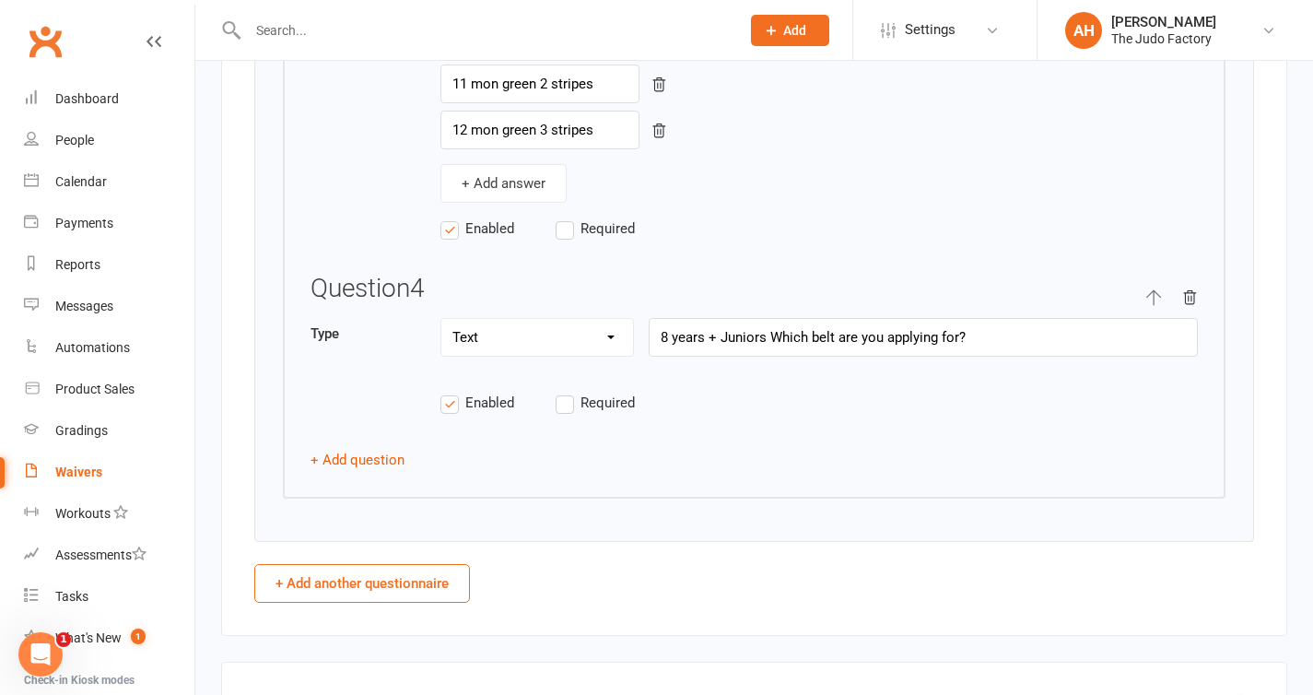
scroll to position [4559, 0]
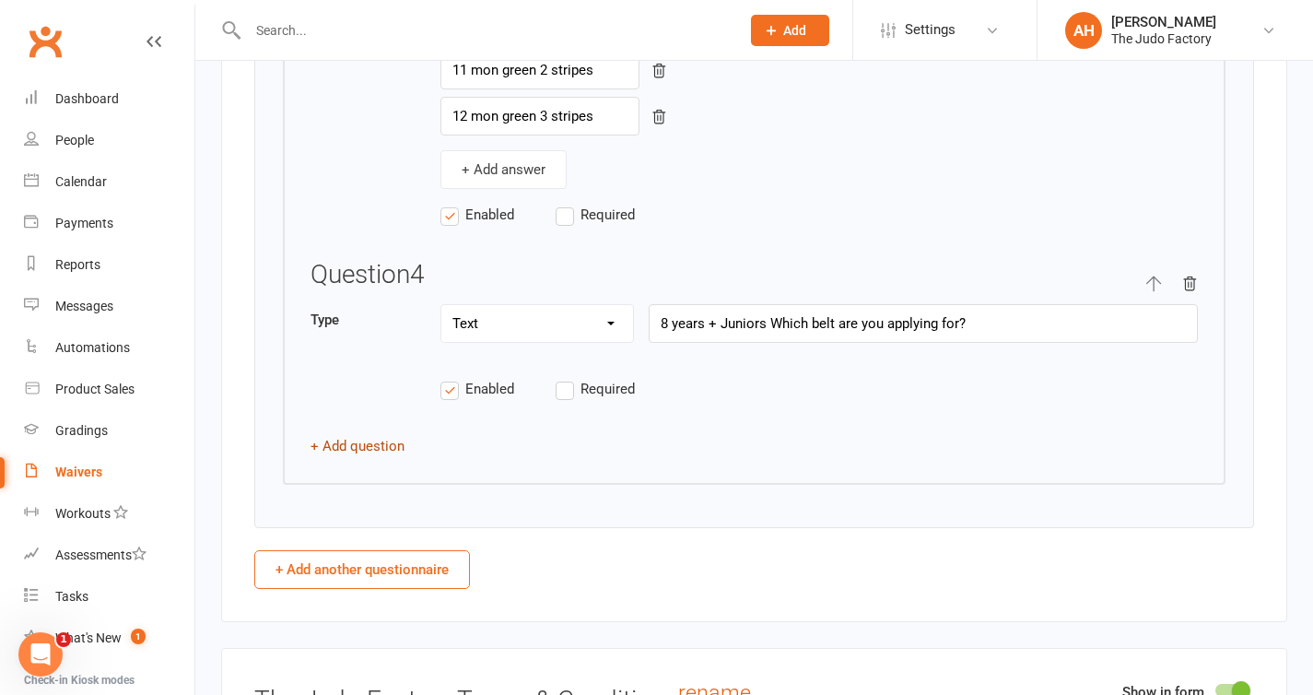
click at [381, 443] on button "+ Add question" at bounding box center [358, 446] width 94 height 22
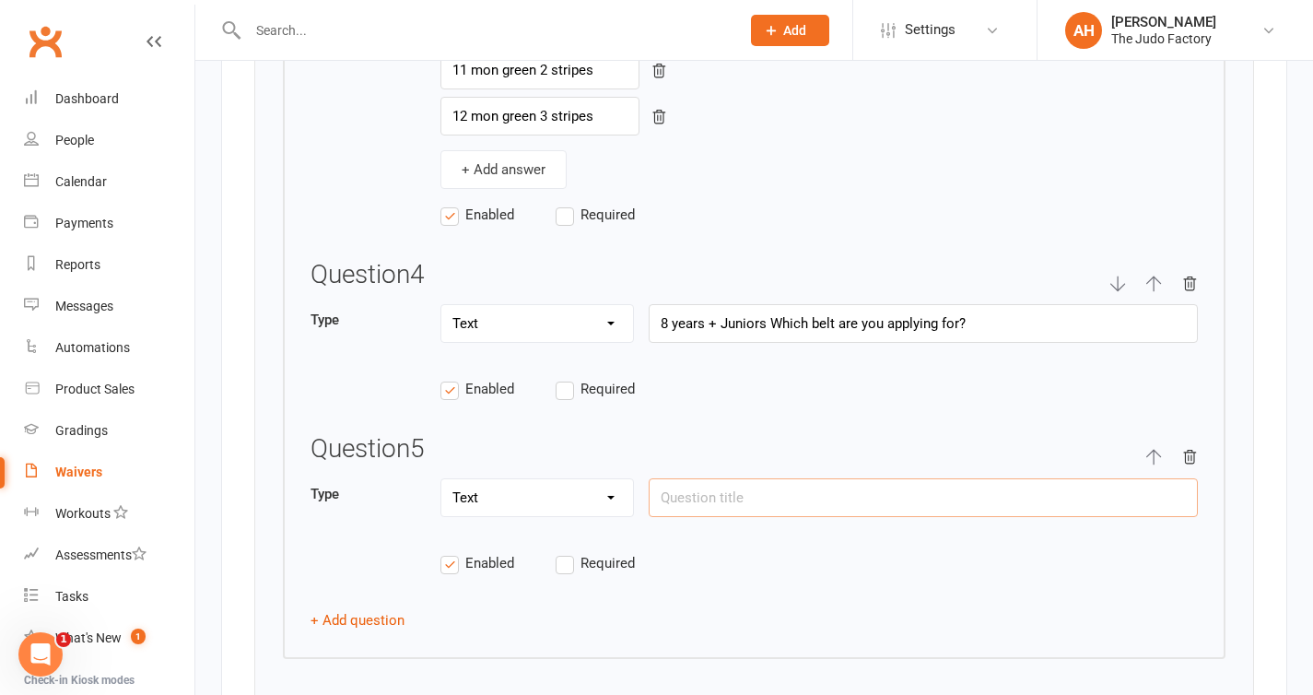
click at [686, 504] on input "text" at bounding box center [923, 497] width 549 height 39
type input "W"
type input "A"
type input "16+ years What is your current grade?"
click at [490, 516] on select "Text Select Checkbox" at bounding box center [537, 497] width 192 height 37
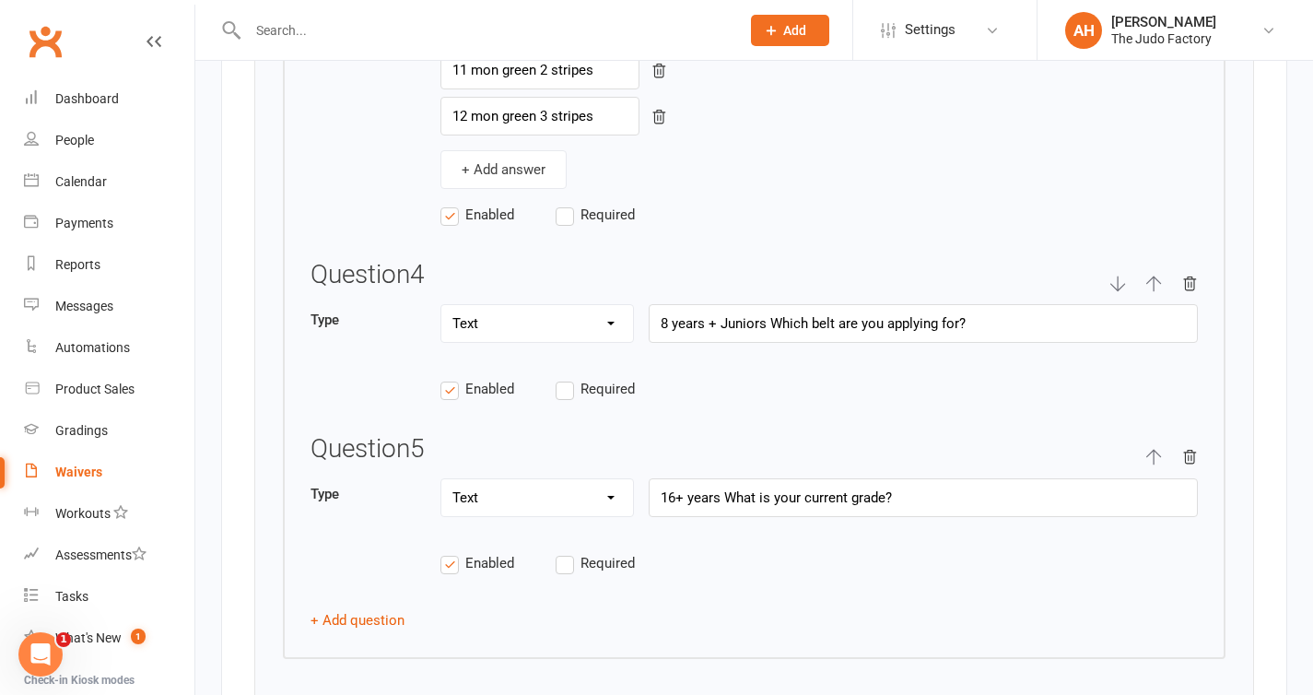
select select "select"
click at [499, 565] on input "text" at bounding box center [539, 571] width 199 height 39
type input "n"
type input "Novice white"
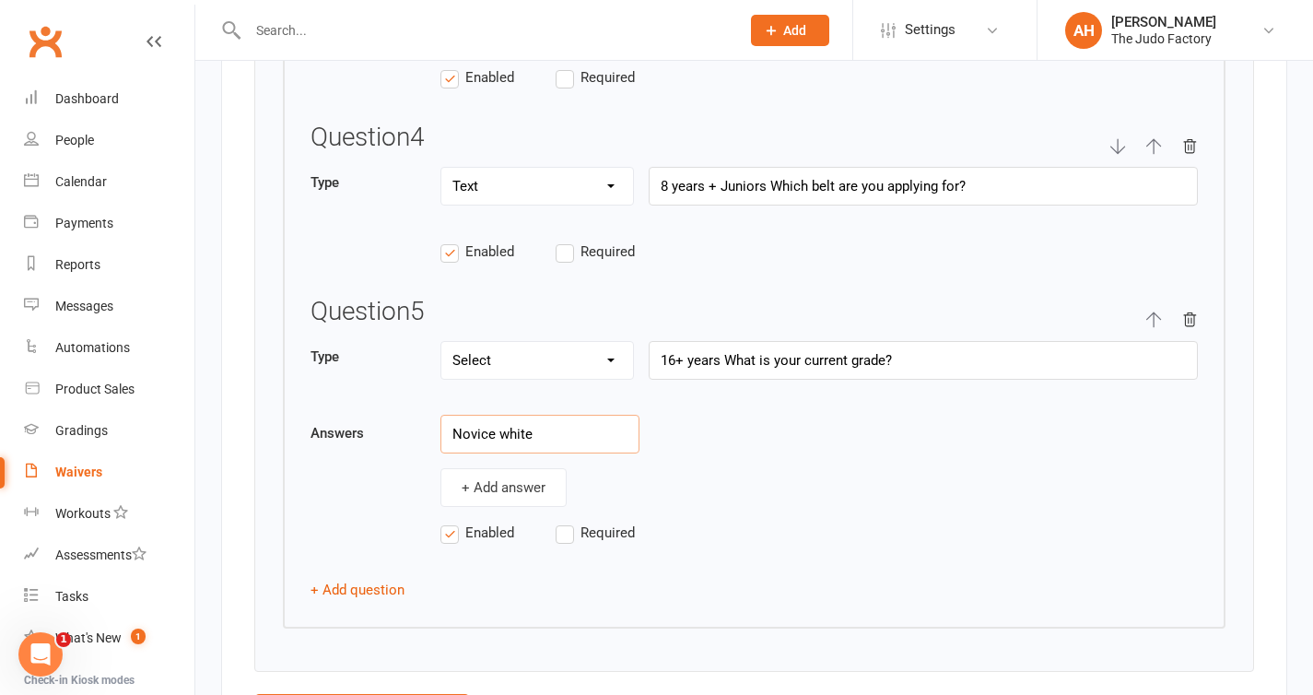
scroll to position [4739, 0]
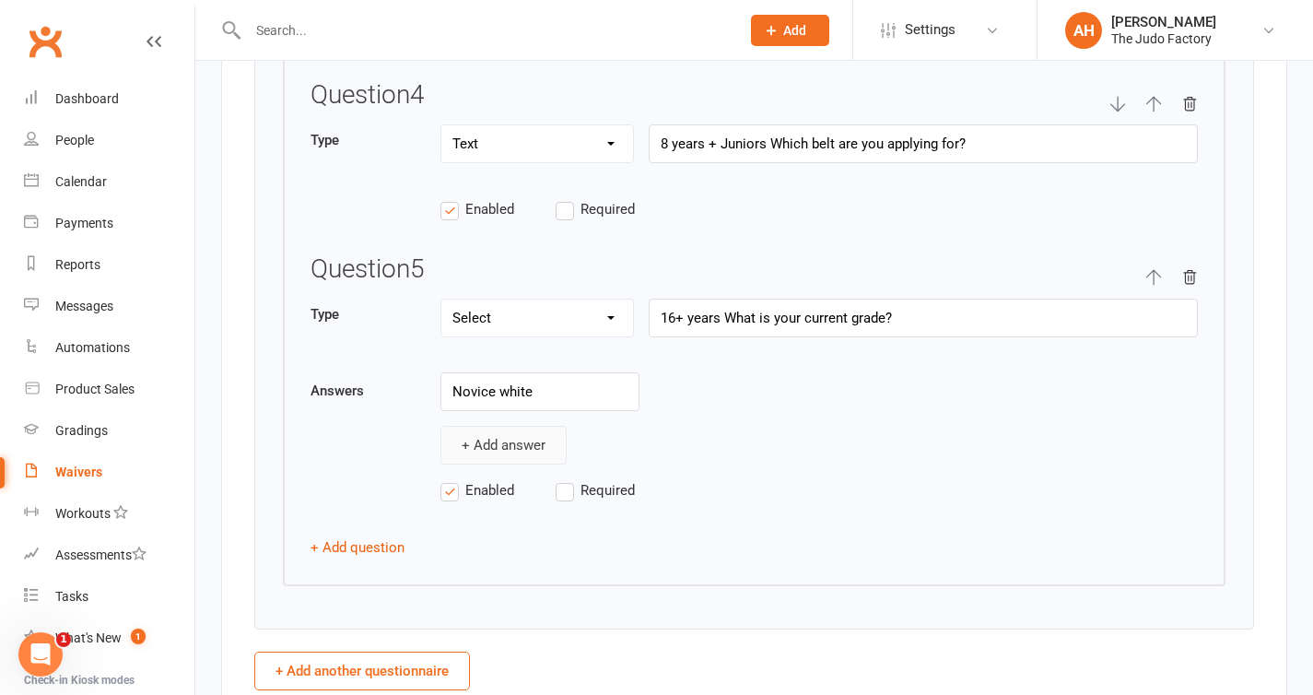
click at [498, 459] on button "+ Add answer" at bounding box center [503, 445] width 126 height 39
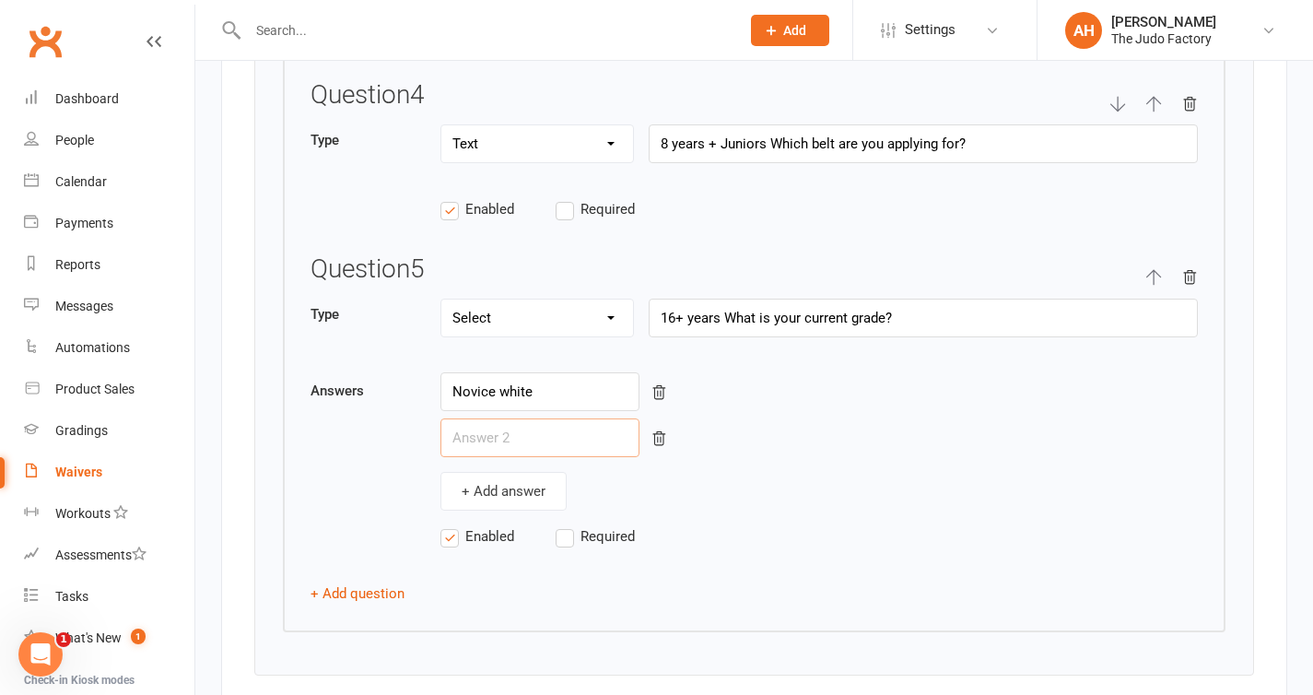
click at [529, 439] on input "text" at bounding box center [539, 437] width 199 height 39
type input "1"
type input "6th kyu red"
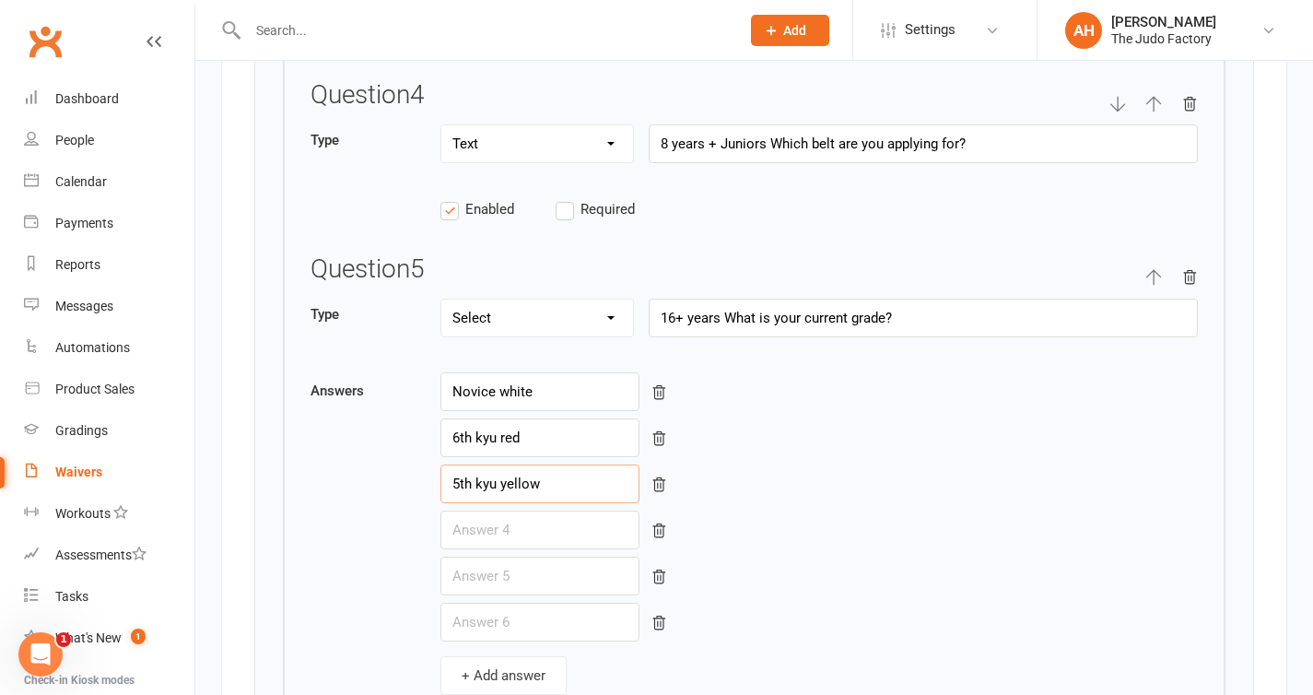
type input "5th kyu yellow"
type input "4th kyu orange"
type input "3rd [PERSON_NAME]"
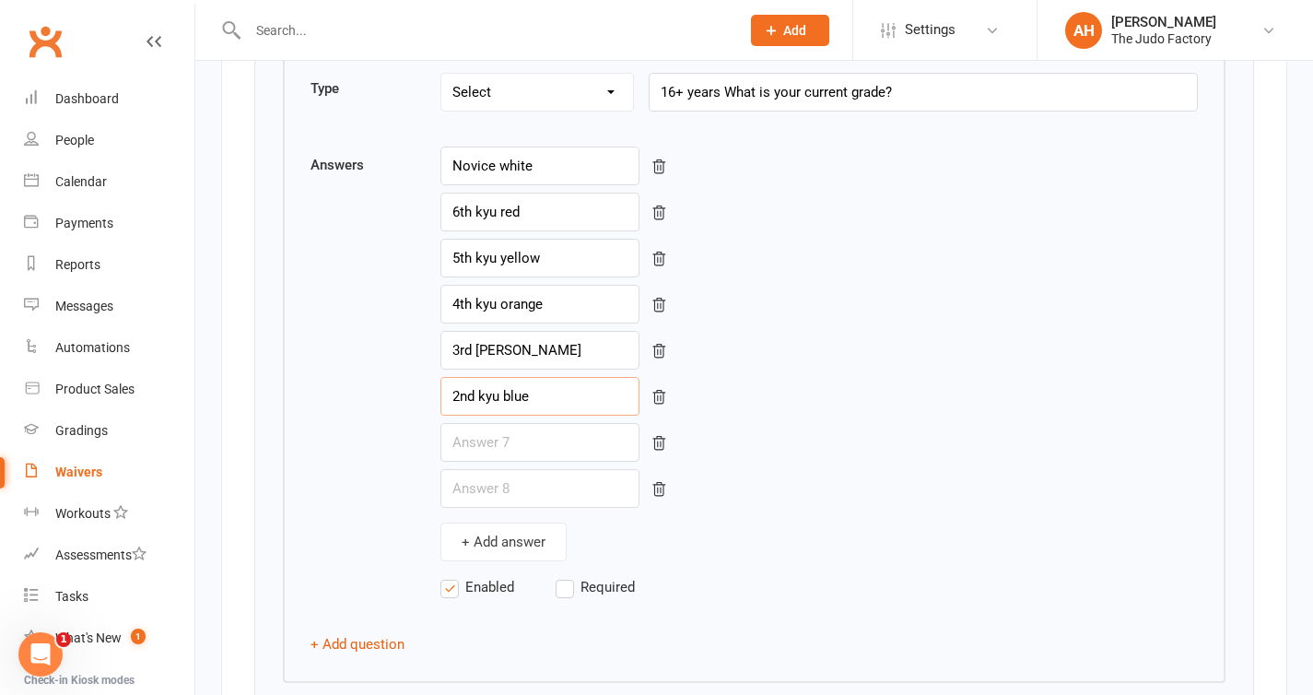
scroll to position [4971, 0]
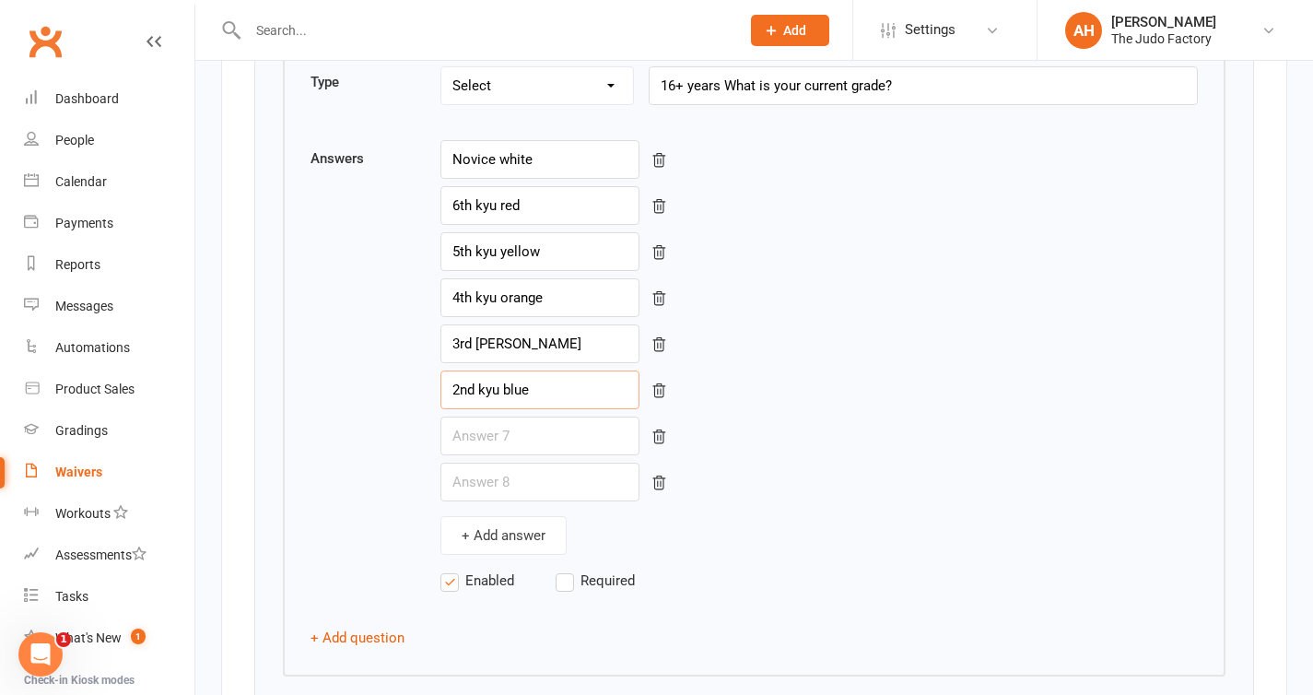
type input "2nd kyu blue"
type input "1st [PERSON_NAME]"
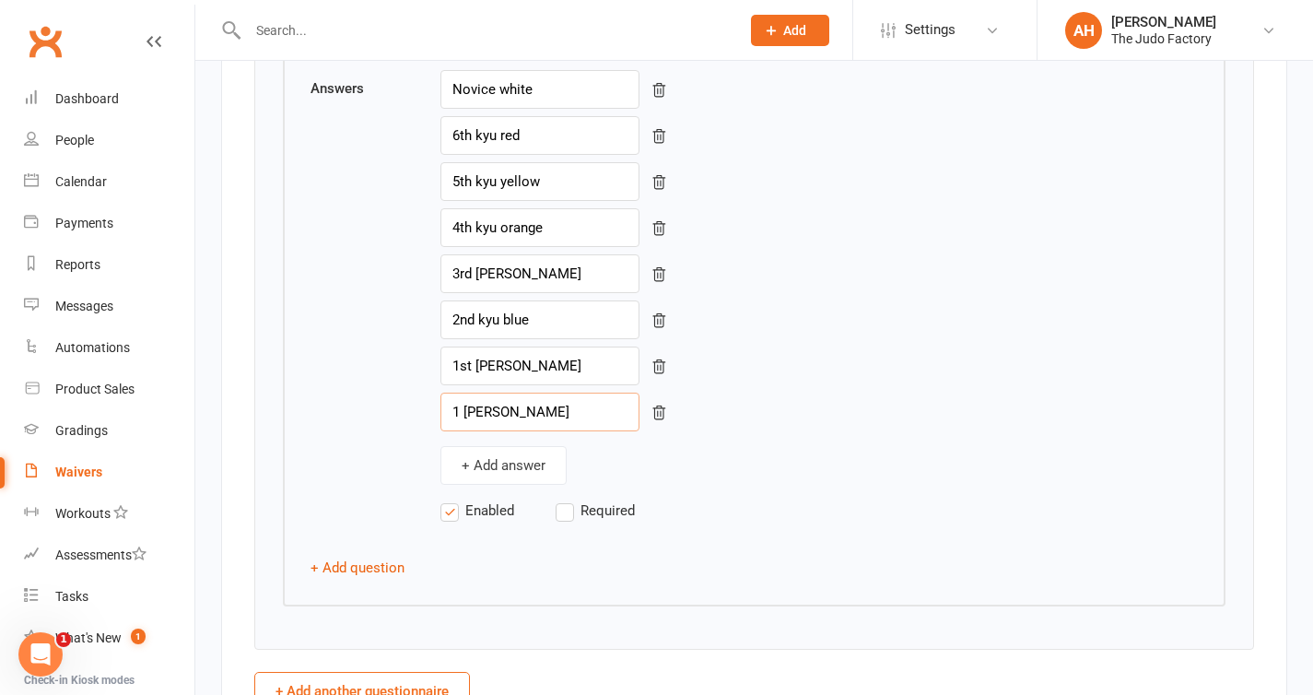
scroll to position [5085, 0]
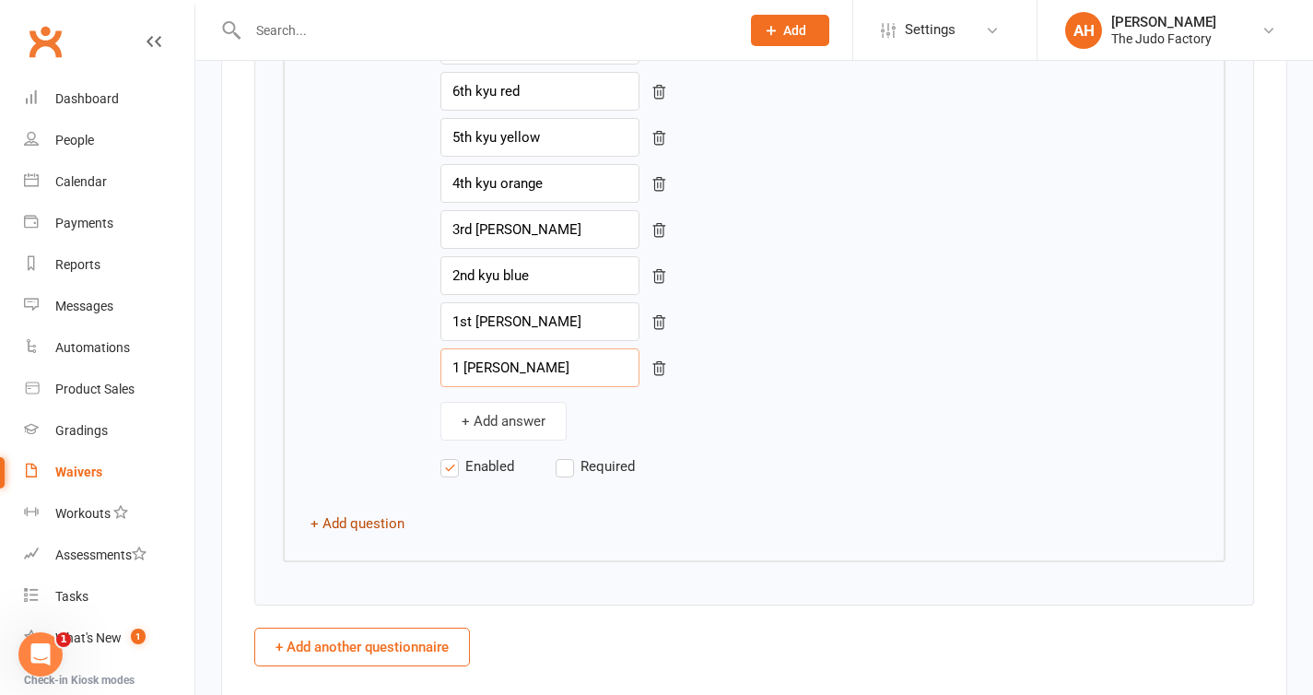
type input "1 [PERSON_NAME]"
click at [377, 523] on button "+ Add question" at bounding box center [358, 523] width 94 height 22
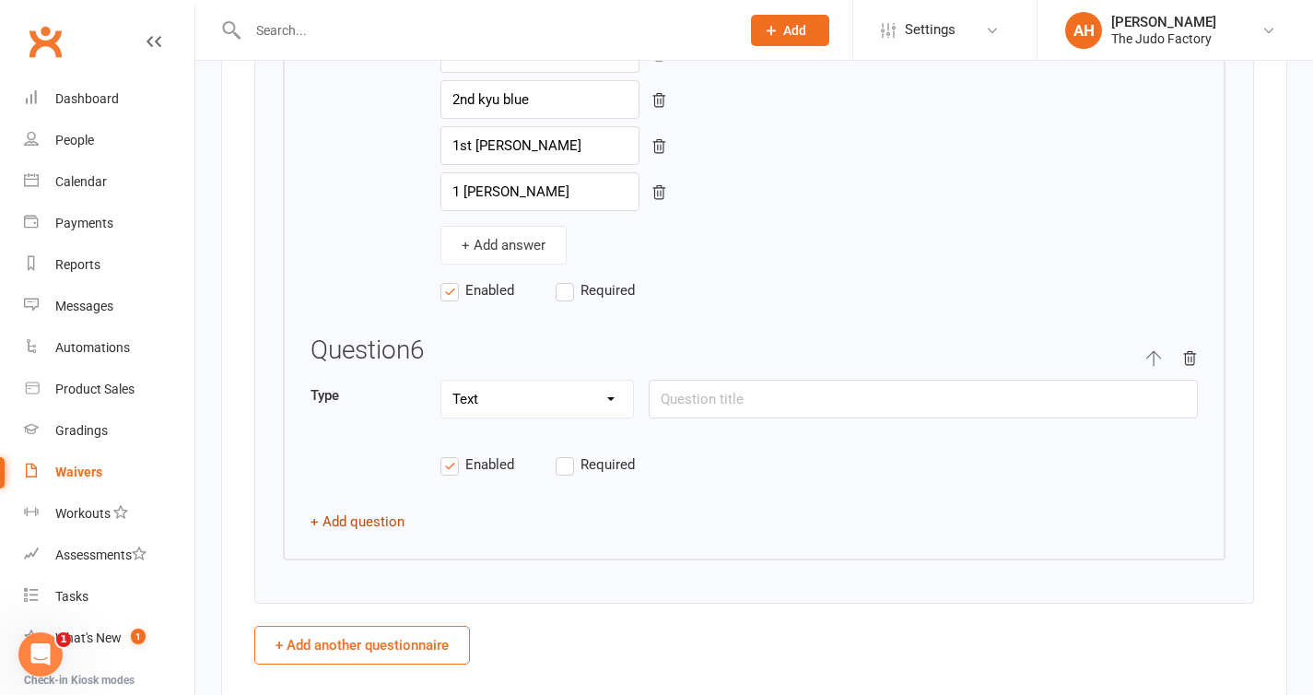
scroll to position [5274, 0]
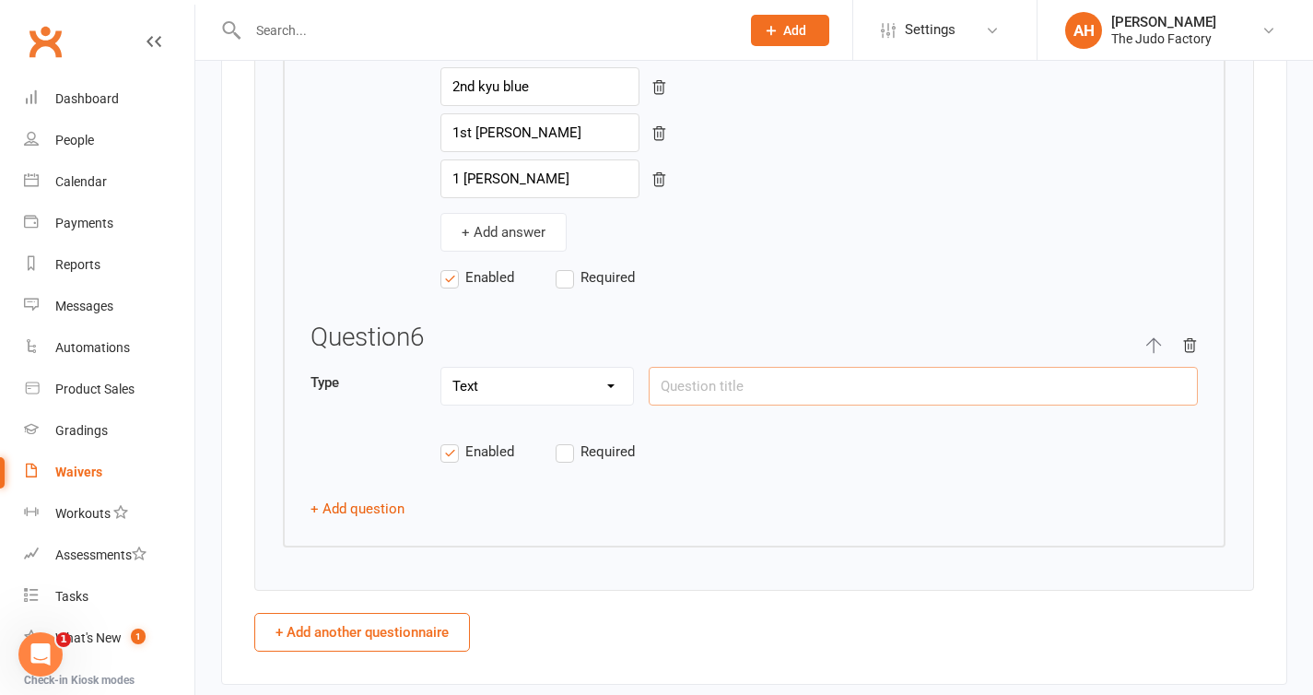
click at [699, 390] on input "text" at bounding box center [923, 386] width 549 height 39
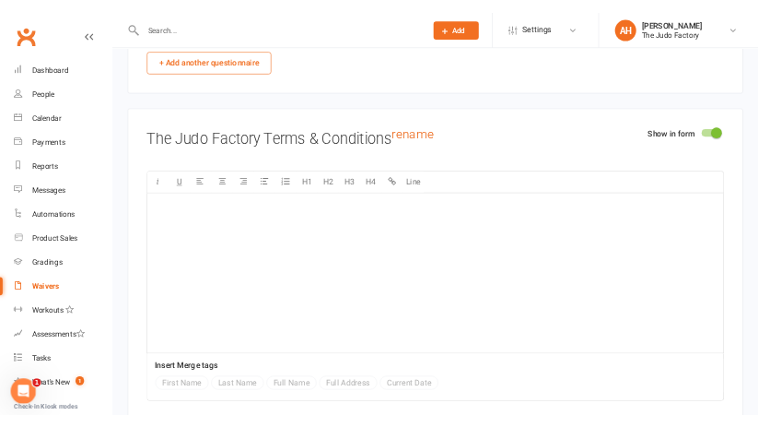
scroll to position [5812, 0]
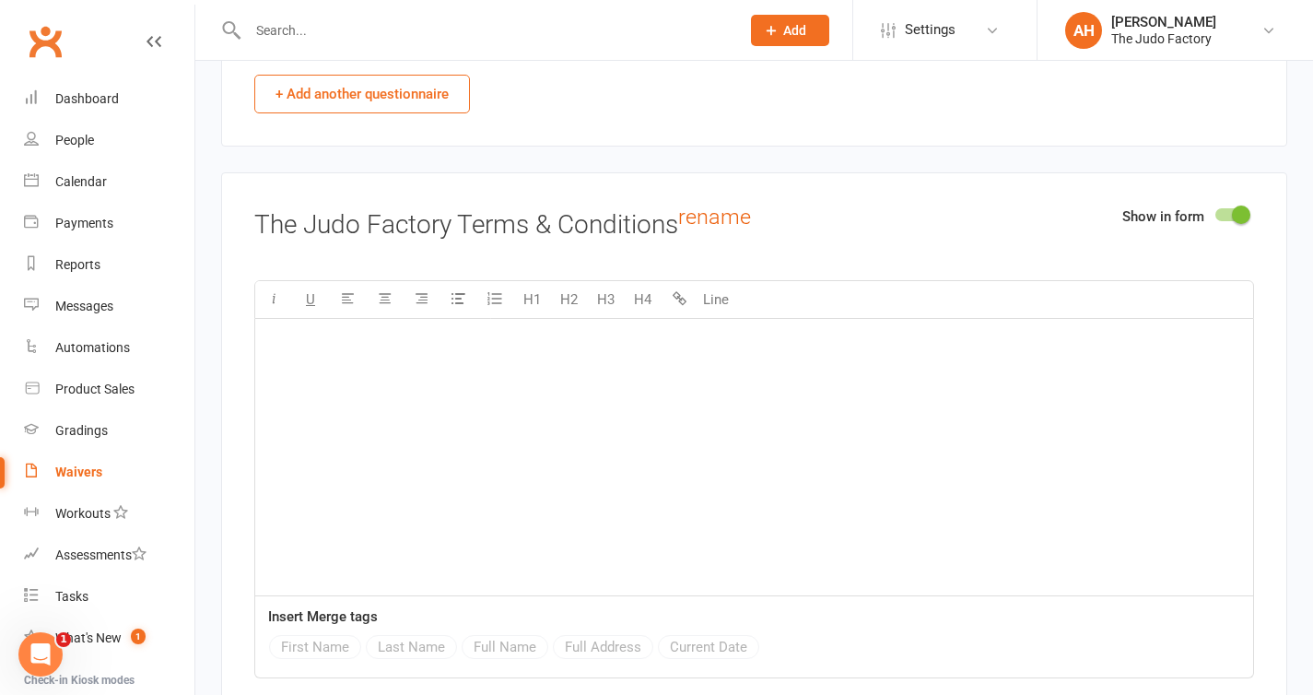
type input "16+ Which belt are you applying for?"
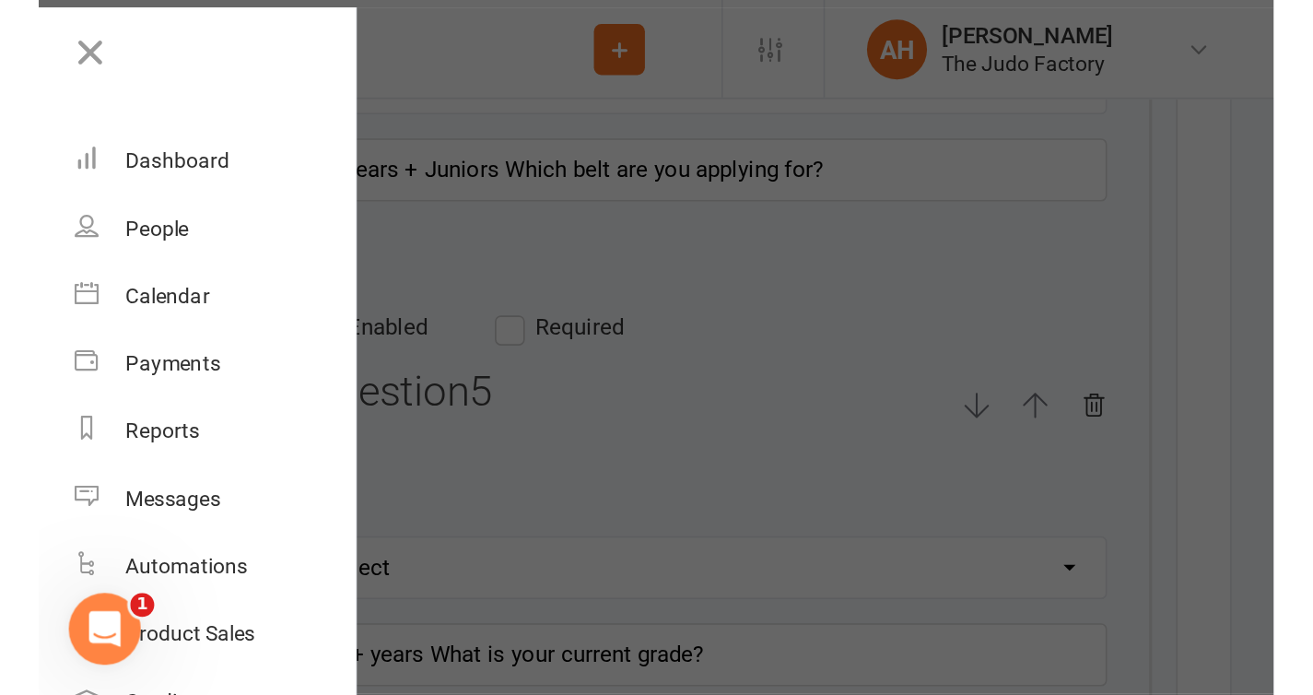
scroll to position [5780, 0]
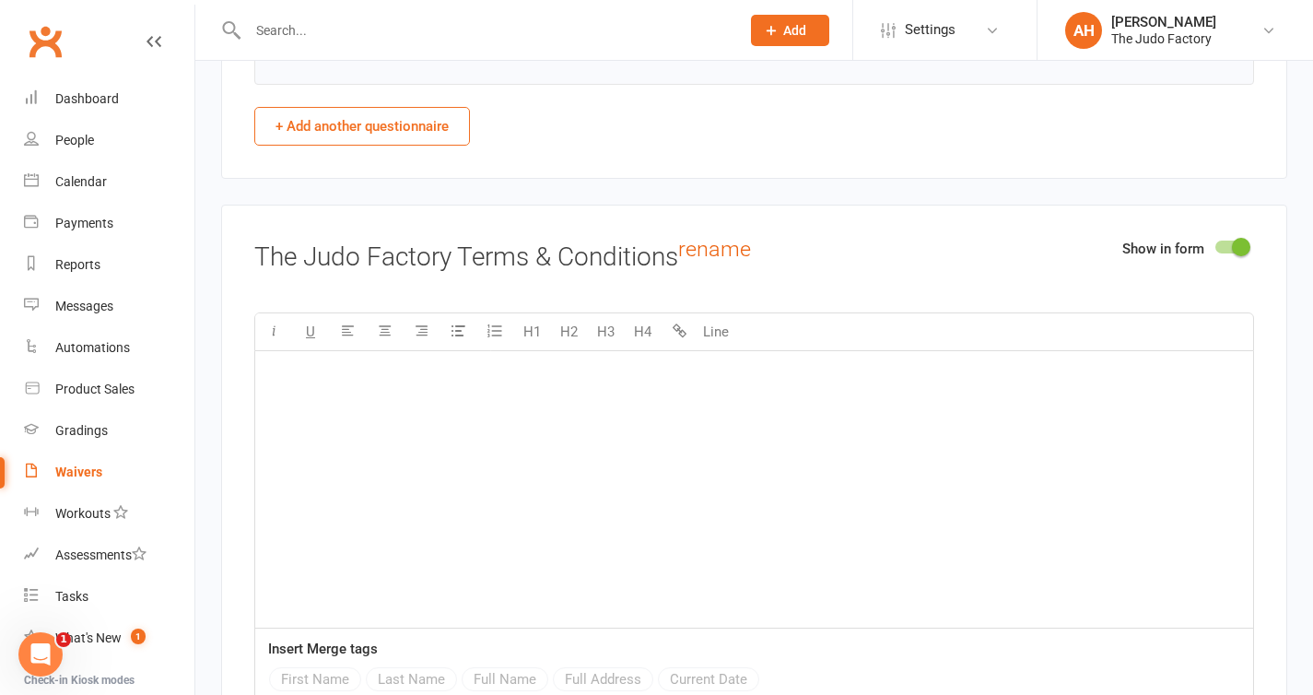
click at [482, 359] on div "﻿" at bounding box center [754, 489] width 998 height 276
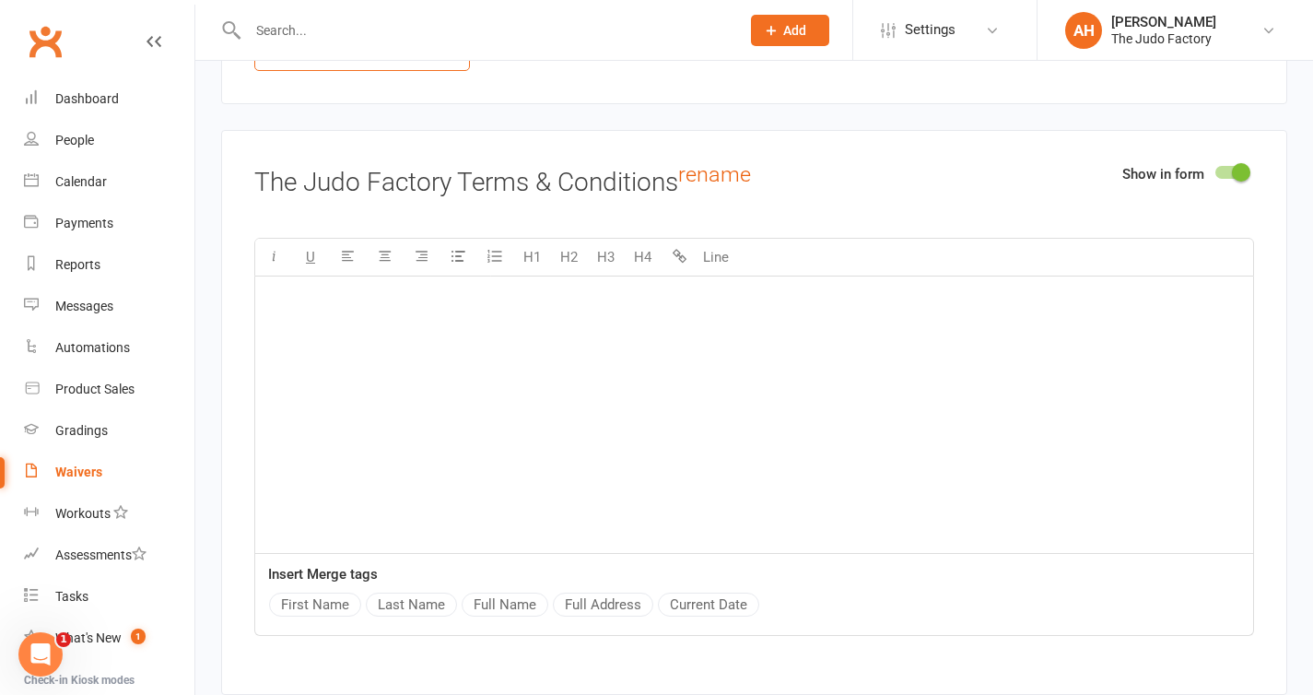
scroll to position [5837, 0]
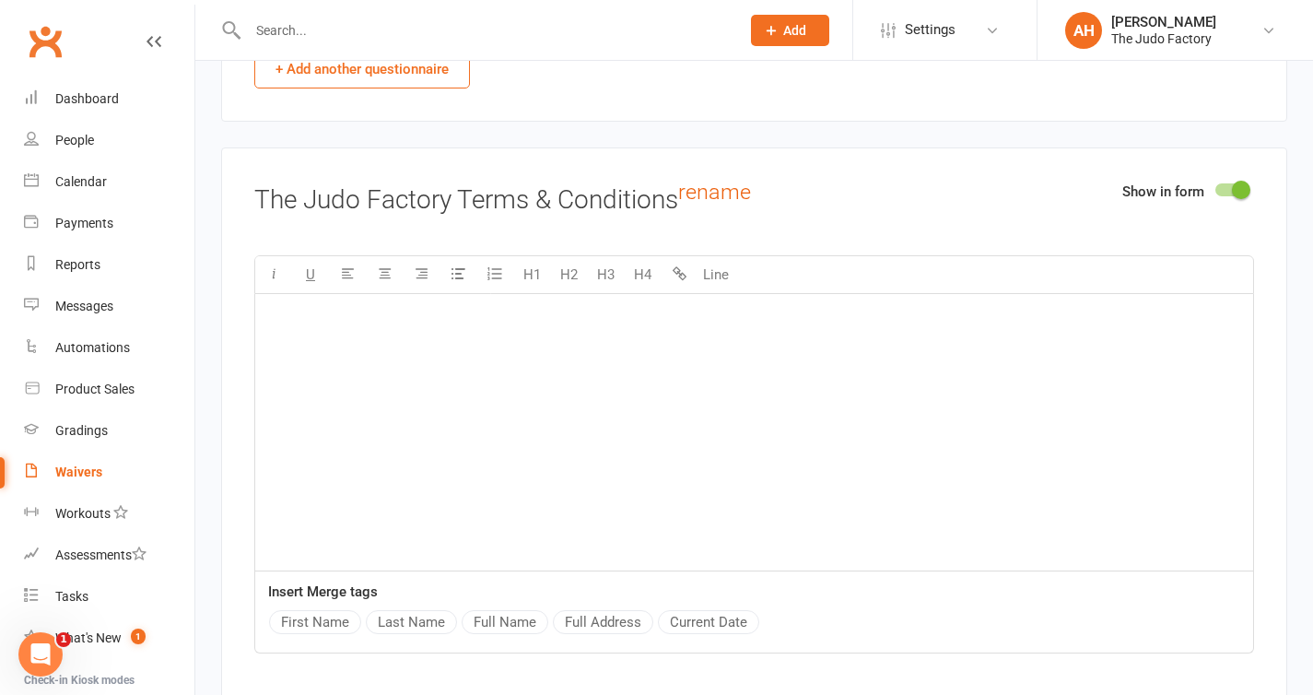
click at [482, 359] on div "﻿" at bounding box center [754, 432] width 998 height 276
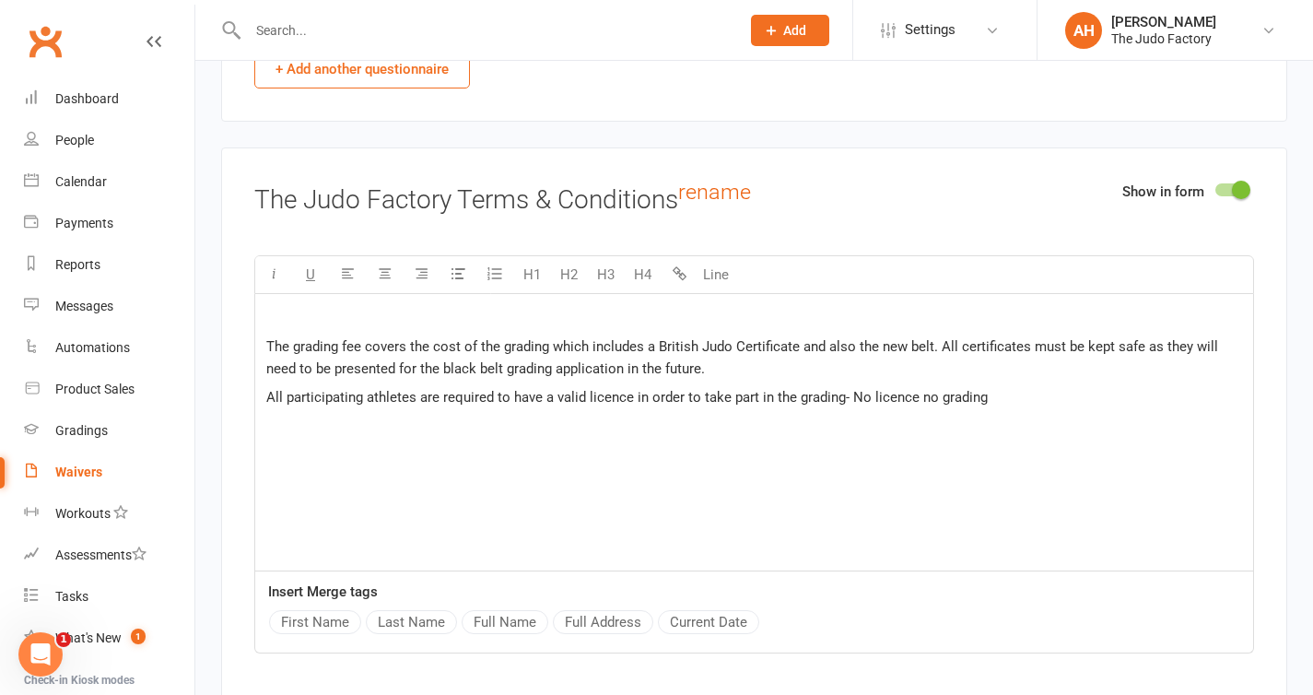
click at [264, 349] on div "﻿ The grading fee covers the cost of the grading which includes a British Judo …" at bounding box center [754, 432] width 998 height 276
click at [324, 317] on span "Grading Fee" at bounding box center [302, 317] width 73 height 17
click at [630, 277] on button "H4" at bounding box center [642, 274] width 37 height 37
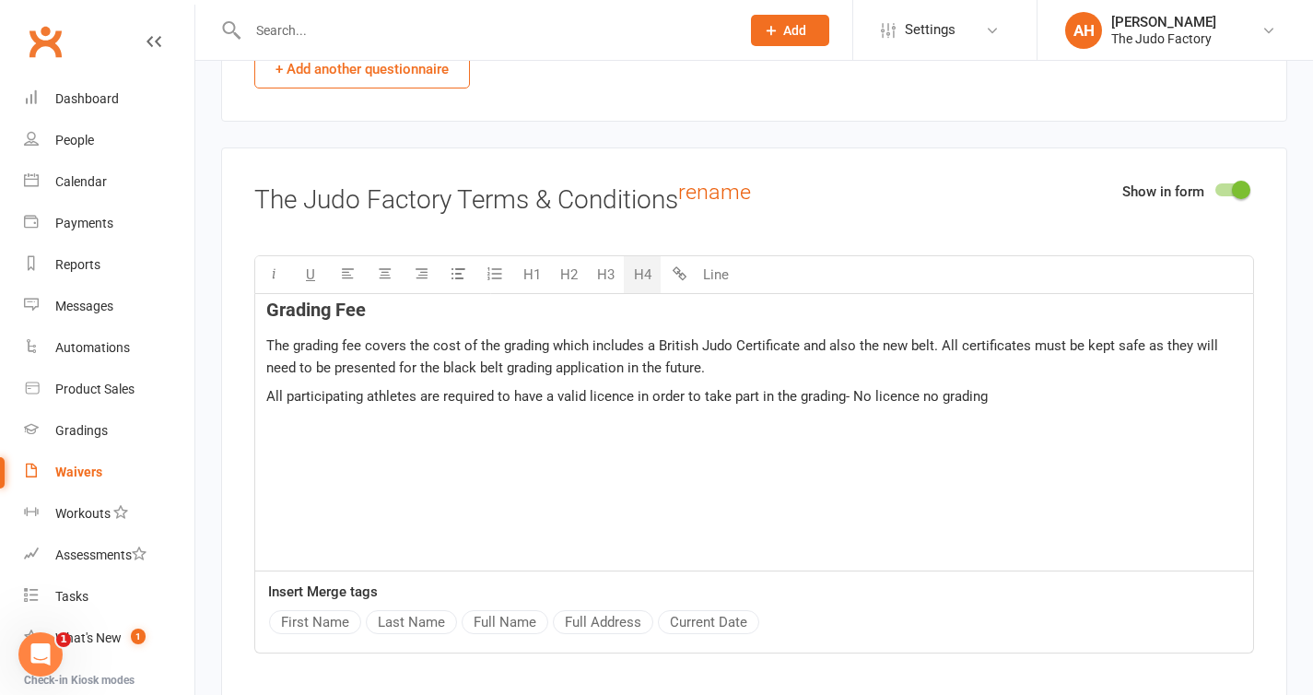
click at [716, 427] on p "﻿" at bounding box center [754, 426] width 976 height 22
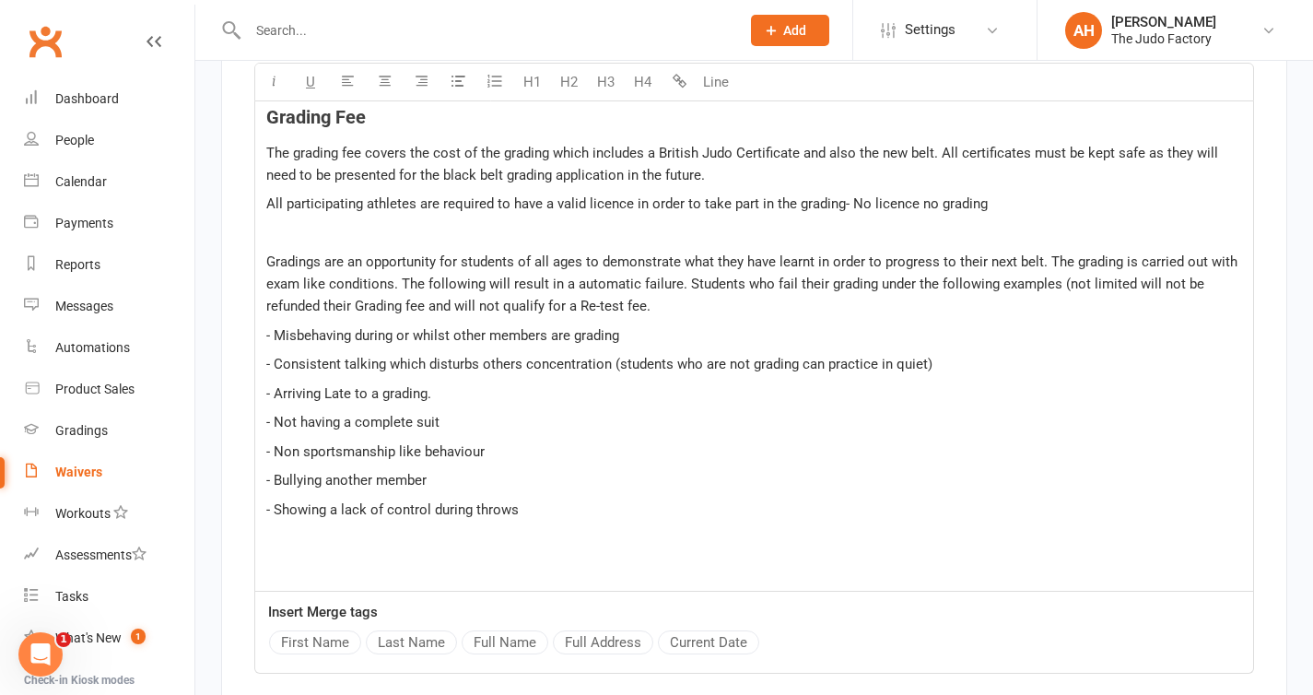
scroll to position [6016, 0]
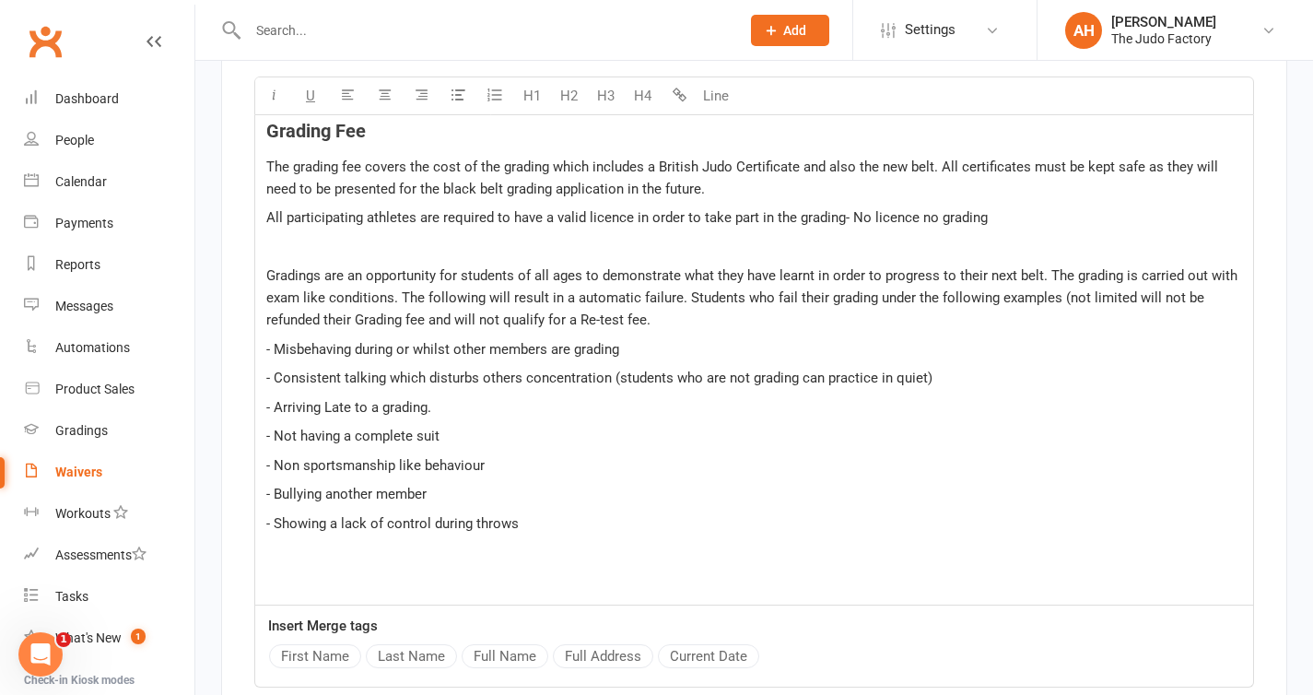
click at [689, 258] on p "﻿" at bounding box center [754, 247] width 976 height 22
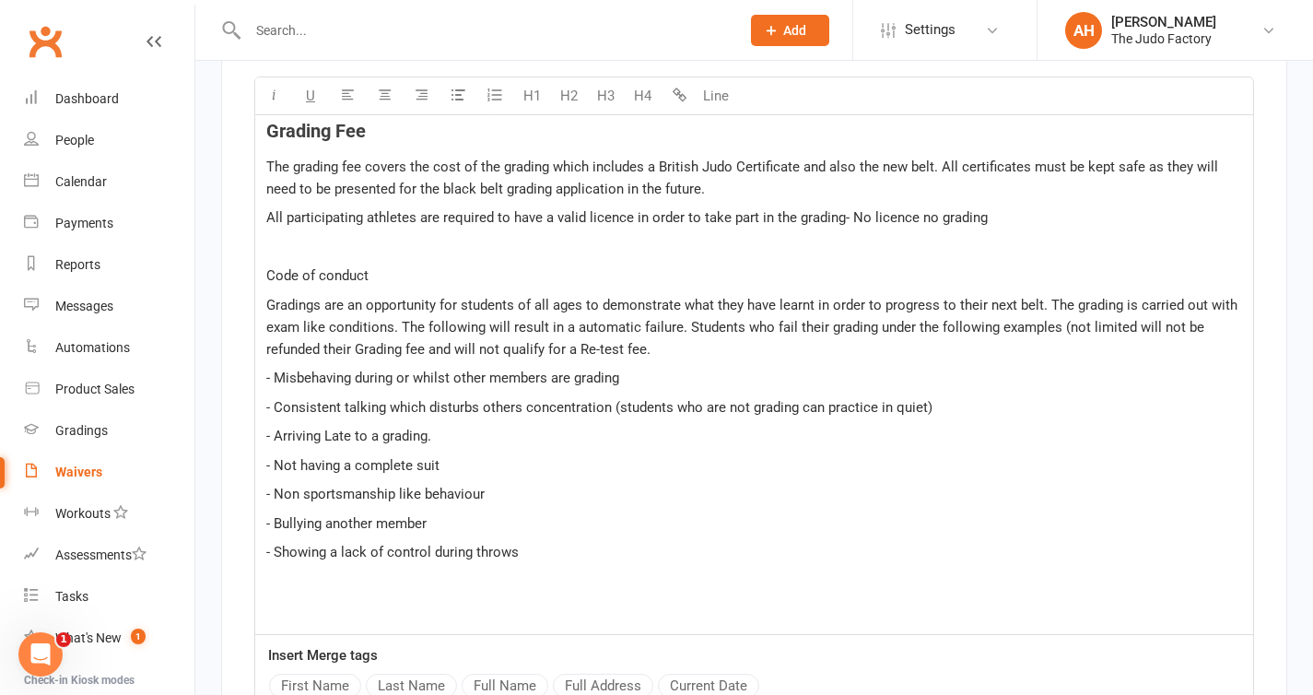
click at [354, 270] on p "Code of conduct" at bounding box center [754, 275] width 976 height 22
click at [342, 246] on div at bounding box center [342, 246] width 0 height 0
click at [354, 270] on p "Code of conduct" at bounding box center [754, 275] width 976 height 22
click at [647, 99] on button "H4" at bounding box center [642, 95] width 37 height 37
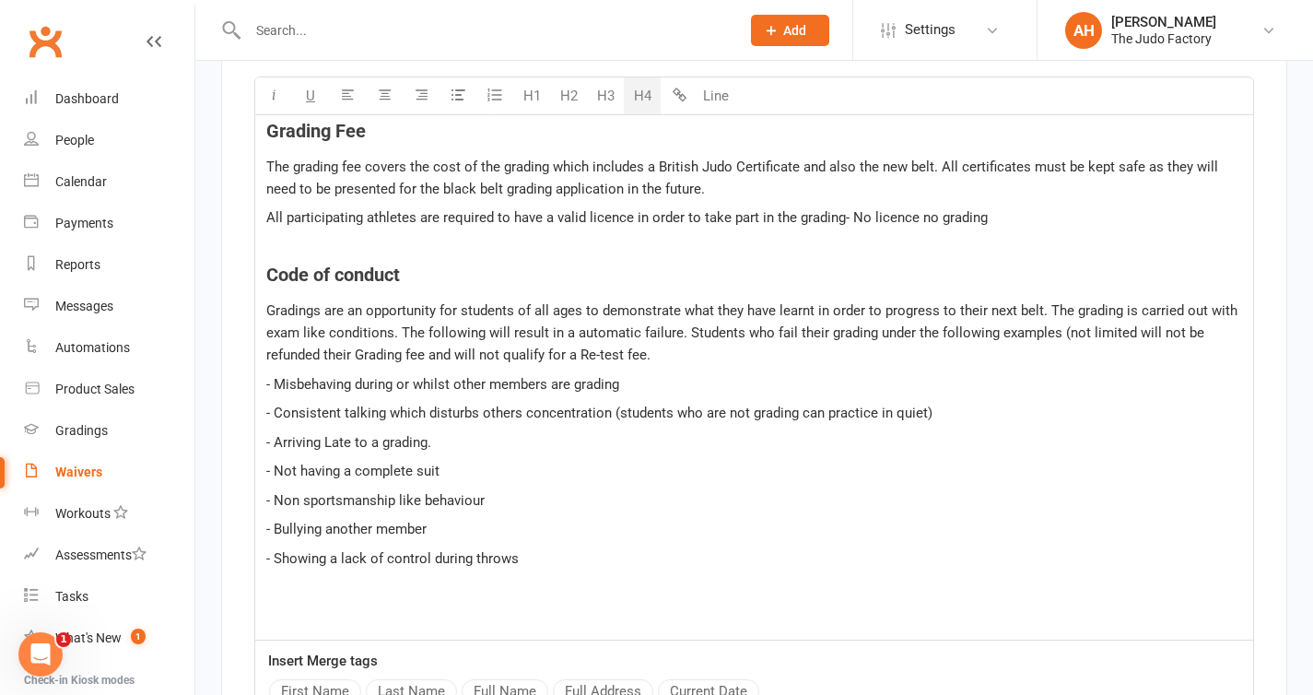
click at [604, 598] on p "﻿" at bounding box center [754, 587] width 976 height 22
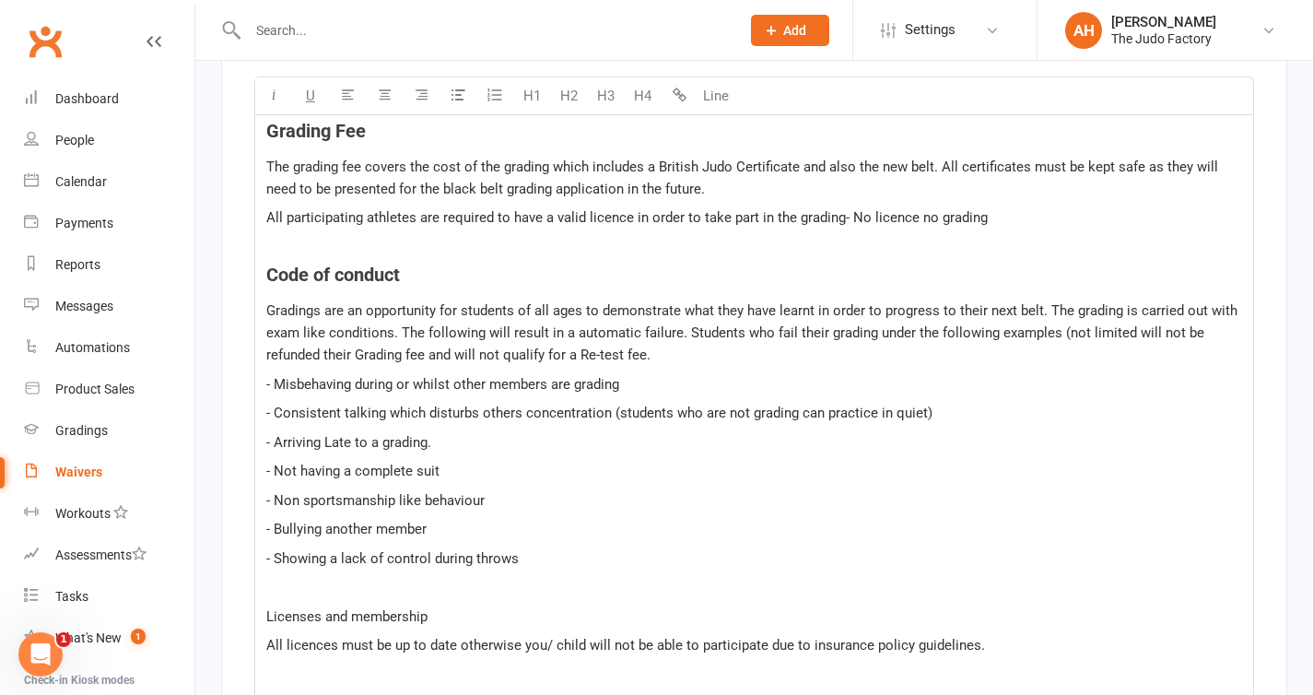
click at [356, 625] on span "Licenses and membership" at bounding box center [346, 616] width 161 height 17
click at [645, 107] on button "H4" at bounding box center [642, 95] width 37 height 37
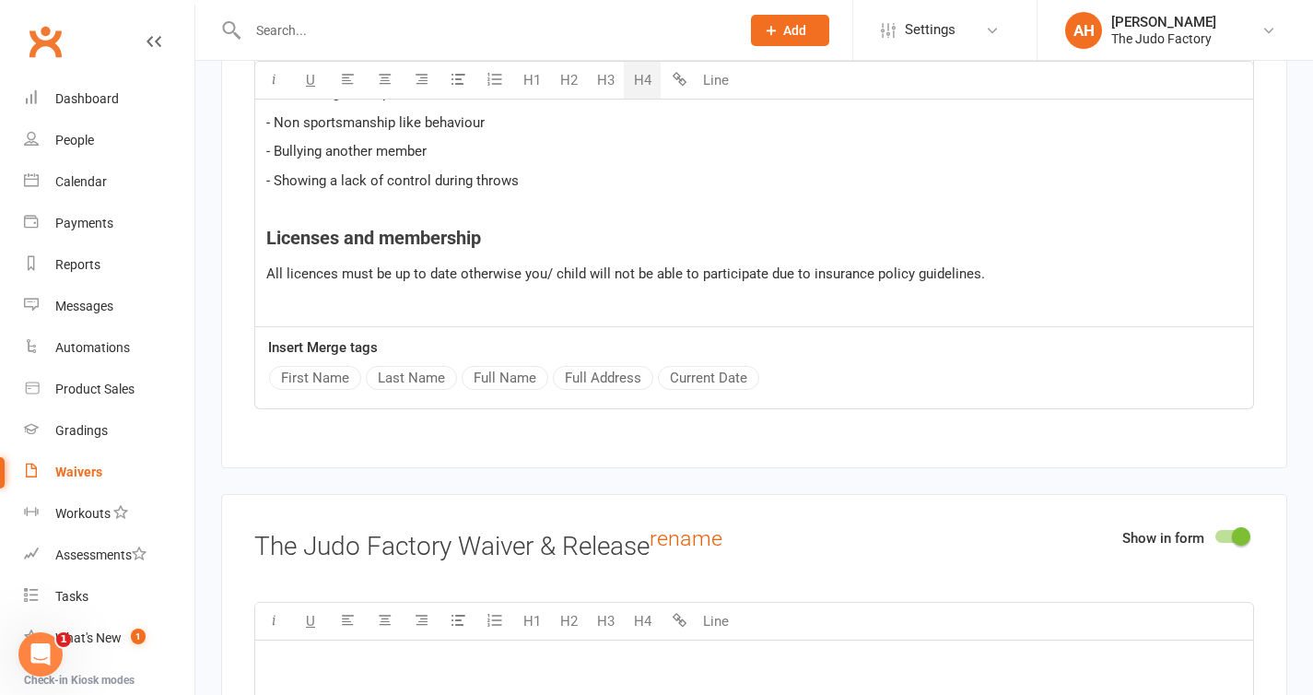
scroll to position [6432, 0]
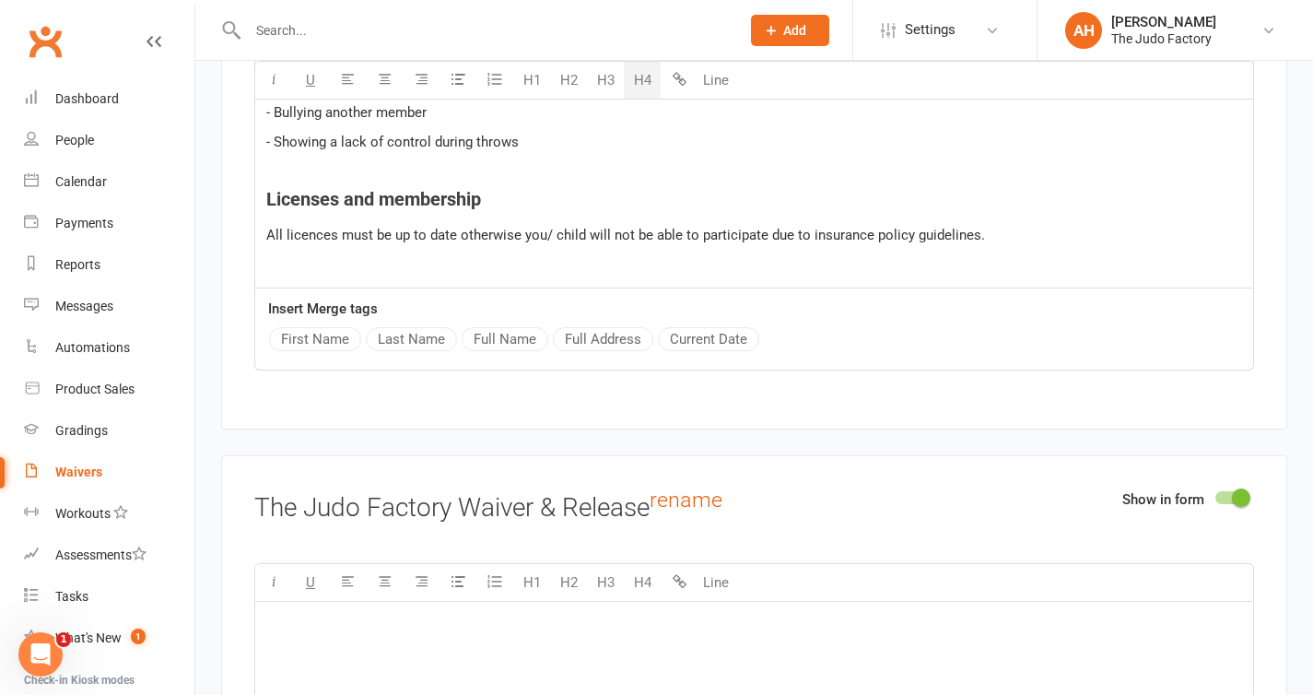
click at [1055, 229] on p "All licences must be up to date otherwise you/ child will not be able to partic…" at bounding box center [754, 235] width 976 height 22
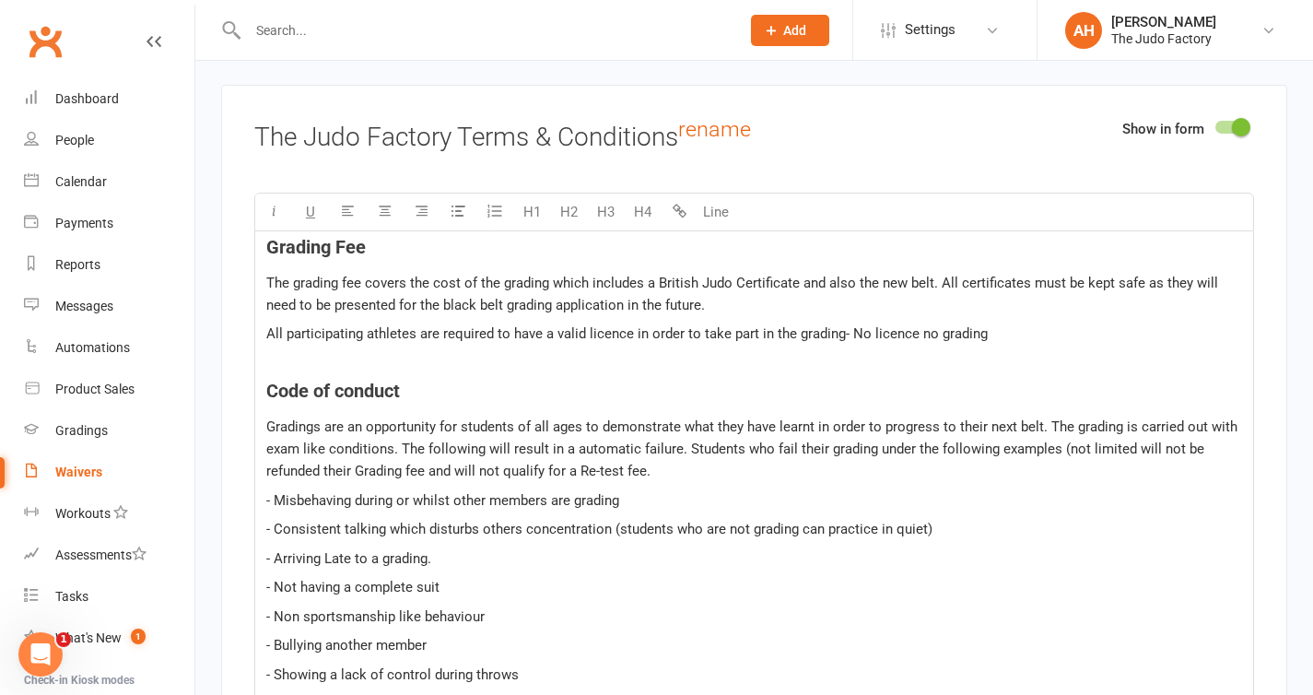
scroll to position [5896, 0]
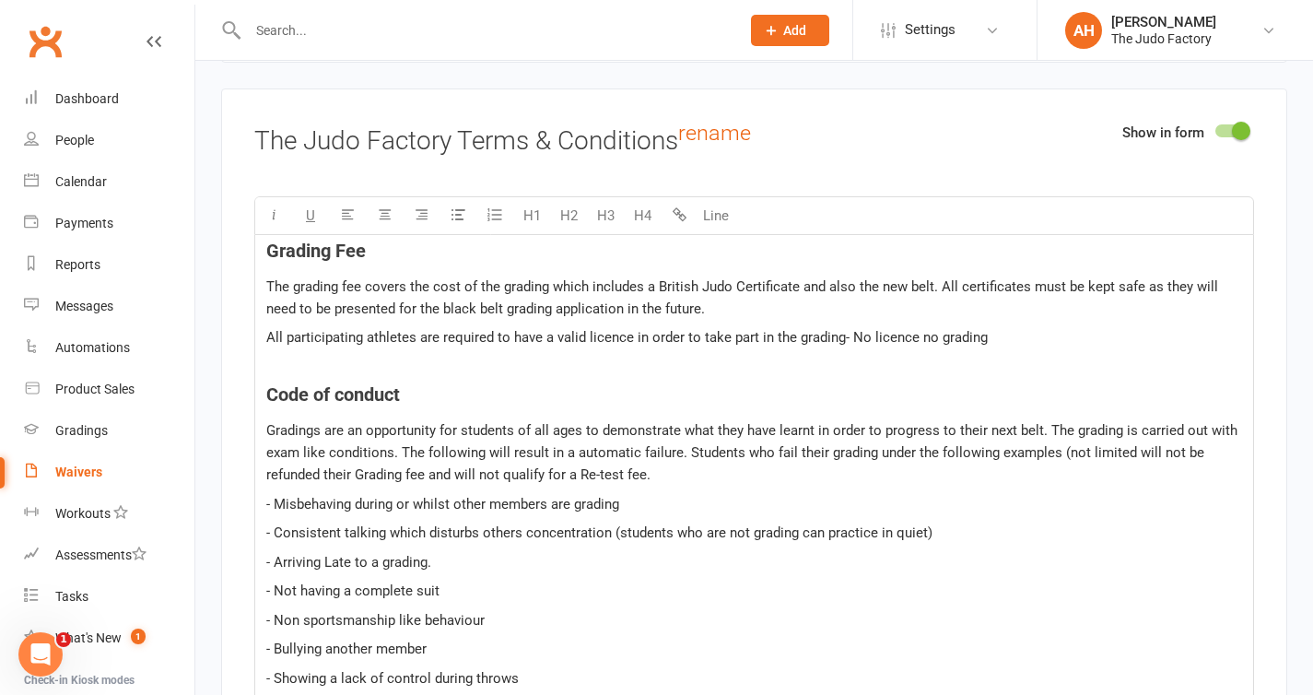
click at [989, 338] on p "All participating athletes are required to have a valid licence in order to tak…" at bounding box center [754, 337] width 976 height 22
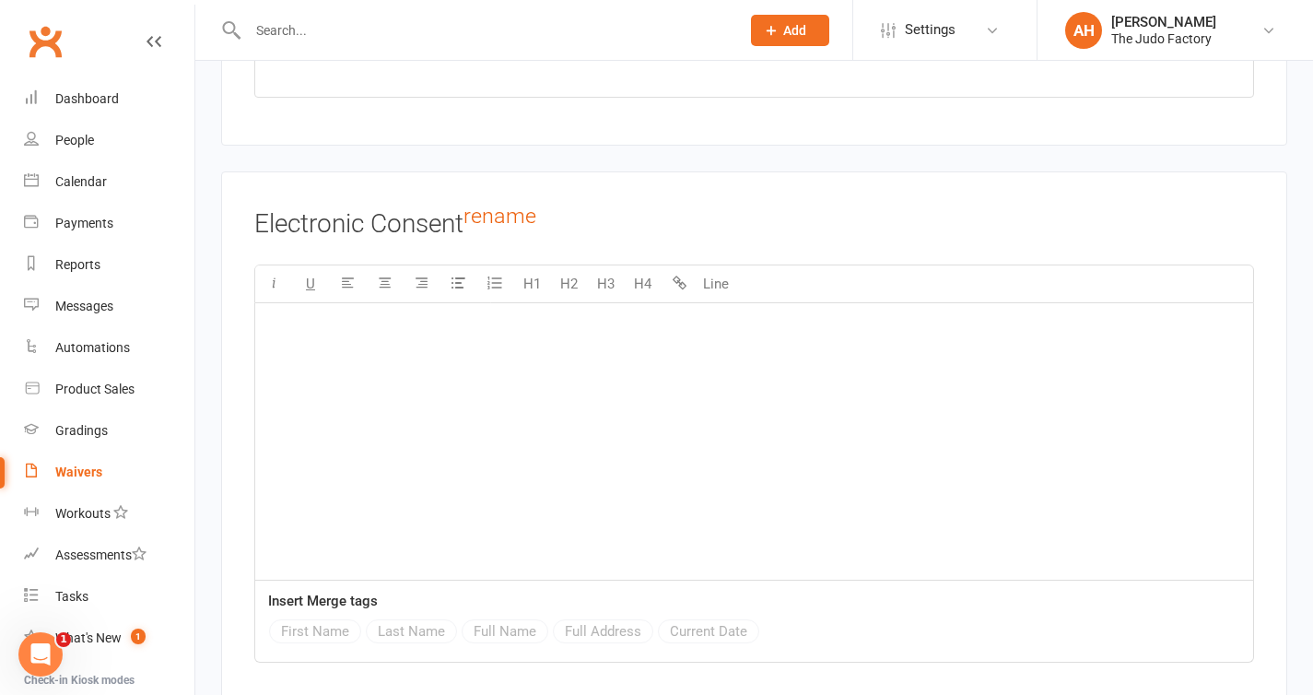
scroll to position [9507, 0]
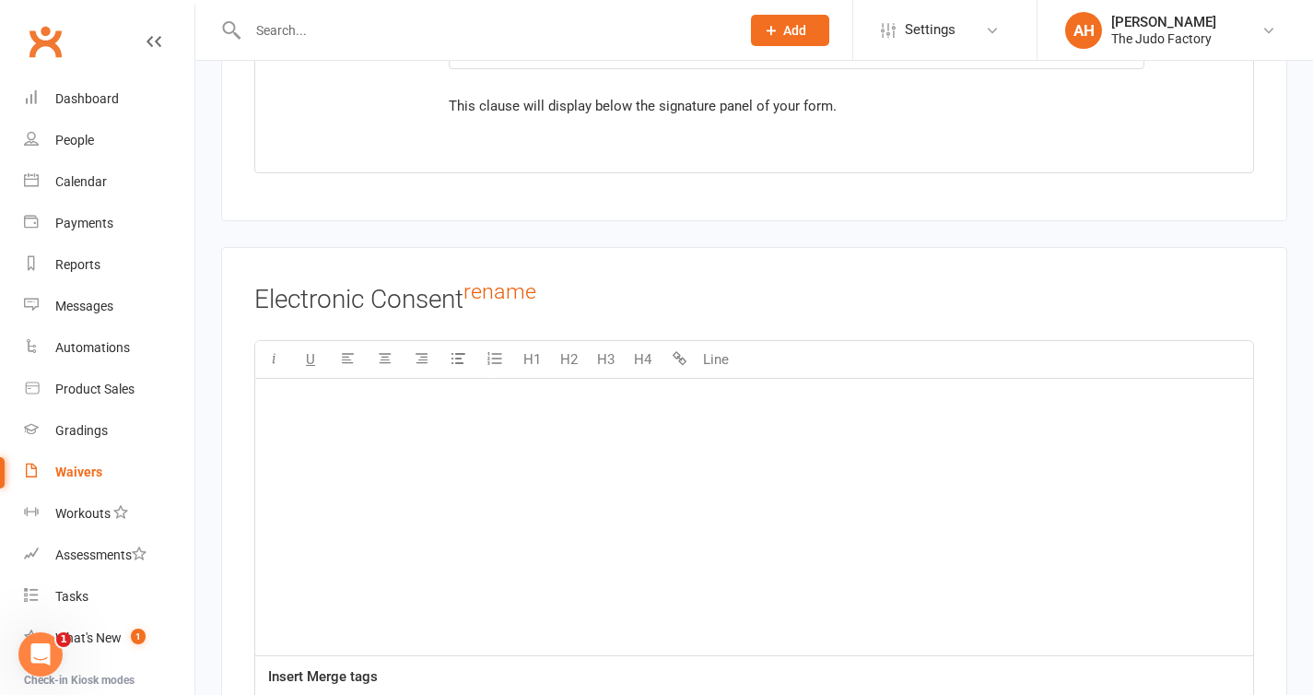
click at [720, 432] on div "﻿" at bounding box center [754, 517] width 998 height 276
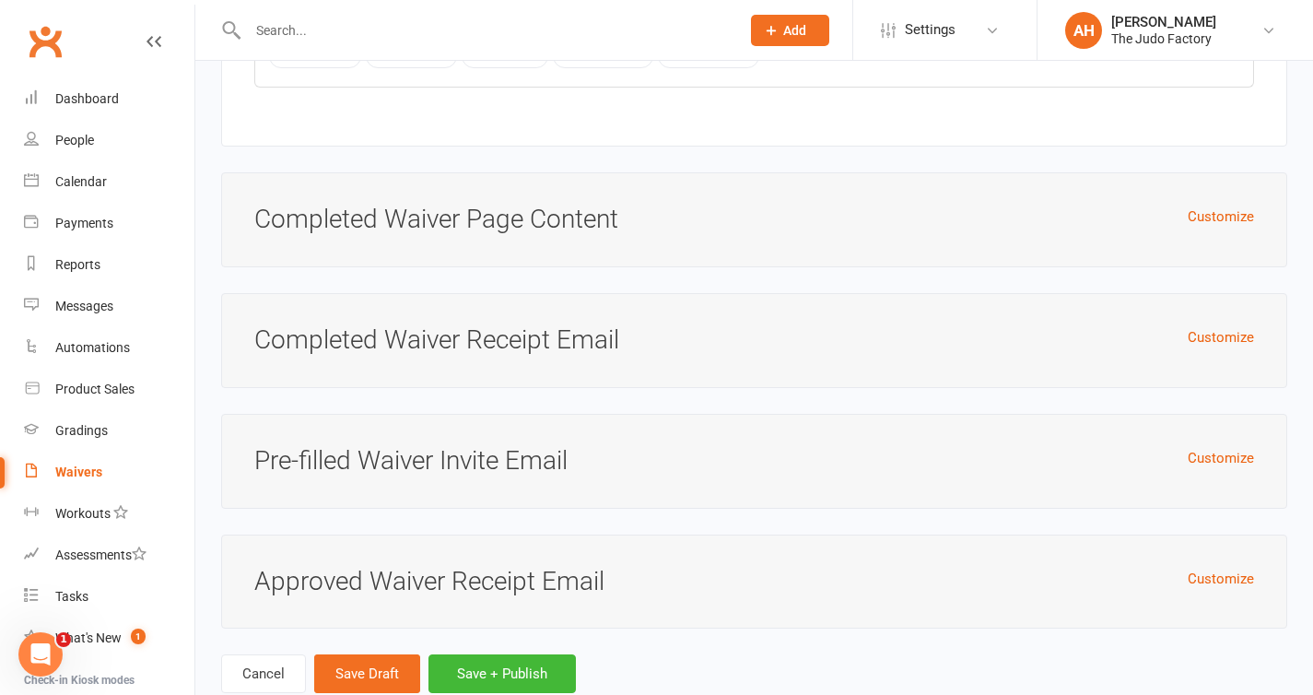
scroll to position [10211, 0]
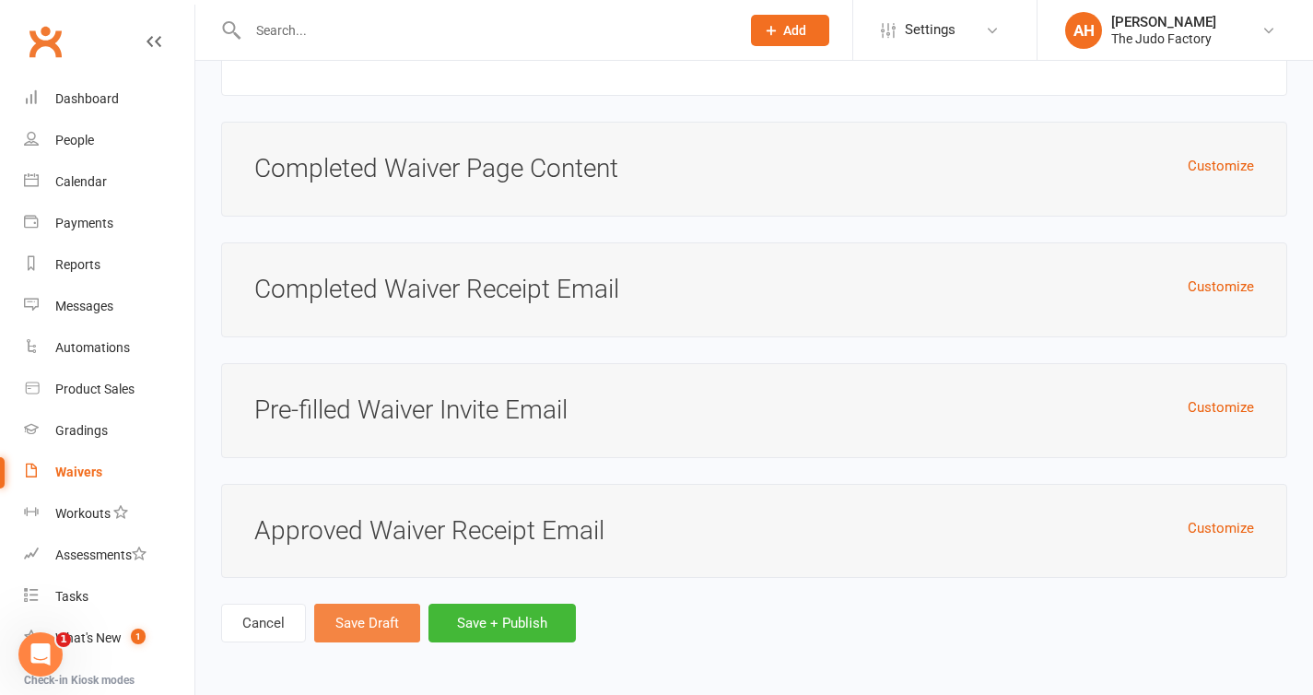
click at [380, 629] on button "Save Draft" at bounding box center [367, 623] width 106 height 39
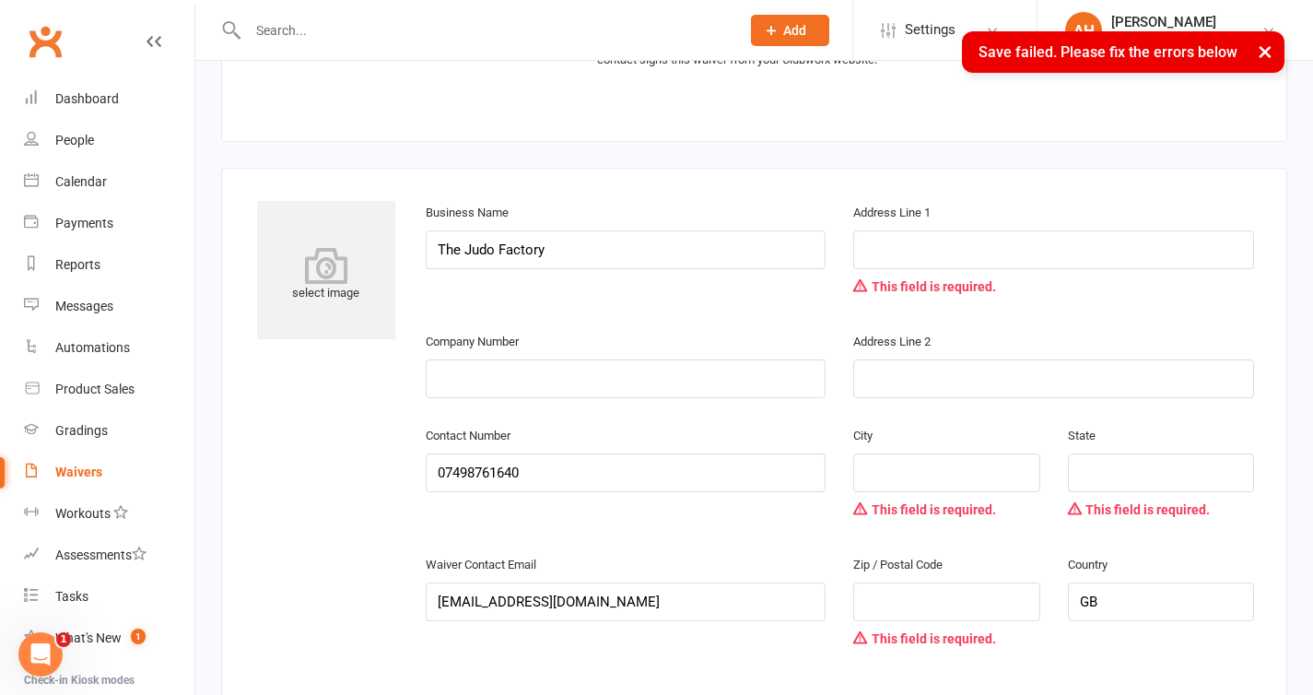
scroll to position [924, 0]
click at [918, 264] on input "text" at bounding box center [1053, 250] width 401 height 39
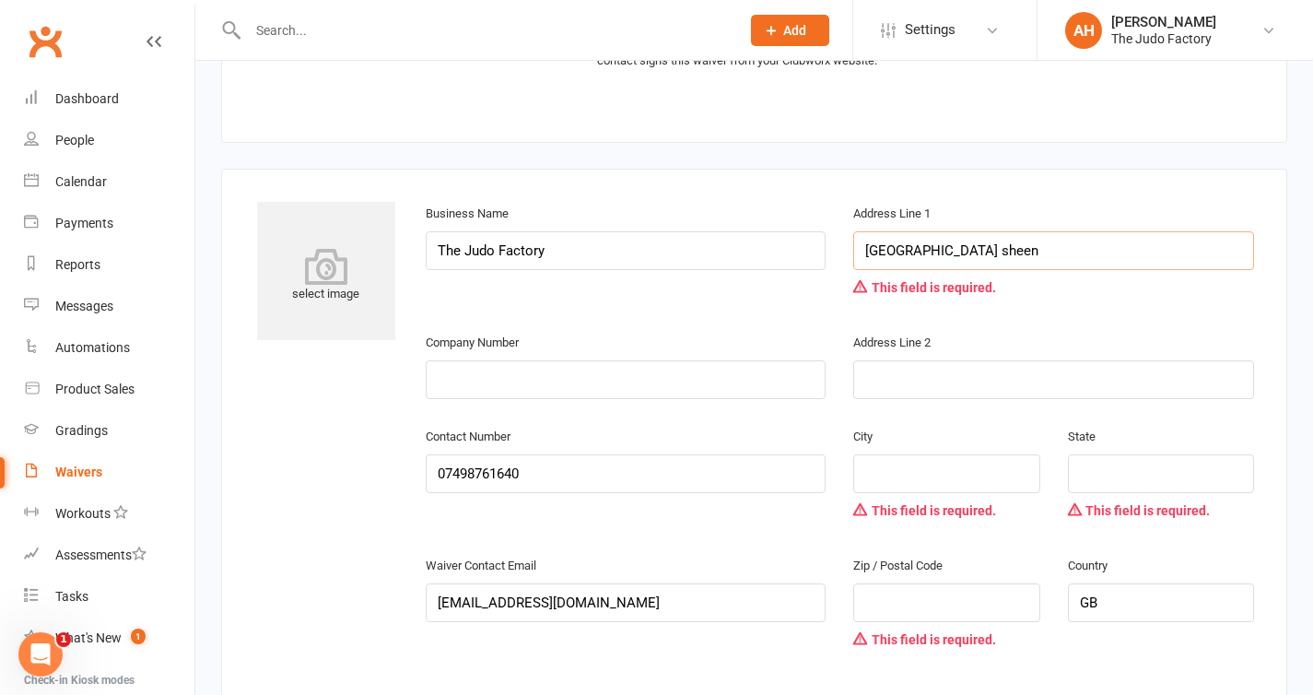
type input "[GEOGRAPHIC_DATA] sheen"
click at [917, 479] on input "text" at bounding box center [946, 473] width 186 height 39
type input "[GEOGRAPHIC_DATA]"
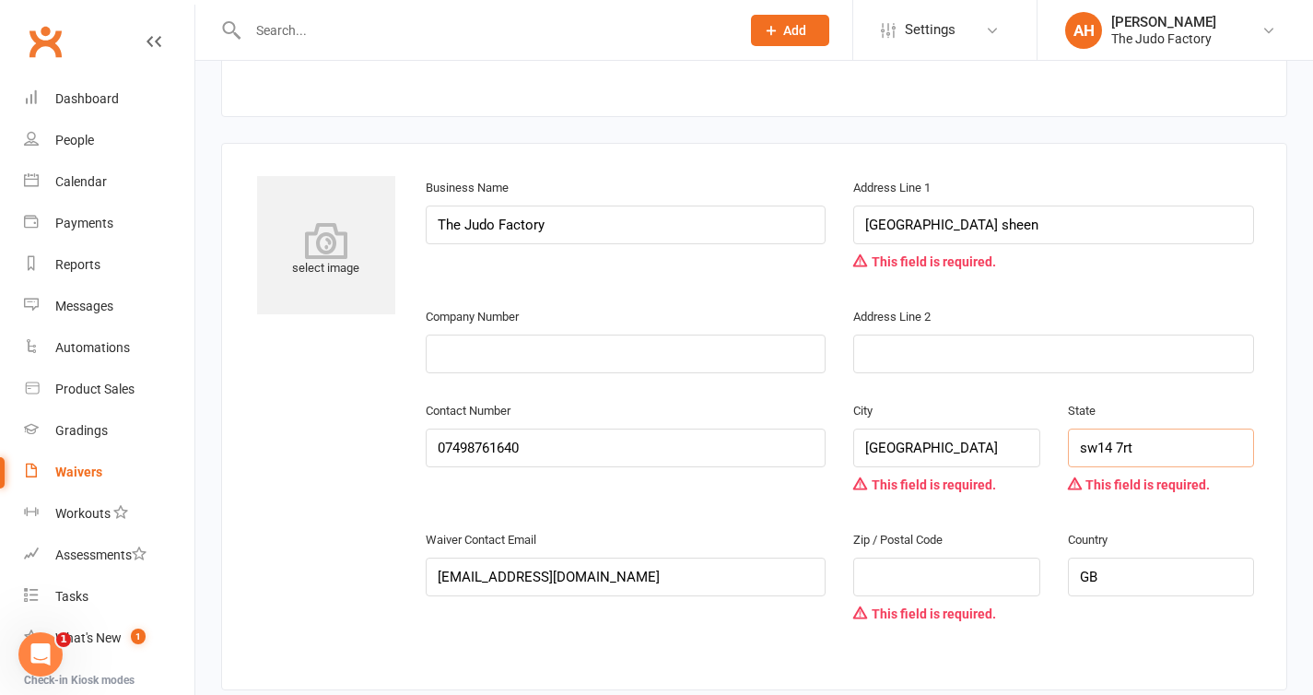
scroll to position [956, 0]
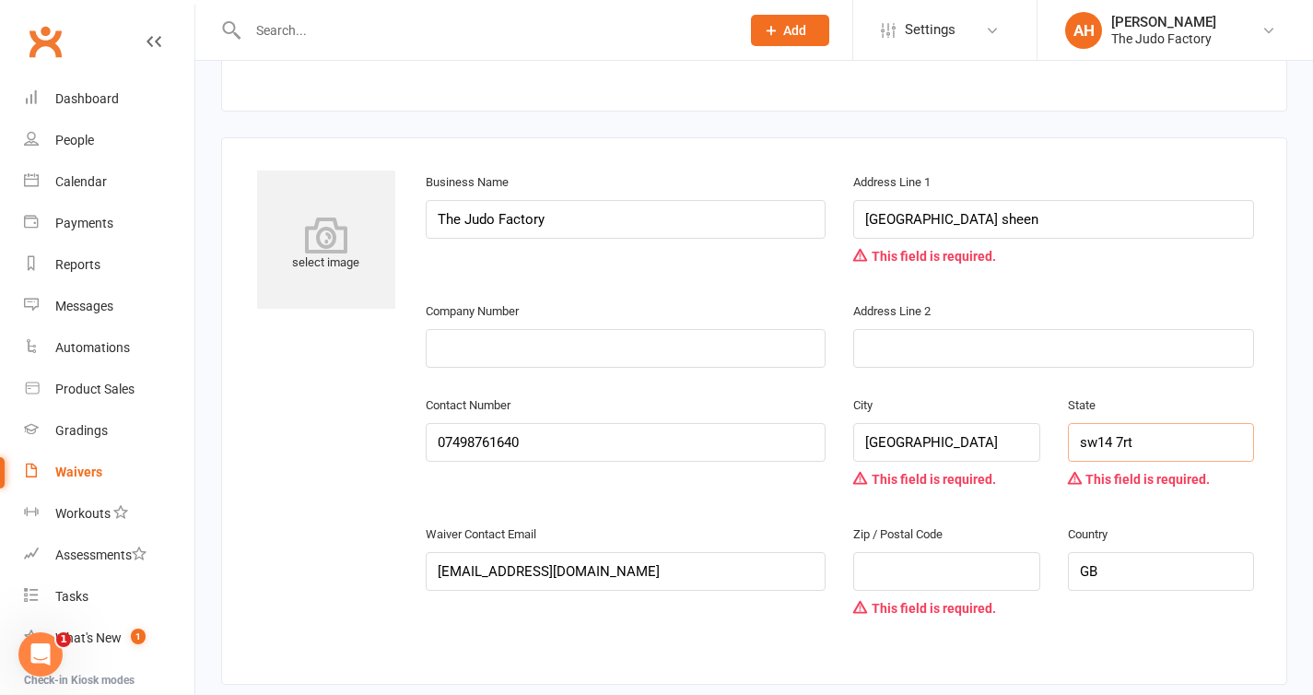
click at [1113, 461] on input "sw14 7rt" at bounding box center [1161, 442] width 186 height 39
type input "[GEOGRAPHIC_DATA]"
click at [1016, 573] on input "text" at bounding box center [946, 571] width 186 height 39
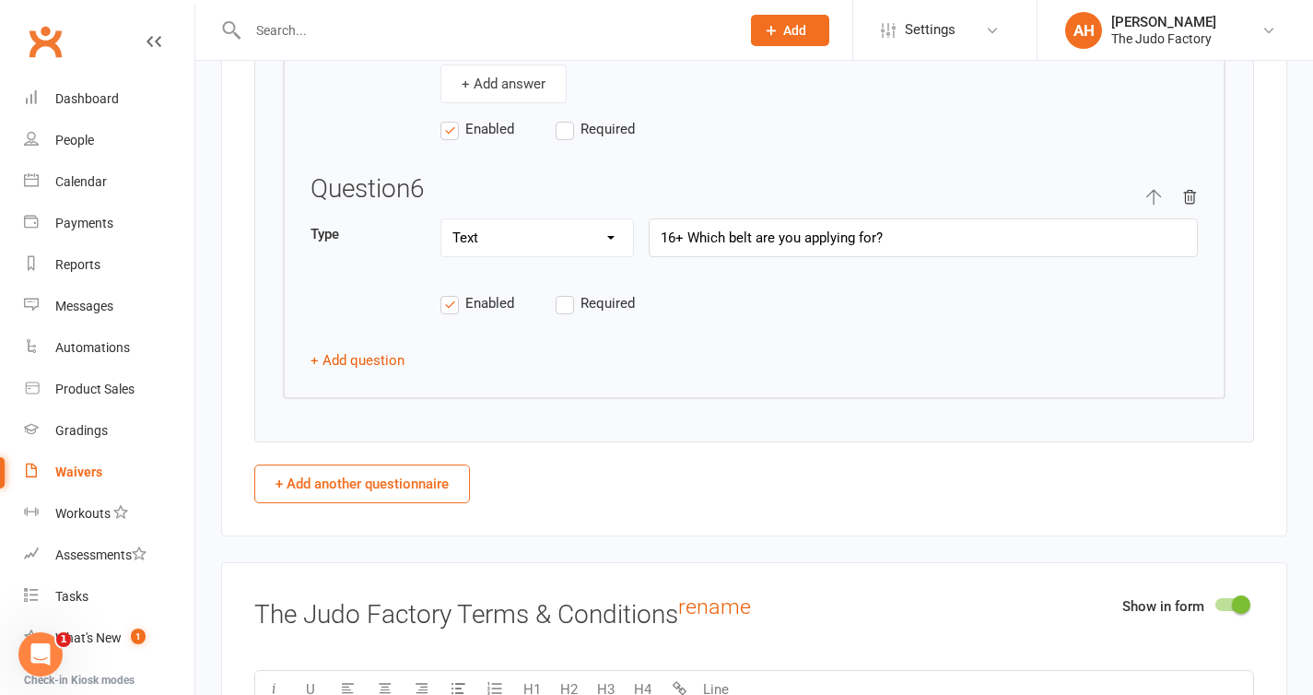
scroll to position [5531, 0]
type input "sw14 7rt"
click at [381, 358] on button "+ Add question" at bounding box center [358, 357] width 94 height 22
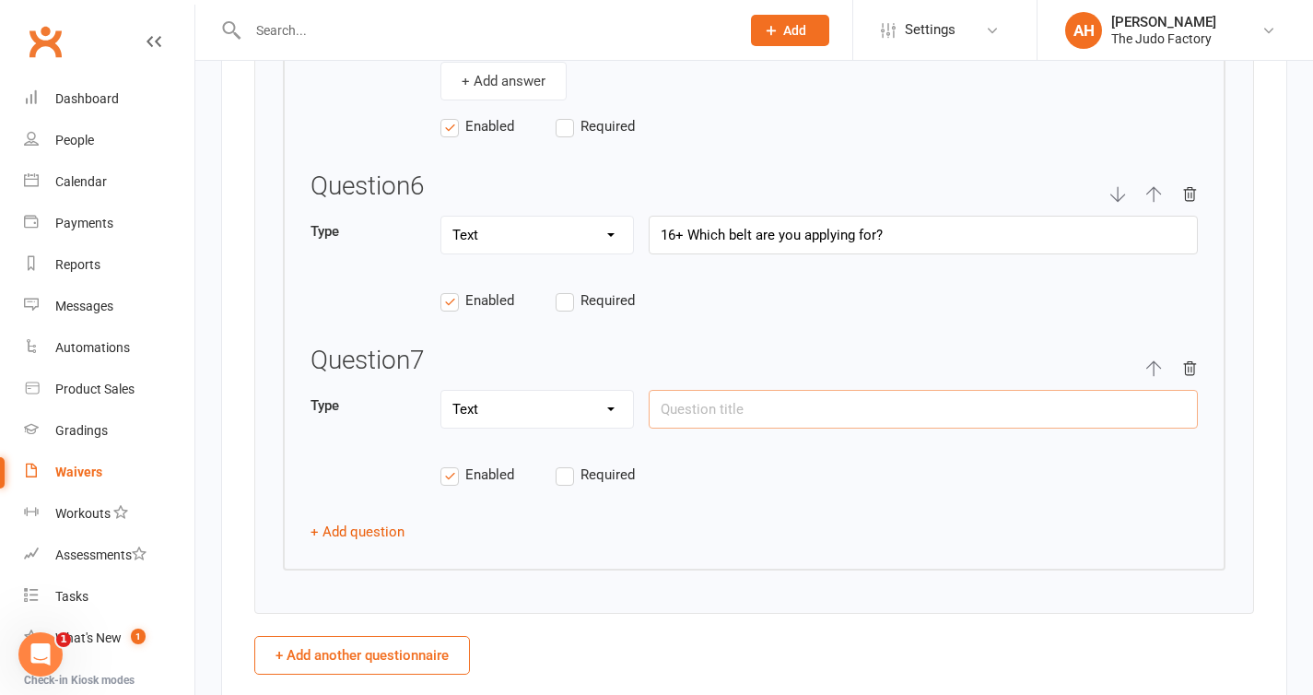
click at [746, 409] on input "text" at bounding box center [923, 409] width 549 height 39
type input "W"
type input "British Judo license number"
click at [562, 477] on label "Required" at bounding box center [613, 475] width 115 height 22
click at [562, 464] on input "Required" at bounding box center [613, 464] width 115 height 0
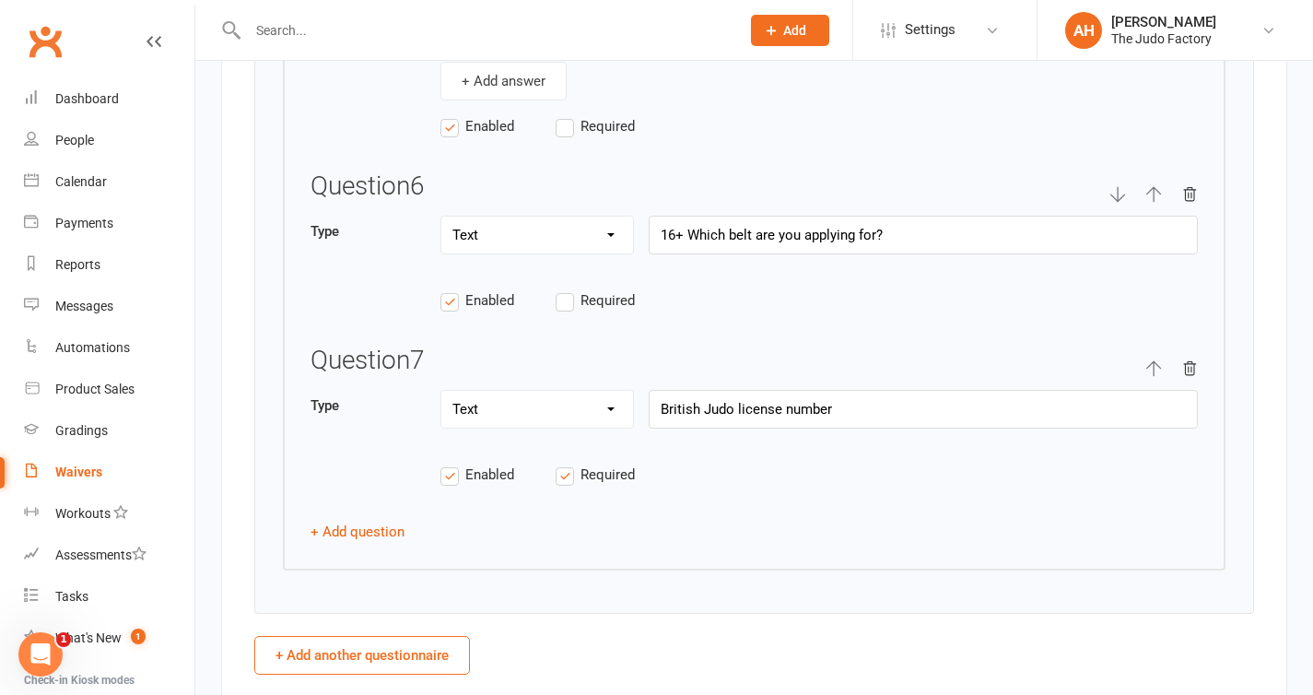
click at [1157, 372] on icon "button" at bounding box center [1153, 368] width 17 height 17
type input "British Judo license number"
type input "16+ Which belt are you applying for?"
click at [1157, 372] on icon "button" at bounding box center [1153, 368] width 17 height 17
type input "16+ Which belt are you applying for?"
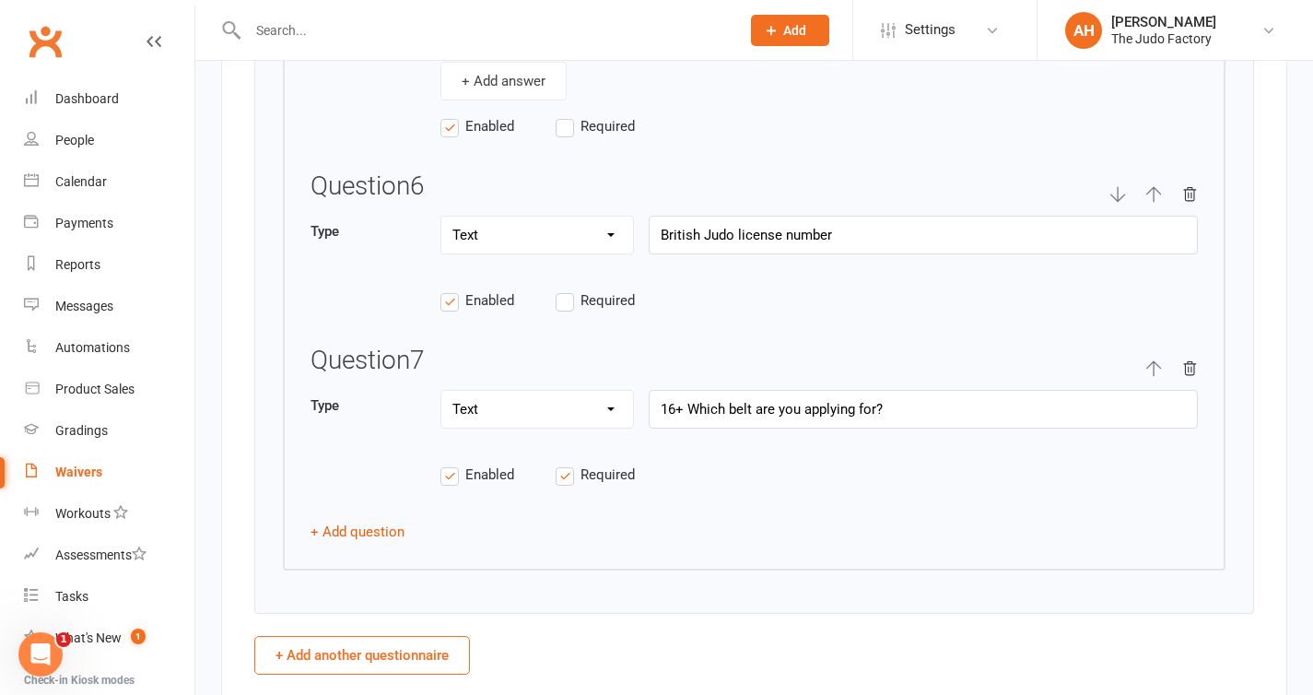
type input "British Judo license number"
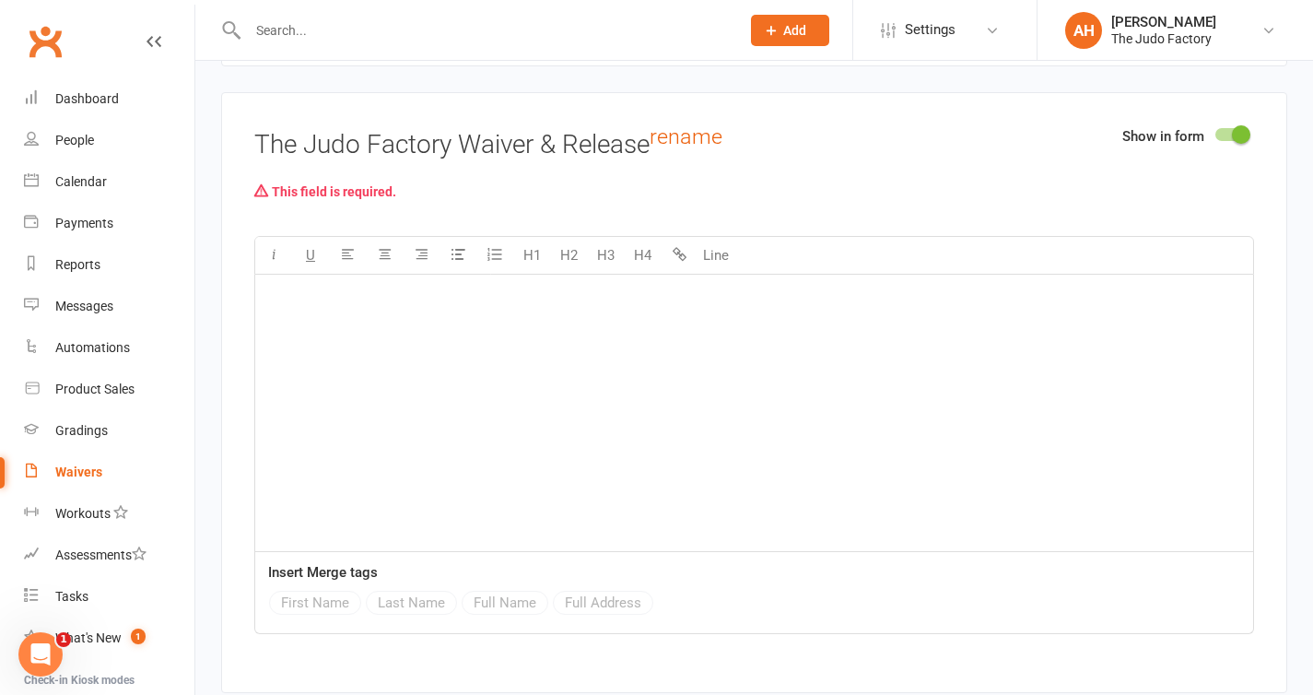
scroll to position [7130, 0]
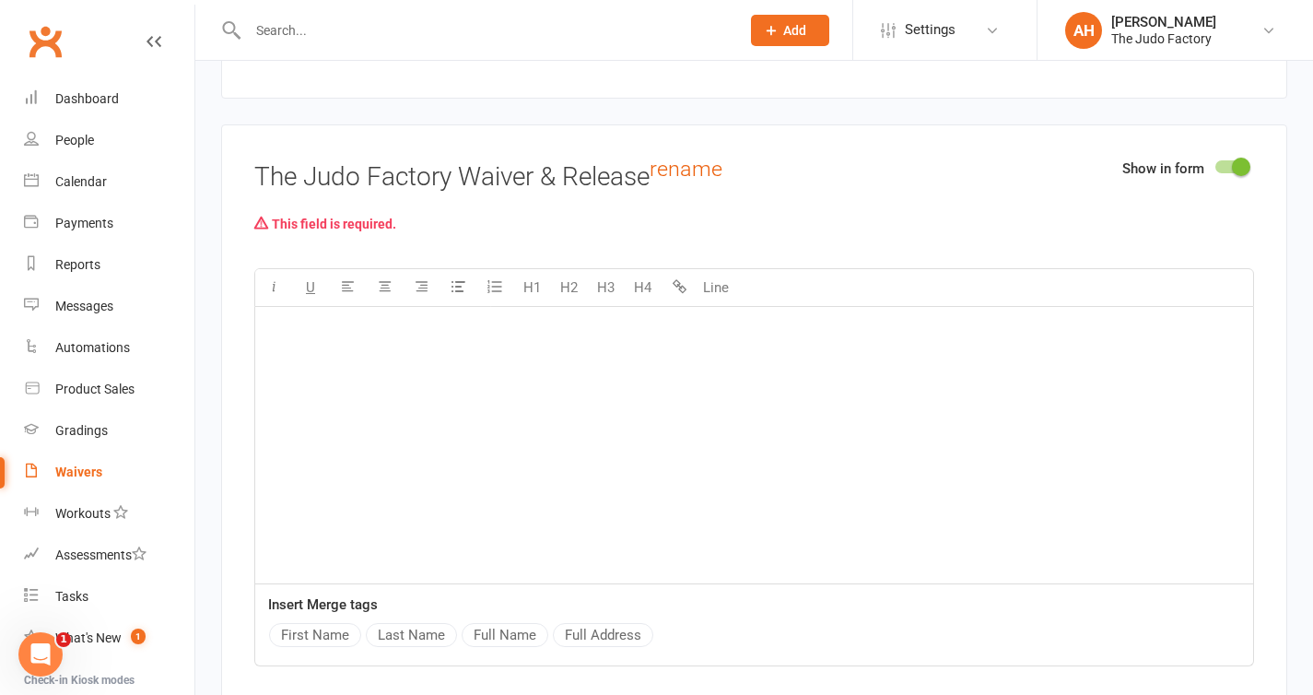
click at [586, 350] on div "﻿" at bounding box center [754, 445] width 998 height 276
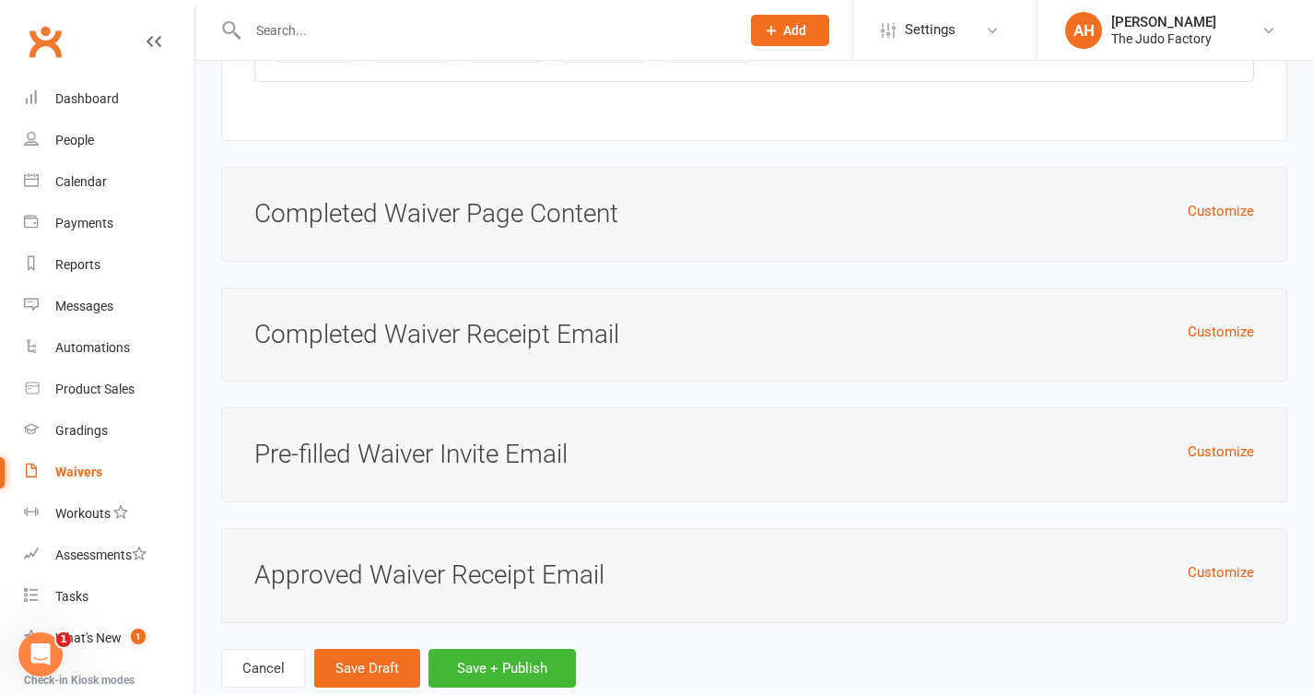
scroll to position [10562, 0]
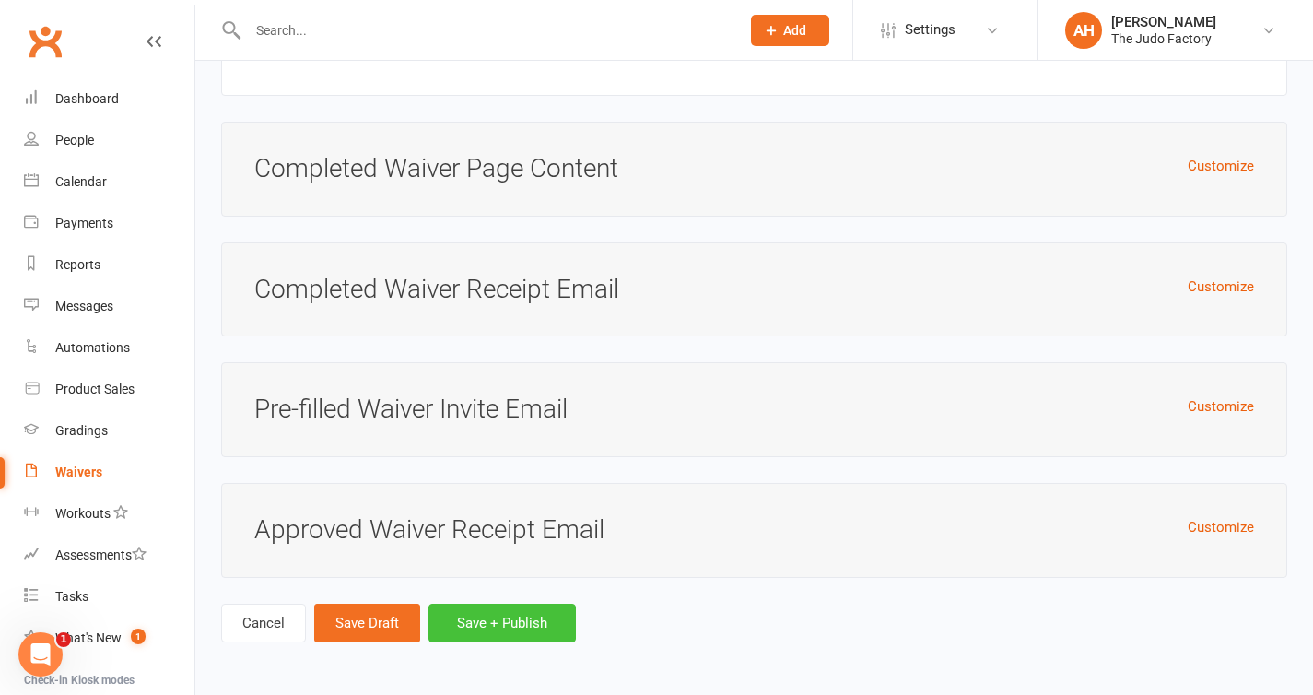
click at [481, 617] on button "Save + Publish" at bounding box center [502, 623] width 147 height 39
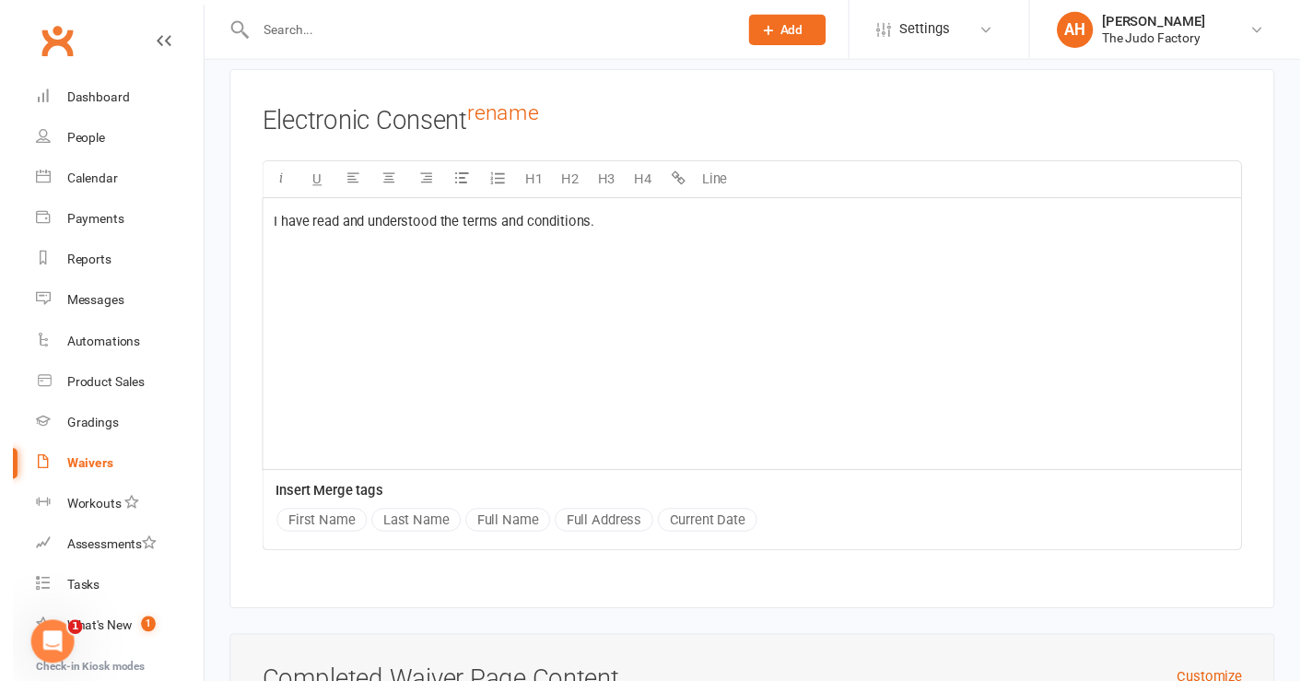
scroll to position [10420, 0]
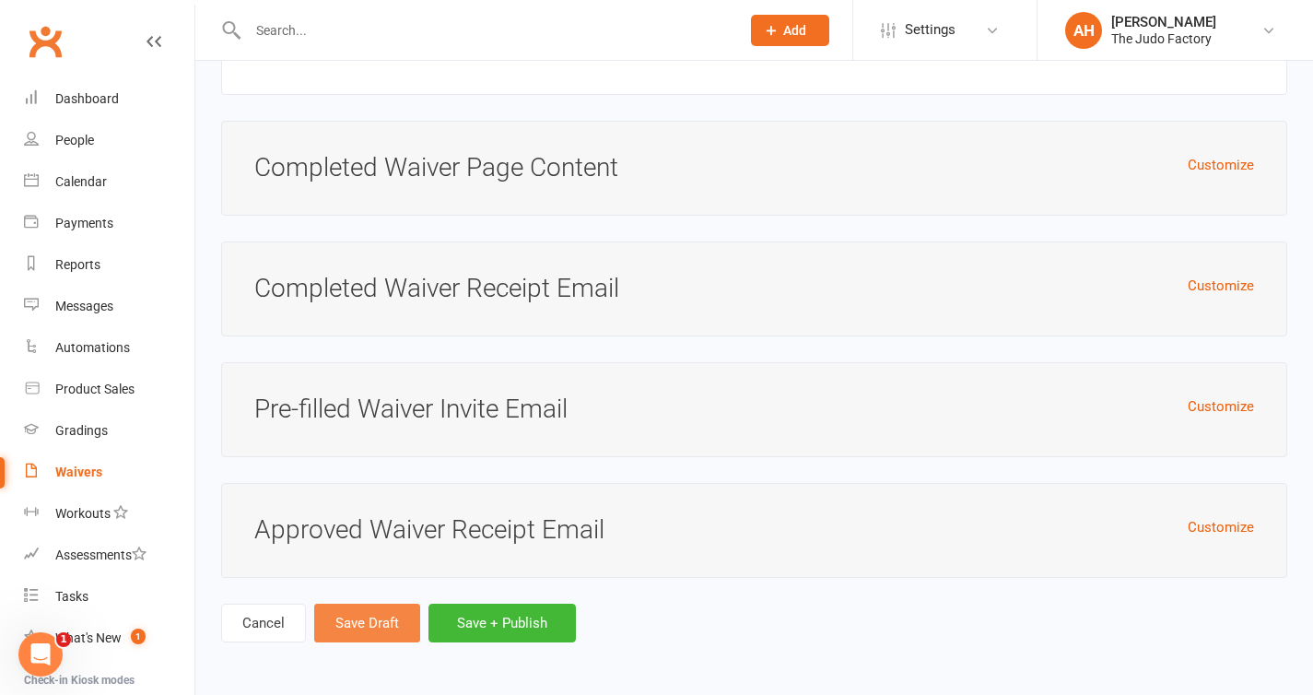
click at [382, 614] on button "Save Draft" at bounding box center [367, 623] width 106 height 39
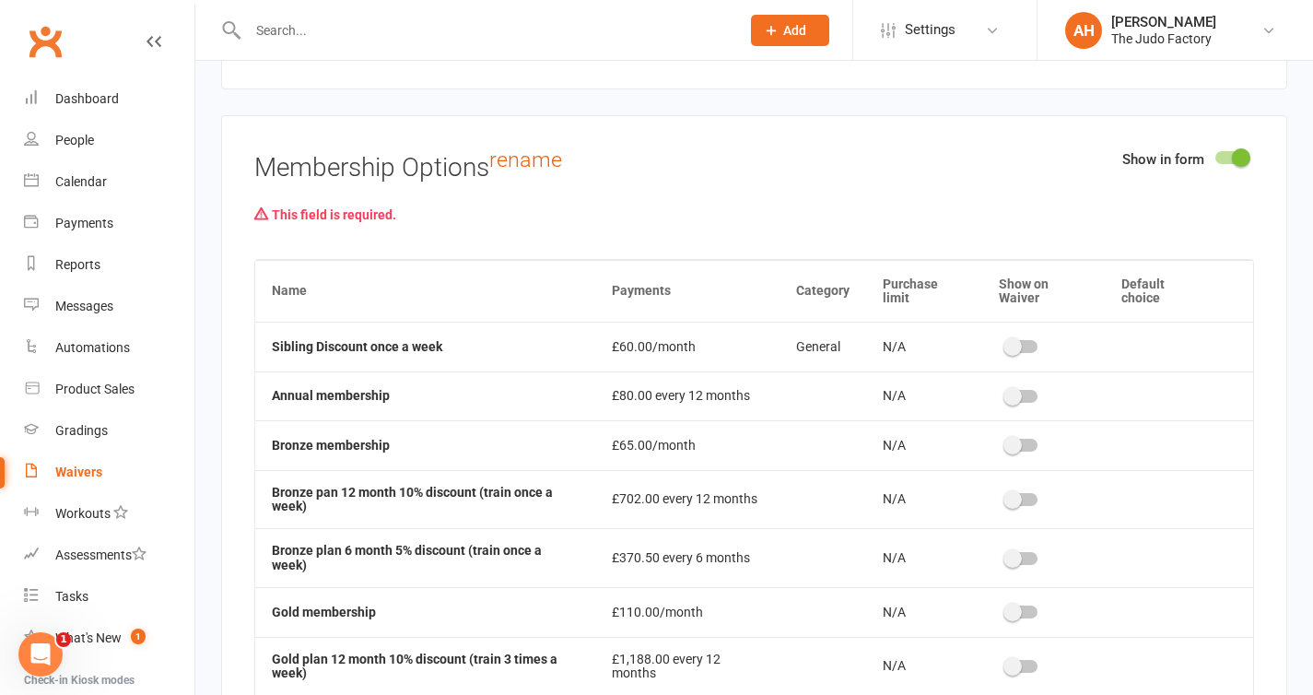
scroll to position [7623, 0]
click at [1230, 165] on div at bounding box center [1231, 158] width 31 height 13
click at [1216, 156] on input "checkbox" at bounding box center [1216, 156] width 0 height 0
click at [1244, 159] on span at bounding box center [1241, 158] width 18 height 18
click at [1216, 156] on input "checkbox" at bounding box center [1216, 156] width 0 height 0
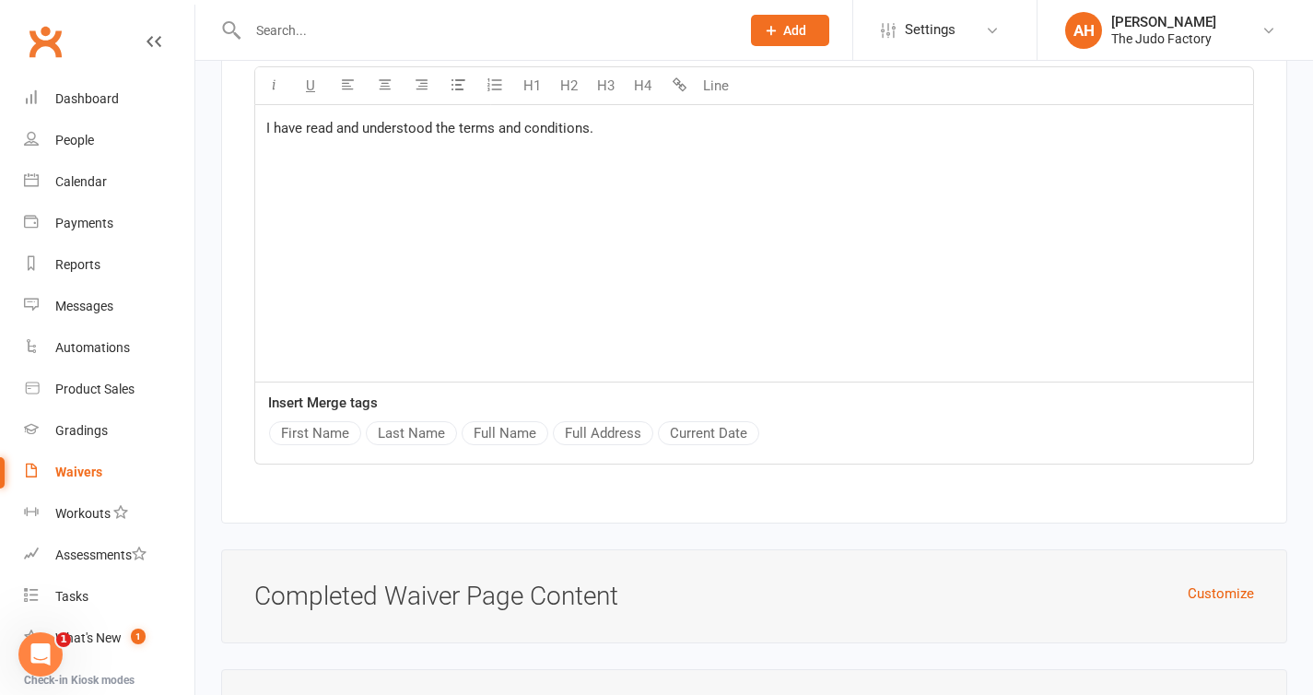
scroll to position [9589, 0]
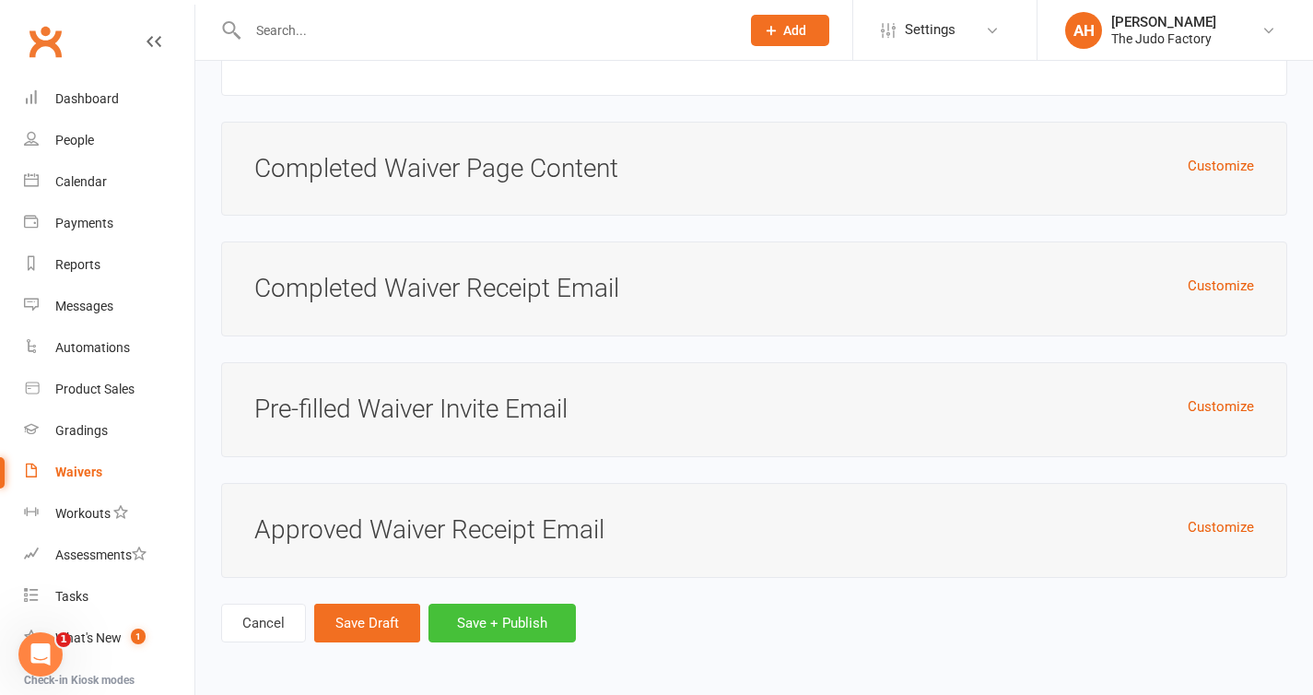
click at [464, 633] on button "Save + Publish" at bounding box center [502, 623] width 147 height 39
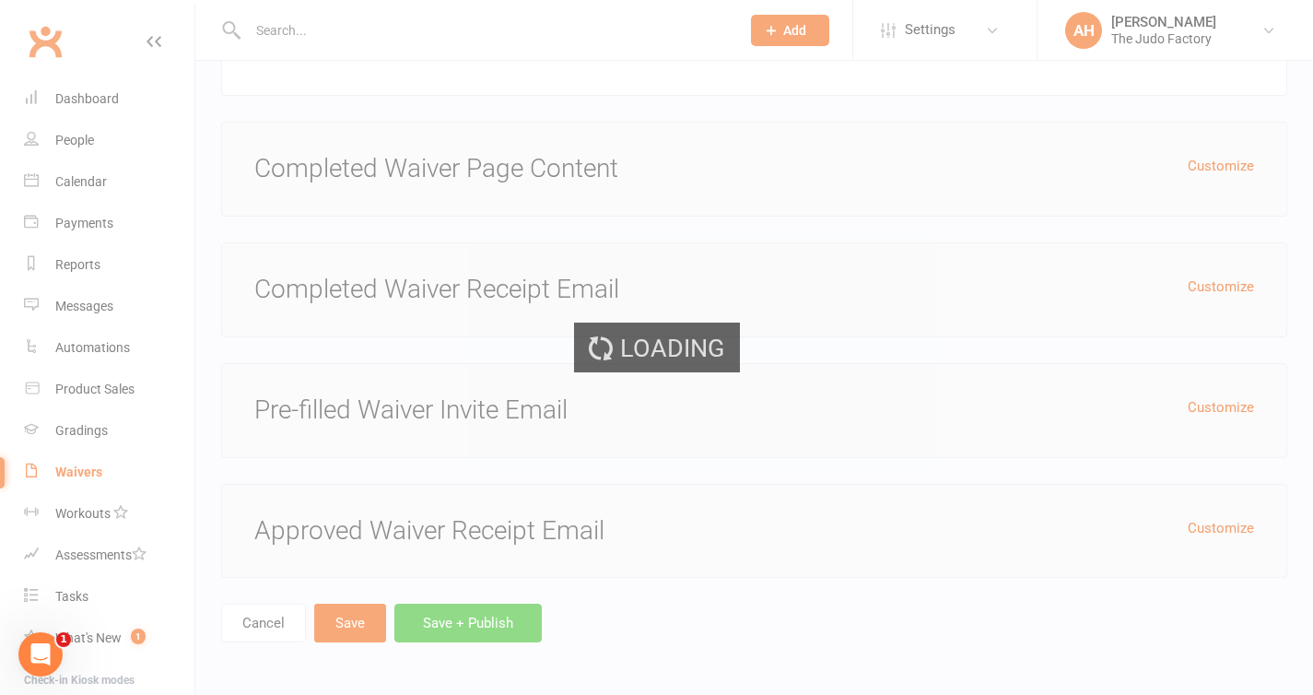
scroll to position [9554, 0]
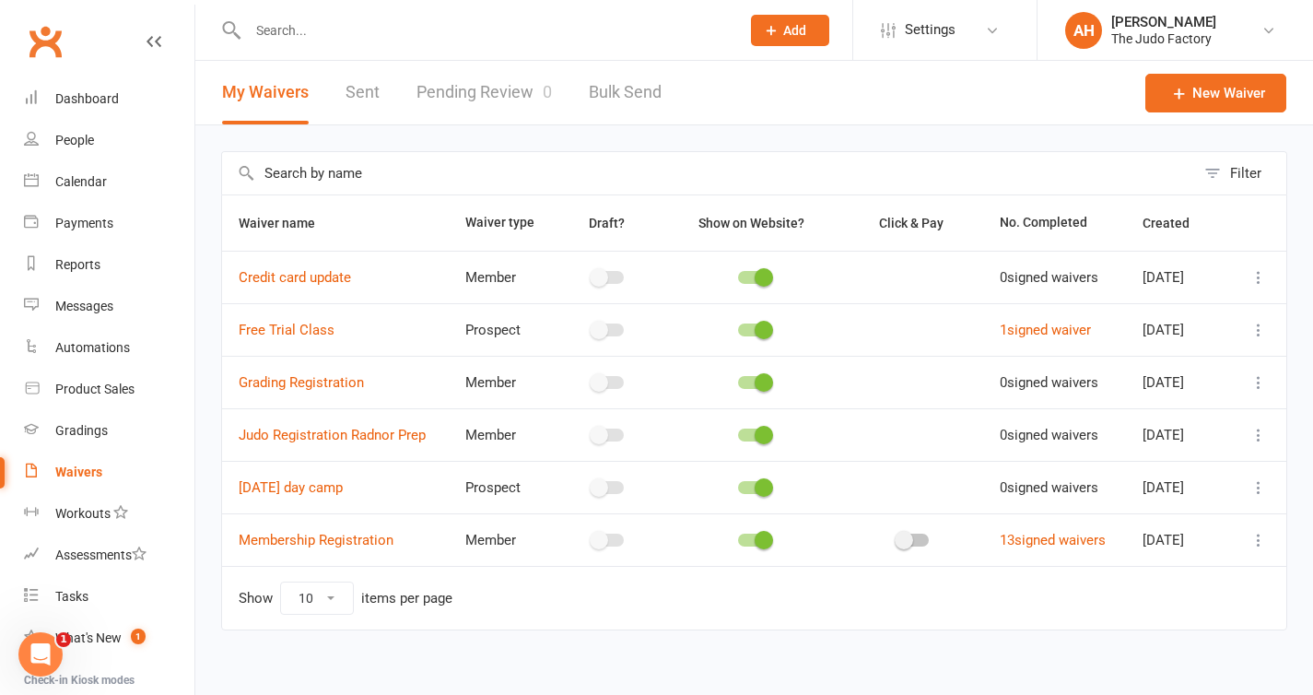
click at [755, 376] on span at bounding box center [764, 382] width 18 height 18
click at [738, 380] on input "checkbox" at bounding box center [738, 380] width 0 height 0
